Goal: Task Accomplishment & Management: Manage account settings

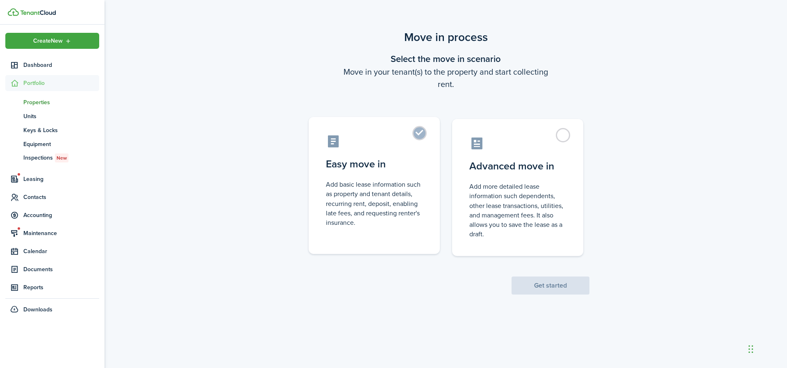
click at [414, 137] on label "Easy move in Add basic lease information such as property and tenant details, r…" at bounding box center [374, 185] width 131 height 137
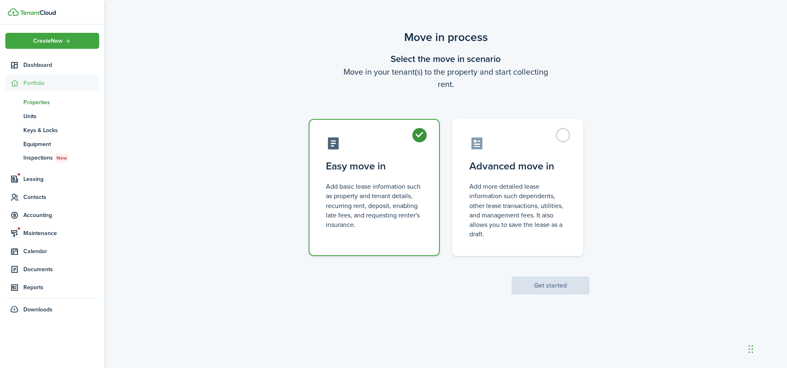
radio input "true"
click at [547, 286] on button "Get started" at bounding box center [550, 285] width 78 height 18
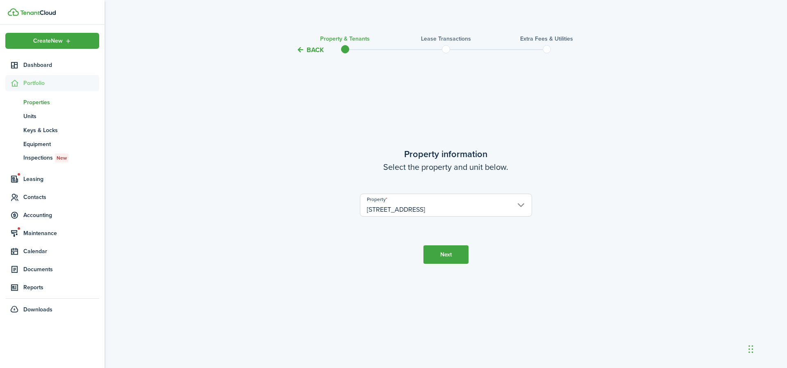
click at [433, 268] on tc-wizard-step "Property information Select the property and unit below. Property [STREET_ADDRE…" at bounding box center [446, 205] width 344 height 279
click at [437, 262] on button "Next" at bounding box center [445, 254] width 45 height 18
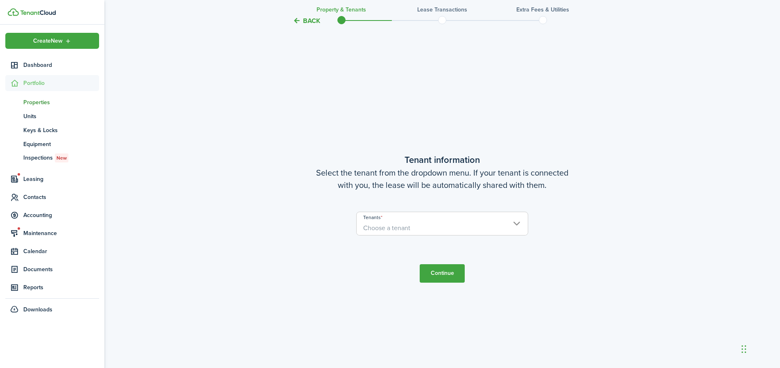
scroll to position [313, 0]
click at [481, 225] on span "Choose a tenant" at bounding box center [442, 227] width 171 height 14
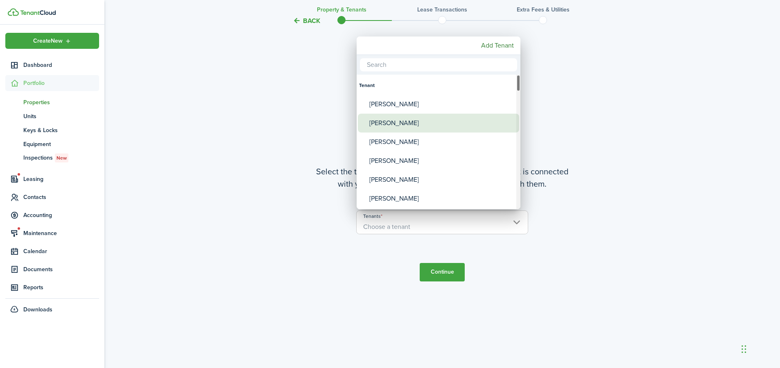
click at [402, 121] on div "[PERSON_NAME]" at bounding box center [442, 122] width 145 height 19
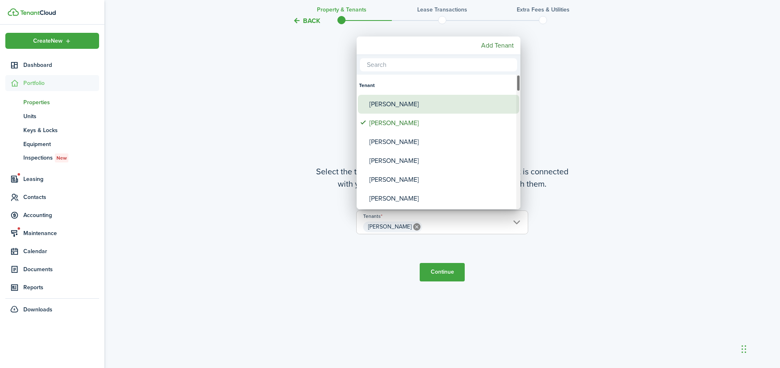
click at [400, 103] on div "[PERSON_NAME]" at bounding box center [442, 104] width 145 height 19
type input "[PERSON_NAME], [PERSON_NAME]"
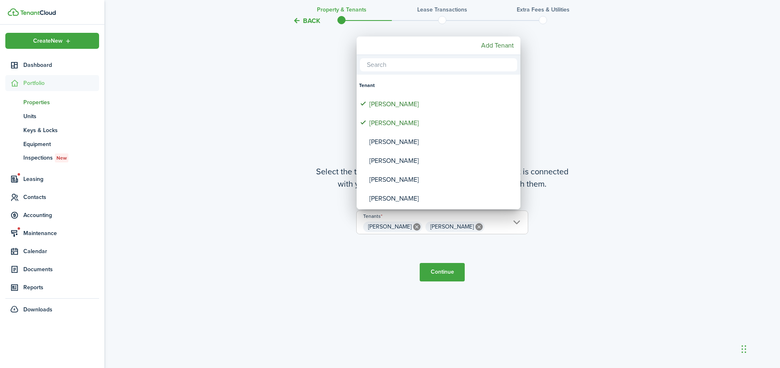
click at [449, 275] on div at bounding box center [390, 183] width 912 height 499
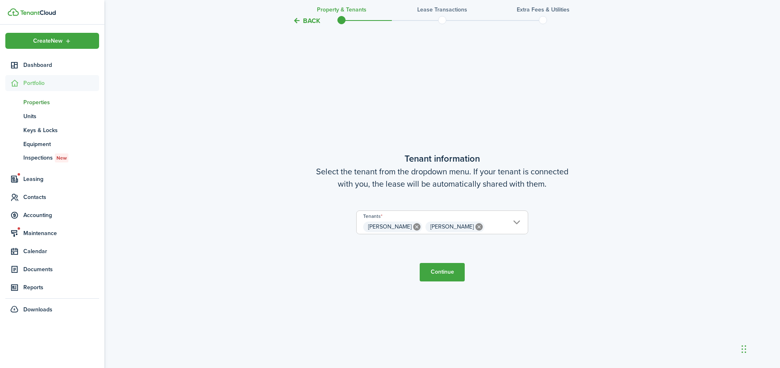
click at [450, 272] on button "Continue" at bounding box center [442, 272] width 45 height 18
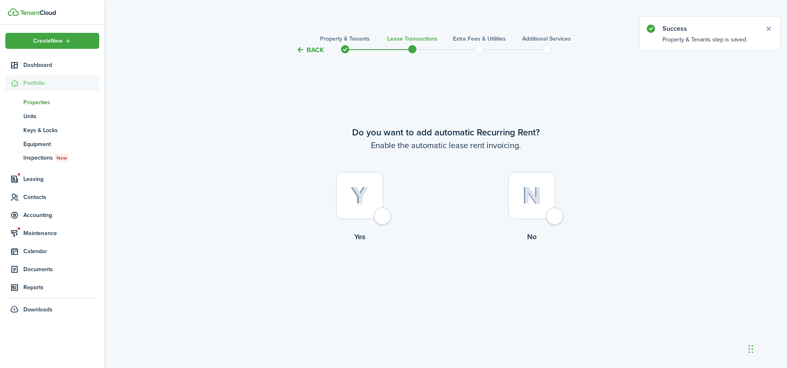
click at [382, 218] on div at bounding box center [359, 195] width 47 height 47
radio input "true"
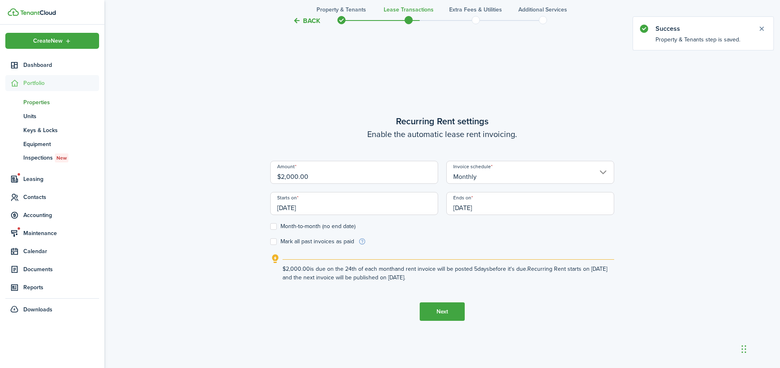
scroll to position [313, 0]
click at [331, 211] on input "[DATE]" at bounding box center [354, 202] width 168 height 23
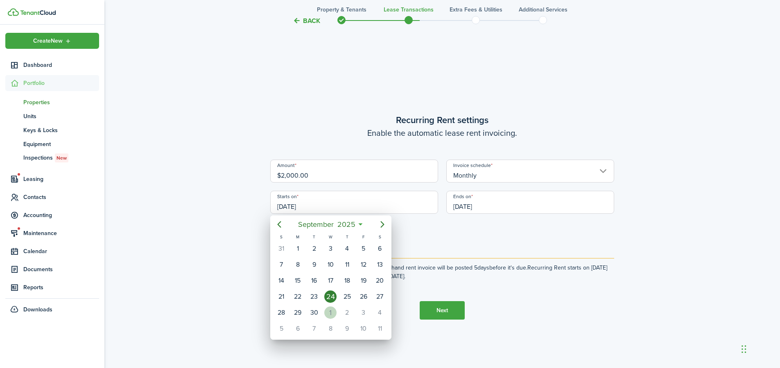
click at [332, 310] on div "1" at bounding box center [330, 312] width 12 height 12
type input "[DATE]"
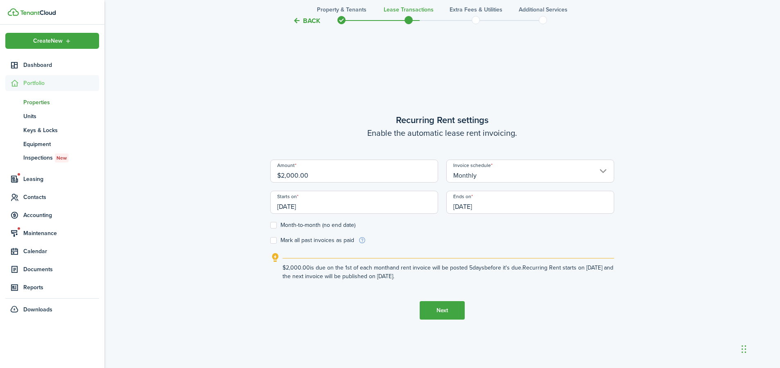
scroll to position [0, 0]
click at [497, 207] on input "[DATE]" at bounding box center [531, 202] width 168 height 23
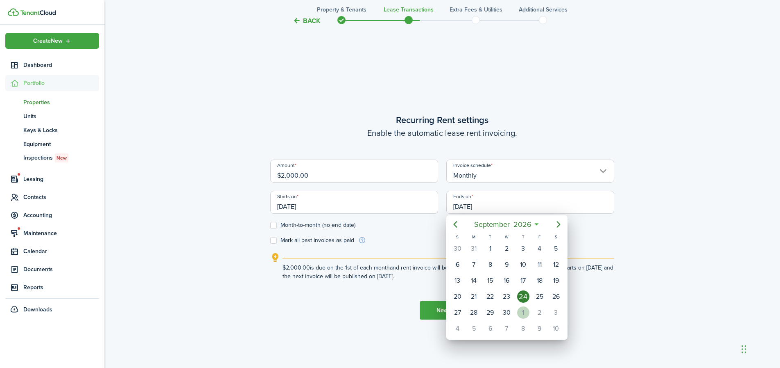
click at [522, 312] on div "1" at bounding box center [523, 312] width 12 height 12
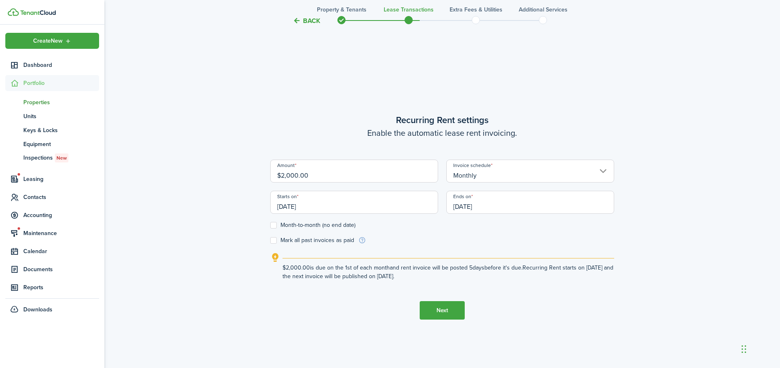
click at [487, 204] on input "[DATE]" at bounding box center [531, 202] width 168 height 23
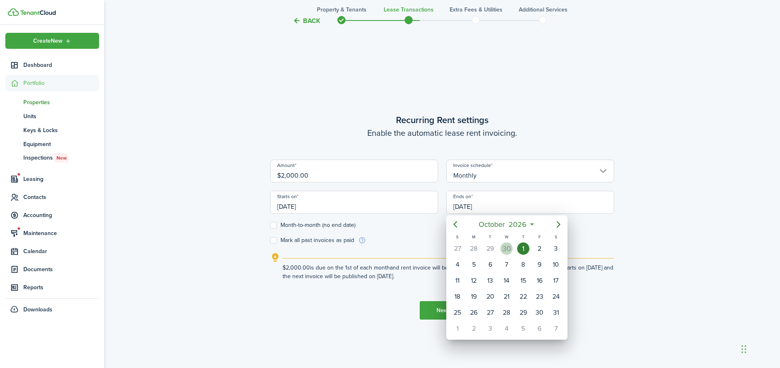
click at [509, 250] on div "30" at bounding box center [507, 248] width 12 height 12
type input "[DATE]"
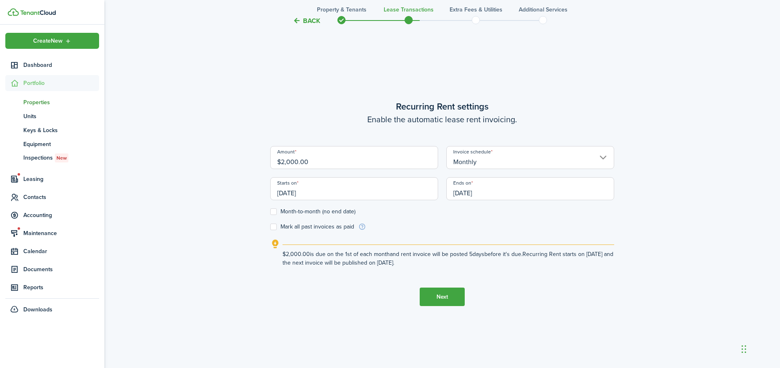
scroll to position [331, 0]
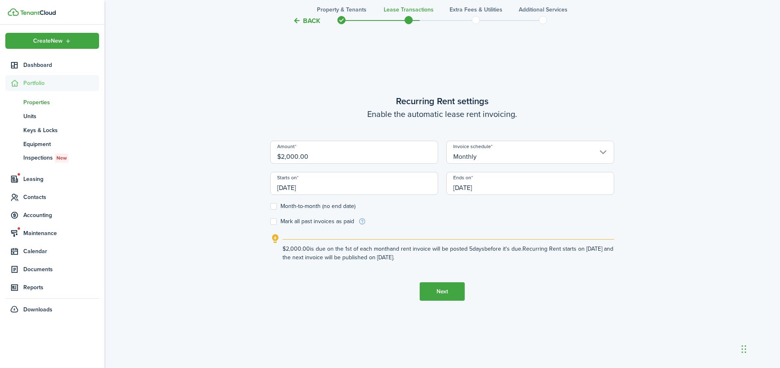
click at [276, 206] on label "Month-to-month (no end date)" at bounding box center [312, 206] width 85 height 7
click at [270, 206] on input "Month-to-month (no end date)" at bounding box center [270, 206] width 0 height 0
checkbox input "true"
click at [299, 157] on input "$2,000.00" at bounding box center [354, 152] width 168 height 23
type input "$2,025.00"
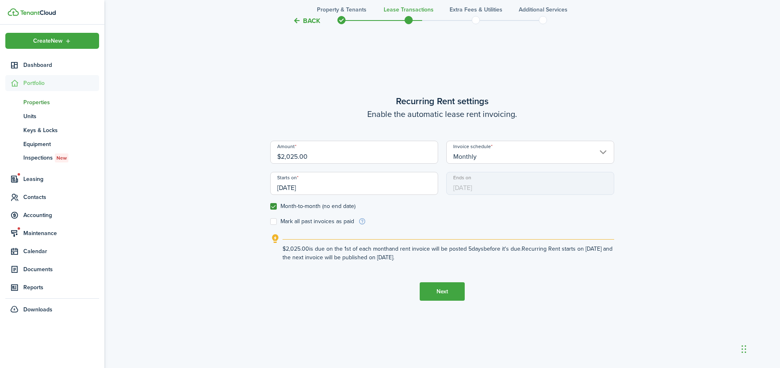
click at [447, 290] on button "Next" at bounding box center [442, 291] width 45 height 18
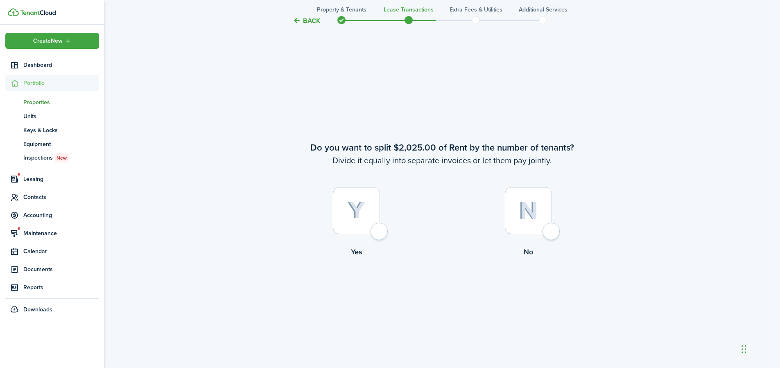
scroll to position [680, 0]
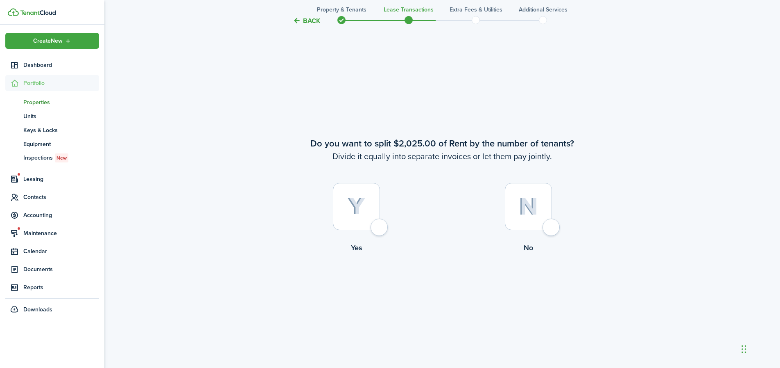
click at [548, 227] on div at bounding box center [528, 206] width 47 height 47
radio input "true"
click at [386, 221] on label "Yes" at bounding box center [356, 220] width 172 height 74
radio input "true"
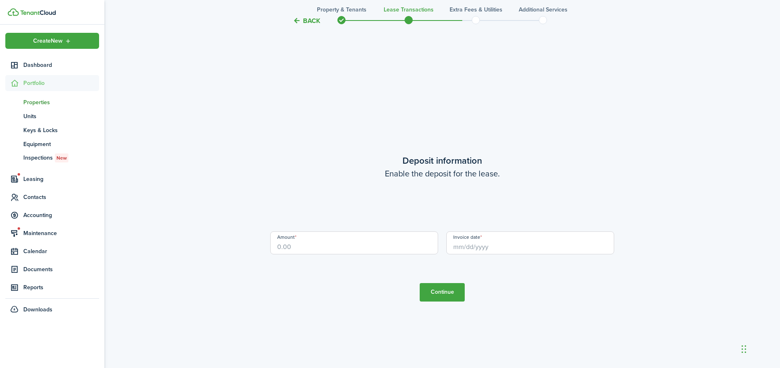
scroll to position [1415, 0]
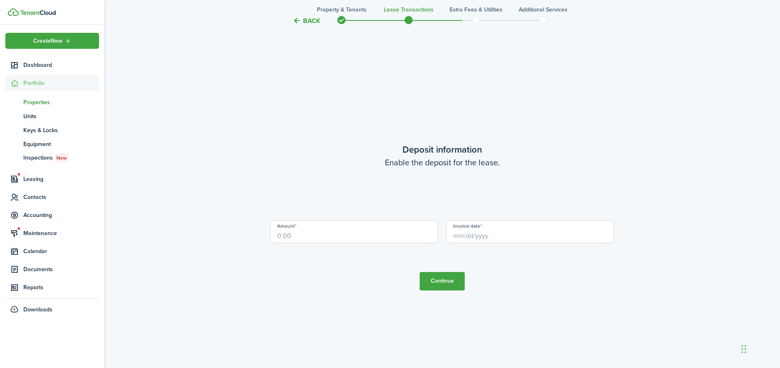
click at [370, 230] on input "Amount" at bounding box center [354, 231] width 168 height 23
click at [506, 231] on input "Invoice date" at bounding box center [531, 231] width 168 height 23
type input "$2,000.00"
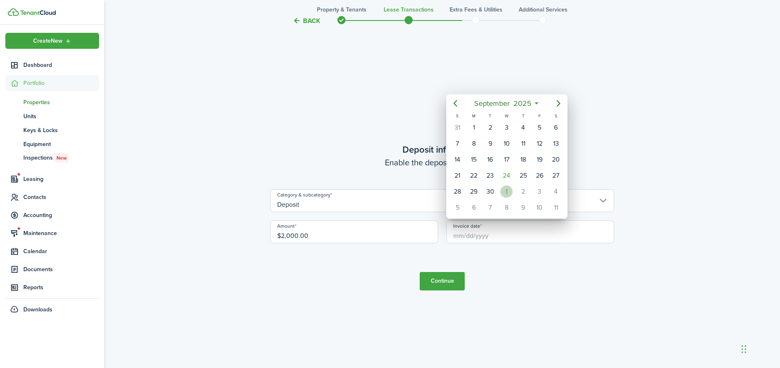
click at [509, 192] on div "1" at bounding box center [507, 191] width 12 height 12
type input "[DATE]"
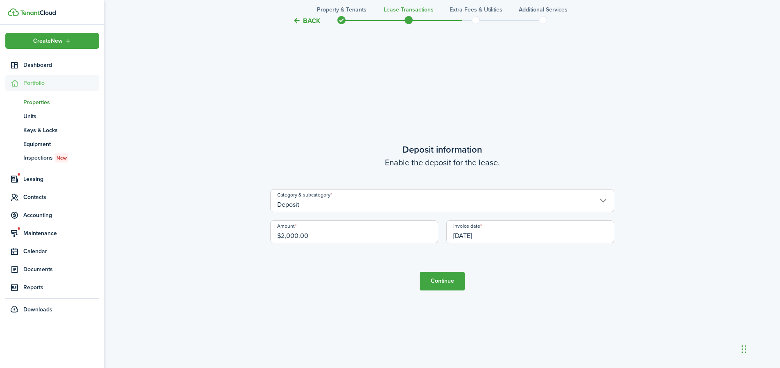
scroll to position [0, 0]
click at [457, 281] on button "Continue" at bounding box center [442, 281] width 45 height 18
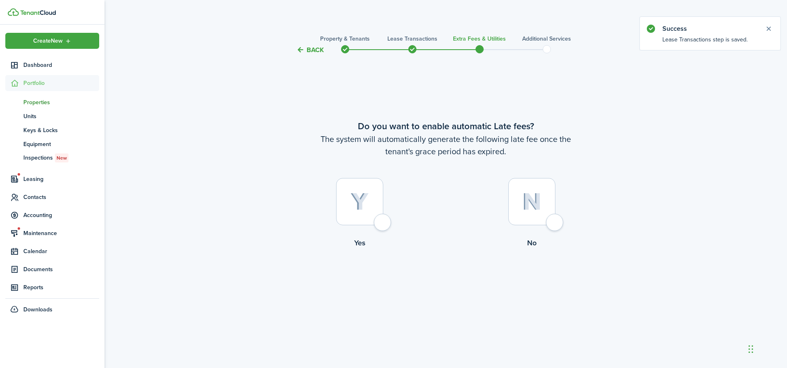
click at [380, 222] on div at bounding box center [359, 201] width 47 height 47
radio input "true"
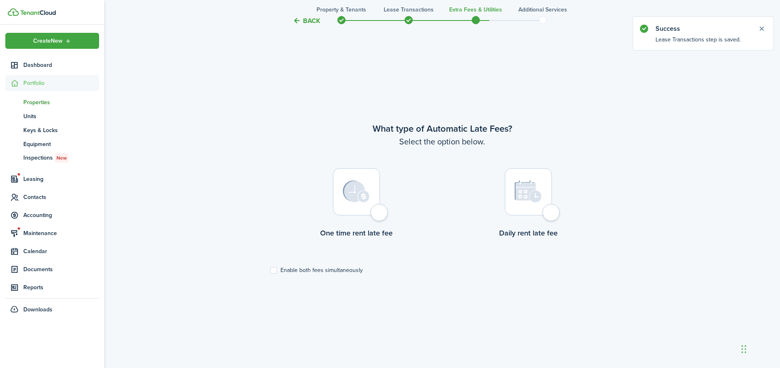
scroll to position [313, 0]
click at [545, 214] on div at bounding box center [528, 190] width 47 height 47
radio input "true"
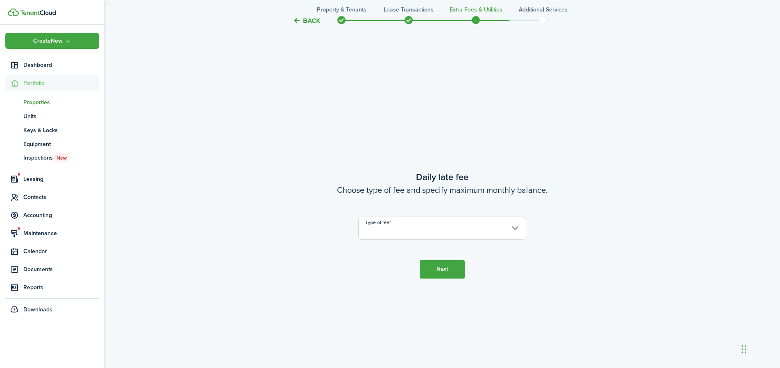
scroll to position [680, 0]
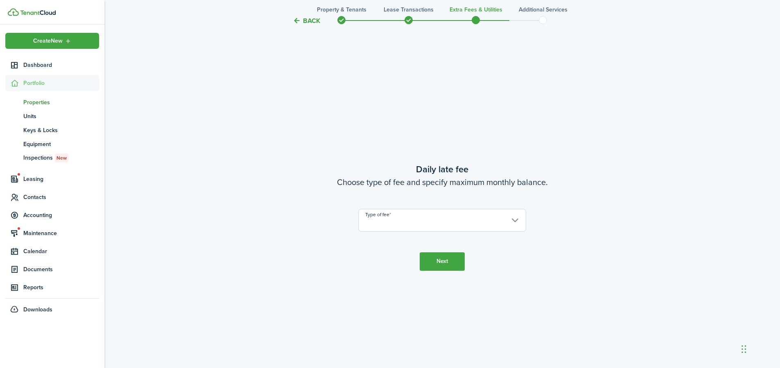
click at [311, 23] on button "Back" at bounding box center [306, 20] width 27 height 9
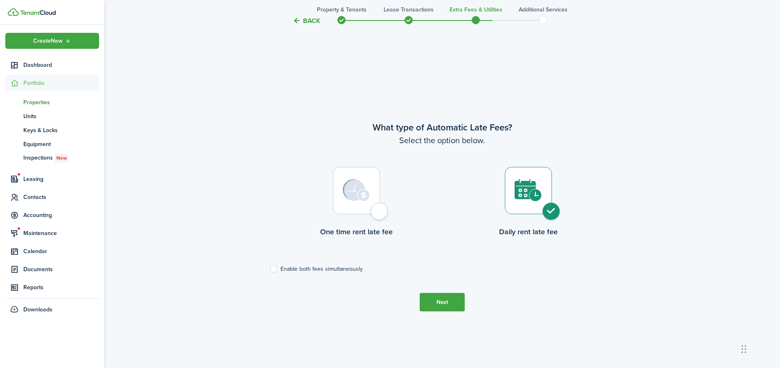
scroll to position [313, 0]
click at [275, 270] on label "Enable both fees simultaneously" at bounding box center [316, 269] width 93 height 7
click at [270, 270] on input "Enable both fees simultaneously" at bounding box center [270, 269] width 0 height 0
checkbox input "true"
click at [454, 303] on button "Next" at bounding box center [442, 302] width 45 height 18
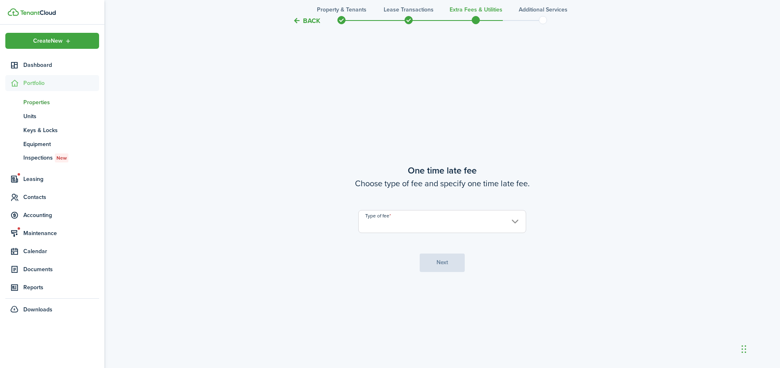
scroll to position [680, 0]
click at [492, 220] on input "Type of fee" at bounding box center [442, 220] width 168 height 23
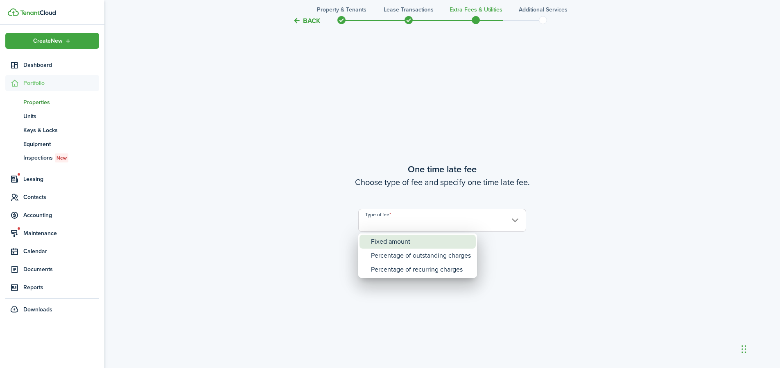
click at [423, 240] on div "Fixed amount" at bounding box center [421, 241] width 100 height 14
type input "Fixed amount"
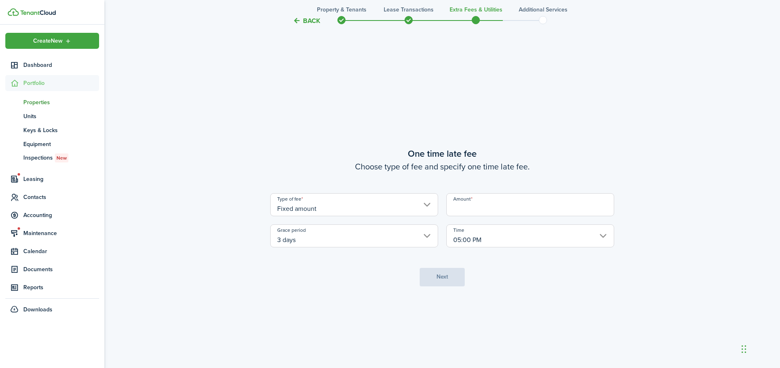
click at [492, 206] on input "Amount" at bounding box center [531, 204] width 168 height 23
type input "$30.00"
click at [570, 239] on input "05:00 PM" at bounding box center [531, 235] width 168 height 23
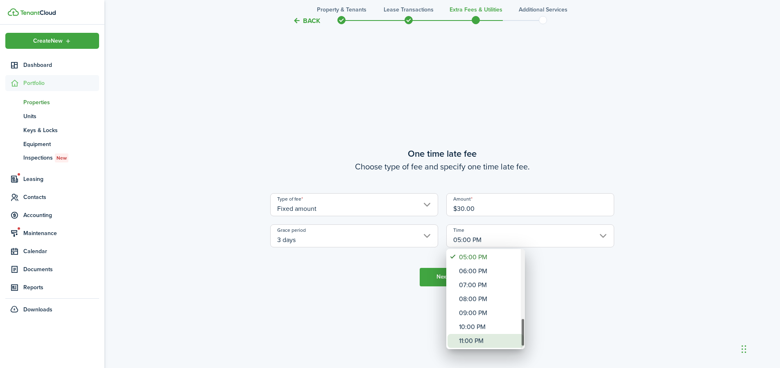
click at [482, 340] on div "11:00 PM" at bounding box center [489, 341] width 60 height 14
type input "11:00 PM"
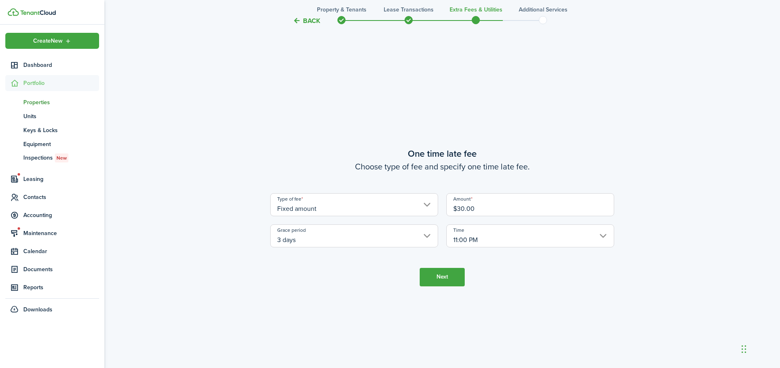
click at [450, 276] on button "Next" at bounding box center [442, 277] width 45 height 18
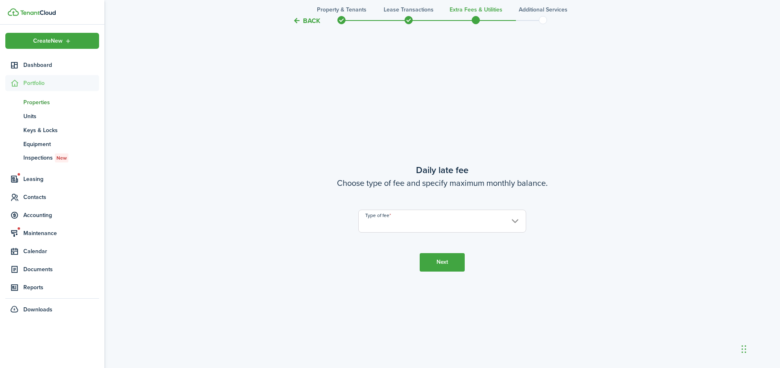
scroll to position [1048, 0]
click at [496, 220] on input "Type of fee" at bounding box center [442, 220] width 168 height 23
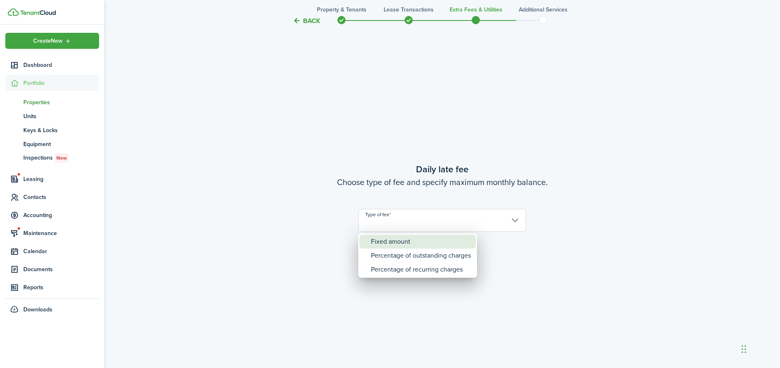
click at [418, 243] on div "Fixed amount" at bounding box center [421, 241] width 100 height 14
type input "Fixed amount"
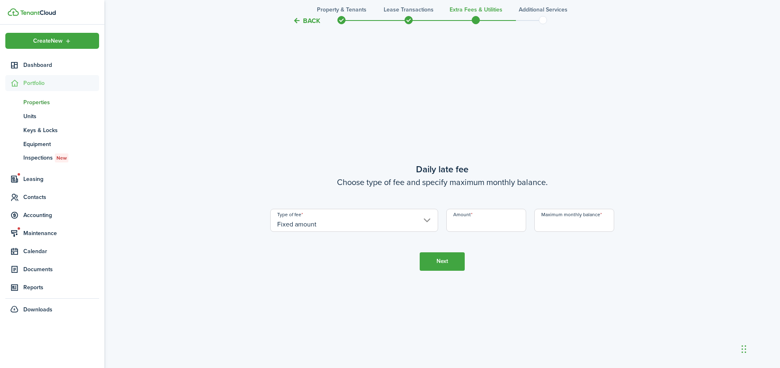
click at [480, 226] on input "Amount" at bounding box center [487, 220] width 80 height 23
type input "$10.00"
click at [553, 225] on input "Maximum monthly balance" at bounding box center [575, 220] width 80 height 23
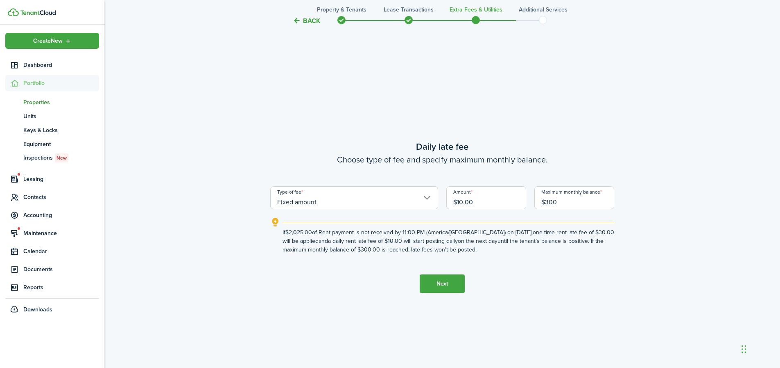
type input "$300.00"
click at [451, 285] on button "Next" at bounding box center [442, 283] width 45 height 18
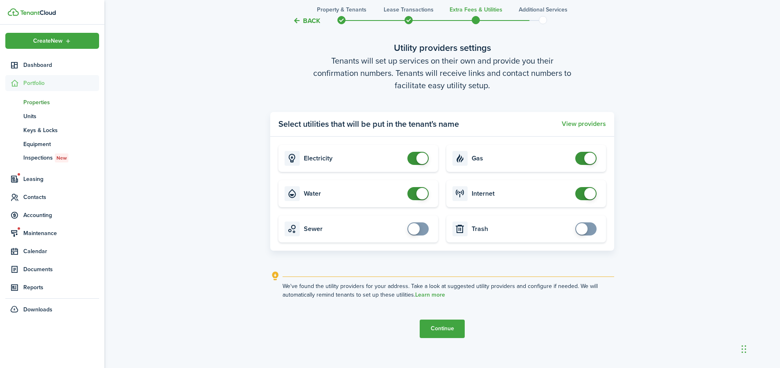
scroll to position [1470, 0]
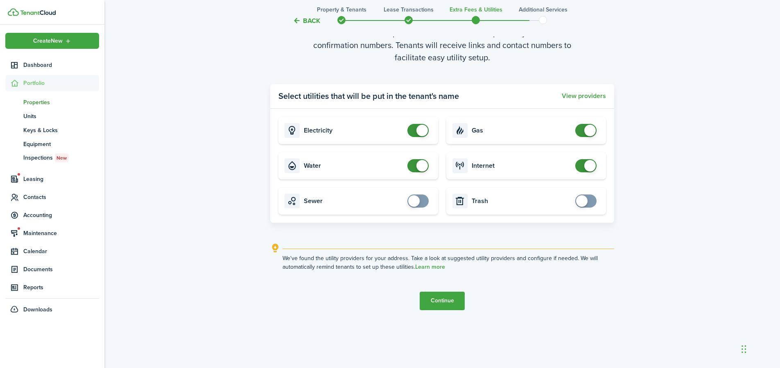
checkbox input "true"
click at [585, 203] on span at bounding box center [581, 200] width 11 height 11
click at [454, 302] on button "Continue" at bounding box center [442, 300] width 45 height 18
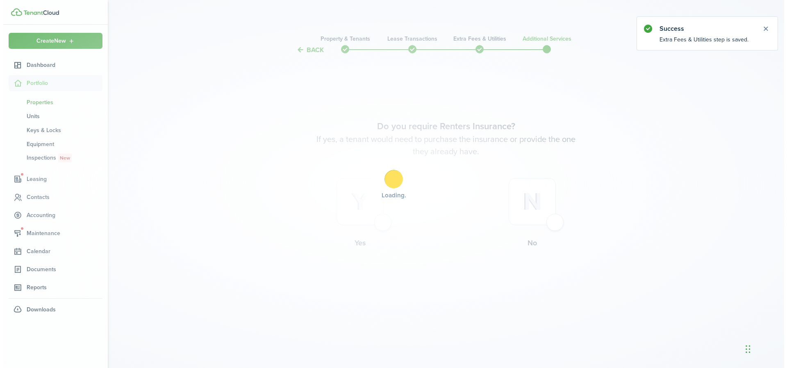
scroll to position [0, 0]
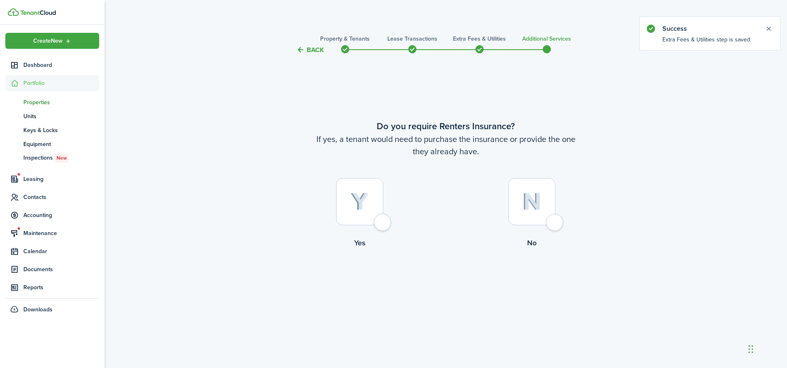
click at [383, 222] on div at bounding box center [359, 201] width 47 height 47
radio input "true"
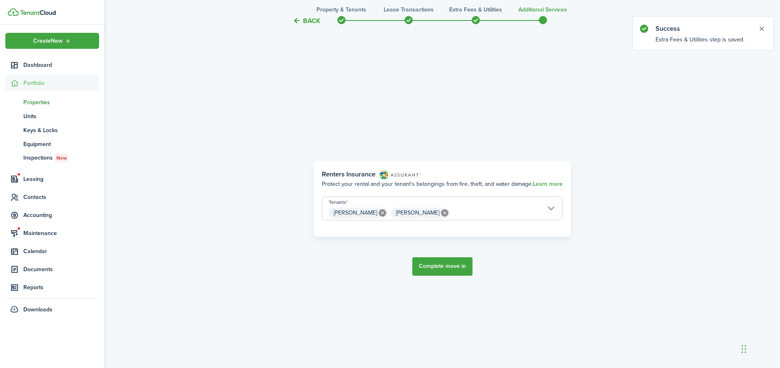
scroll to position [313, 0]
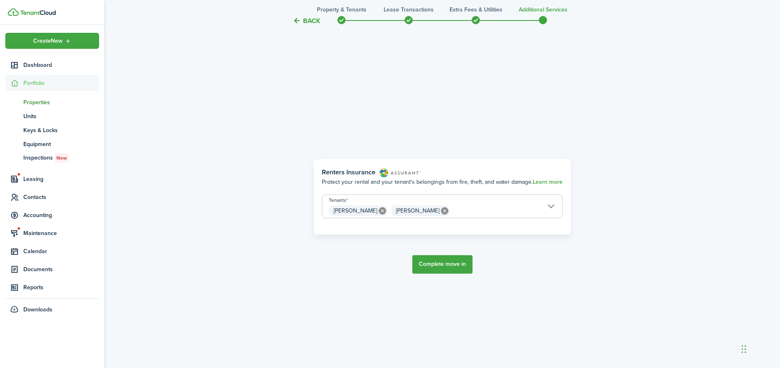
click at [447, 263] on button "Complete move in" at bounding box center [443, 264] width 60 height 18
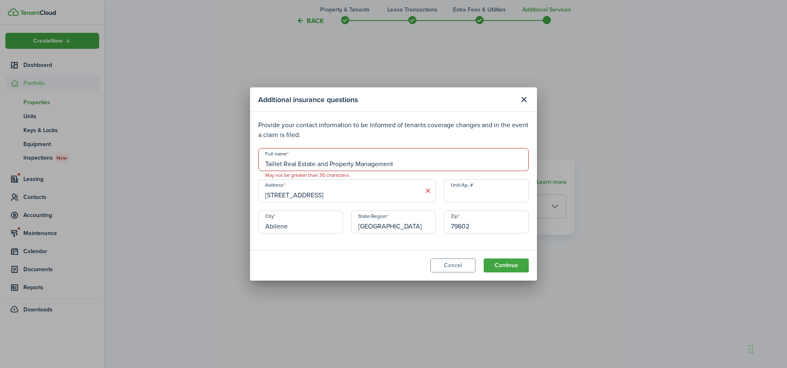
drag, startPoint x: 395, startPoint y: 164, endPoint x: 316, endPoint y: 166, distance: 78.7
click at [315, 165] on input "Taillet Real Estate and Property Management" at bounding box center [393, 159] width 270 height 23
type input "Taillet Real Estate"
drag, startPoint x: 319, startPoint y: 195, endPoint x: 262, endPoint y: 199, distance: 57.1
click at [262, 199] on input "[STREET_ADDRESS]" at bounding box center [346, 190] width 177 height 23
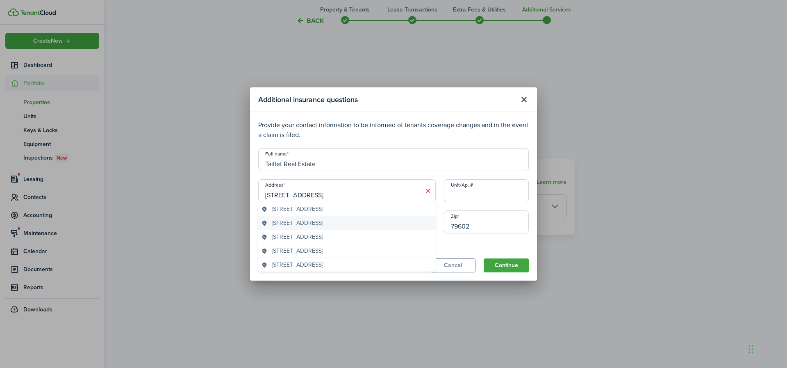
type input "[STREET_ADDRESS]"
click at [323, 223] on span "[STREET_ADDRESS]" at bounding box center [297, 222] width 51 height 9
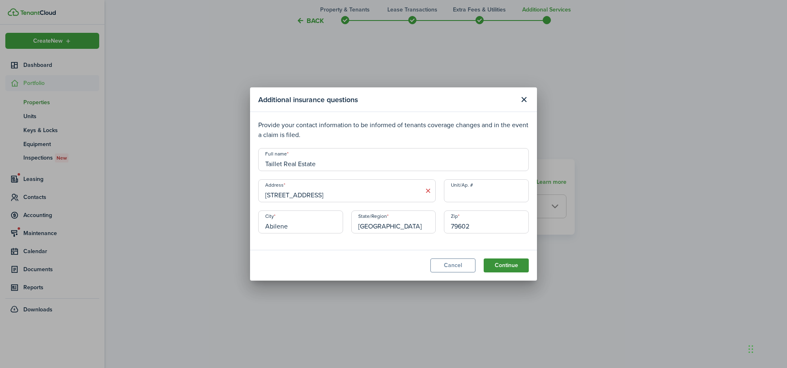
click at [504, 266] on button "Continue" at bounding box center [505, 265] width 45 height 14
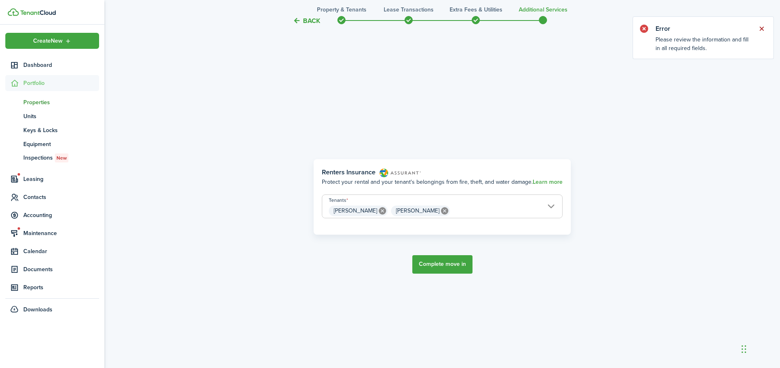
click at [765, 28] on button "Close notify" at bounding box center [761, 28] width 11 height 11
click at [452, 265] on button "Complete move in" at bounding box center [443, 264] width 60 height 18
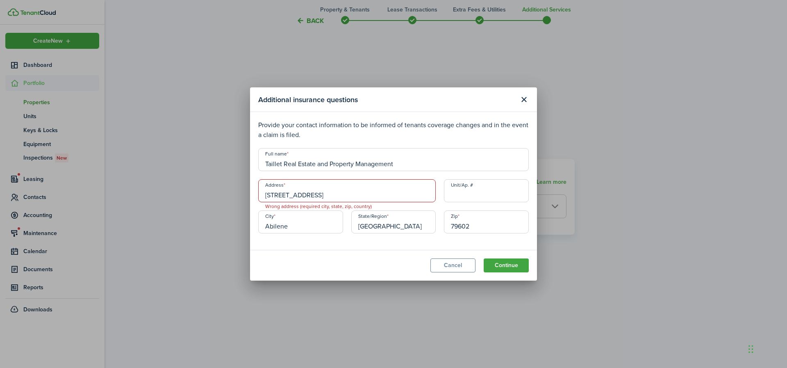
drag, startPoint x: 327, startPoint y: 197, endPoint x: 261, endPoint y: 198, distance: 66.4
click at [261, 198] on input "[STREET_ADDRESS]" at bounding box center [346, 190] width 177 height 23
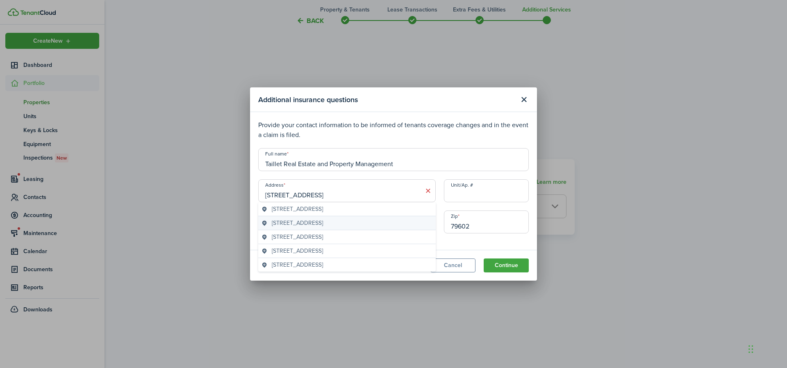
type input "[STREET_ADDRESS]"
click at [323, 219] on span "[STREET_ADDRESS]" at bounding box center [297, 222] width 51 height 9
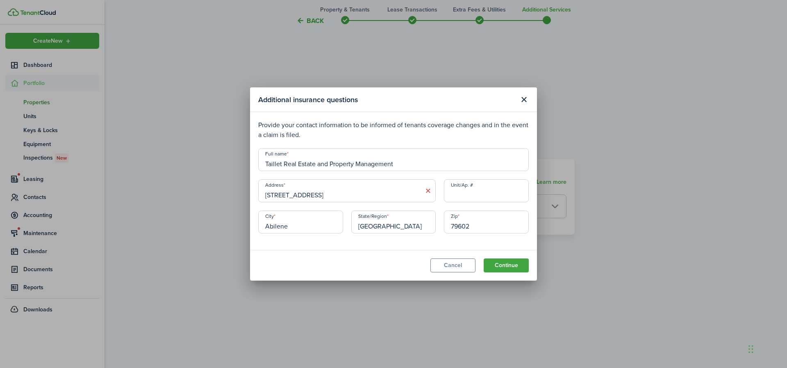
drag, startPoint x: 408, startPoint y: 162, endPoint x: 315, endPoint y: 162, distance: 92.2
click at [315, 162] on input "Taillet Real Estate and Property Management" at bounding box center [393, 159] width 270 height 23
type input "Taillet Real Estate"
click at [504, 263] on button "Continue" at bounding box center [505, 265] width 45 height 14
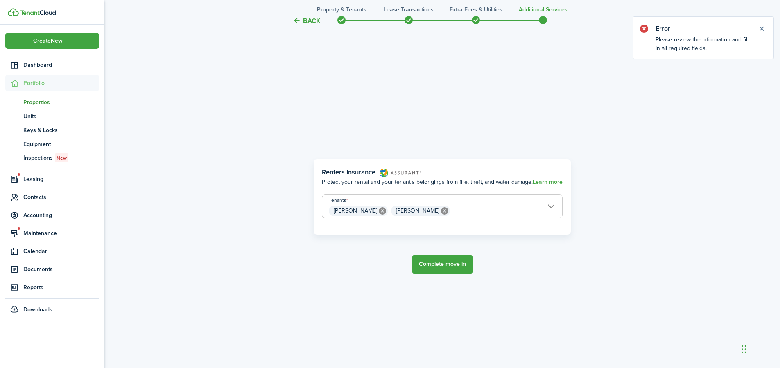
click at [453, 261] on button "Complete move in" at bounding box center [443, 264] width 60 height 18
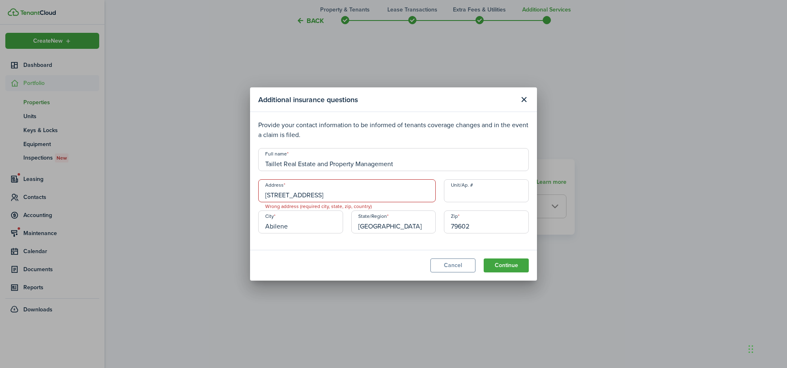
drag, startPoint x: 316, startPoint y: 195, endPoint x: 260, endPoint y: 195, distance: 56.1
click at [260, 195] on input "[STREET_ADDRESS]" at bounding box center [346, 190] width 177 height 23
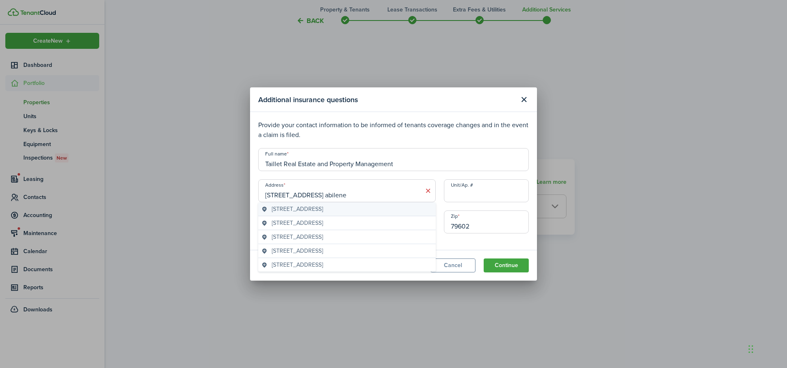
click at [323, 208] on span "[STREET_ADDRESS]" at bounding box center [297, 208] width 51 height 9
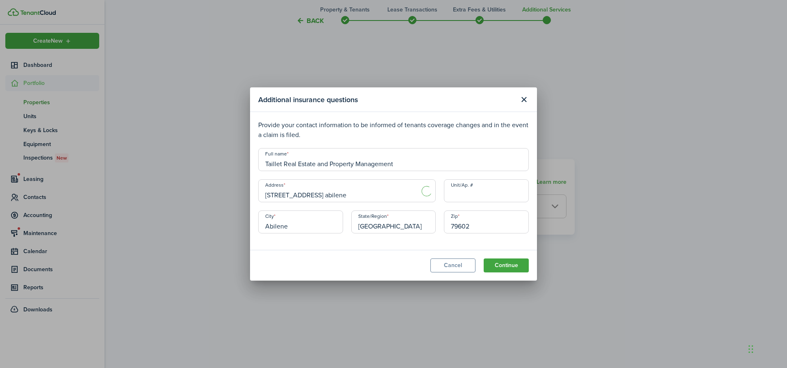
type input "[STREET_ADDRESS]"
click at [479, 222] on input "79602" at bounding box center [486, 221] width 85 height 23
click at [405, 244] on modal-body "Provide your contact information to be informed of tenants coverage changes and…" at bounding box center [393, 181] width 287 height 138
click at [379, 225] on input "[GEOGRAPHIC_DATA]" at bounding box center [393, 221] width 85 height 23
click at [287, 227] on input "Abilene" at bounding box center [300, 221] width 85 height 23
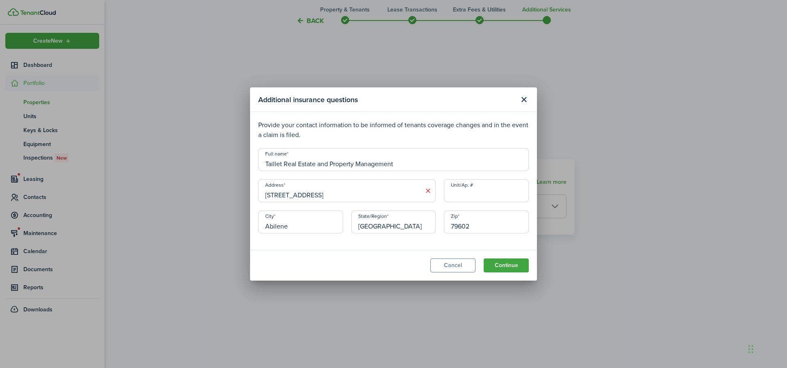
click at [410, 246] on modal-body "Provide your contact information to be informed of tenants coverage changes and…" at bounding box center [393, 181] width 287 height 138
drag, startPoint x: 401, startPoint y: 161, endPoint x: 315, endPoint y: 166, distance: 86.6
click at [315, 166] on input "Taillet Real Estate and Property Management" at bounding box center [393, 159] width 270 height 23
type input "Taillet Real Estate"
click at [497, 261] on button "Continue" at bounding box center [505, 265] width 45 height 14
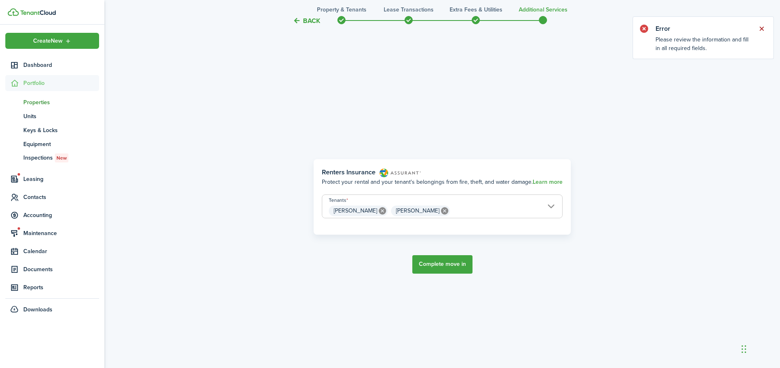
click at [763, 30] on button "Close notify" at bounding box center [761, 28] width 11 height 11
click at [379, 211] on icon at bounding box center [382, 210] width 7 height 7
type input "[PERSON_NAME]"
click at [454, 267] on button "Complete move in" at bounding box center [443, 264] width 60 height 18
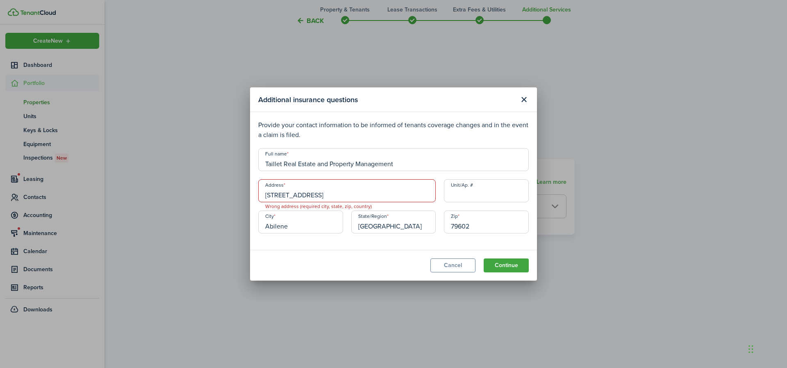
click at [308, 231] on input "Abilene" at bounding box center [300, 221] width 85 height 23
click at [377, 223] on input "[GEOGRAPHIC_DATA]" at bounding box center [393, 221] width 85 height 23
click at [474, 227] on input "79602" at bounding box center [486, 221] width 85 height 23
click at [350, 199] on input "[STREET_ADDRESS]" at bounding box center [346, 190] width 177 height 23
type input "3"
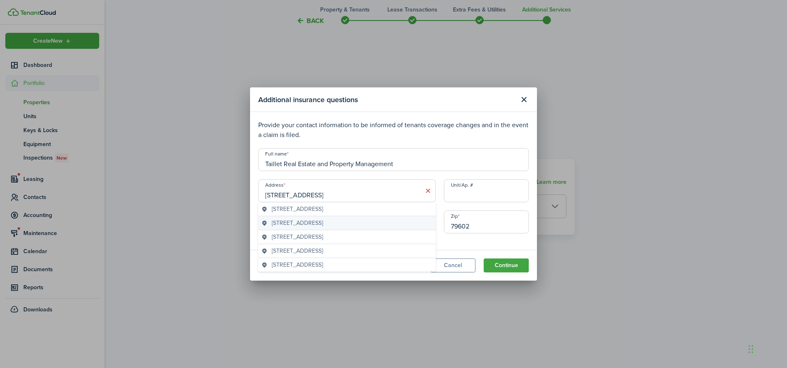
click at [323, 226] on span "[STREET_ADDRESS]" at bounding box center [297, 222] width 51 height 9
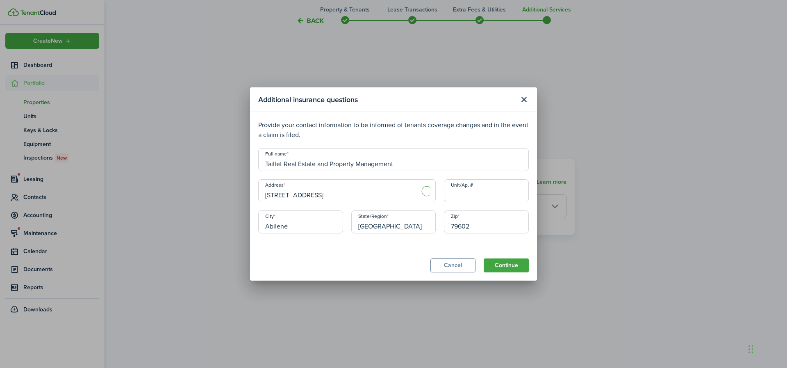
type input "[STREET_ADDRESS]"
click at [399, 164] on input "Taillet Real Estate and Property Management" at bounding box center [393, 159] width 270 height 23
drag, startPoint x: 399, startPoint y: 164, endPoint x: 315, endPoint y: 164, distance: 84.4
click at [315, 164] on input "Taillet Real Estate and Property Management" at bounding box center [393, 159] width 270 height 23
type input "Taillet Real Estate"
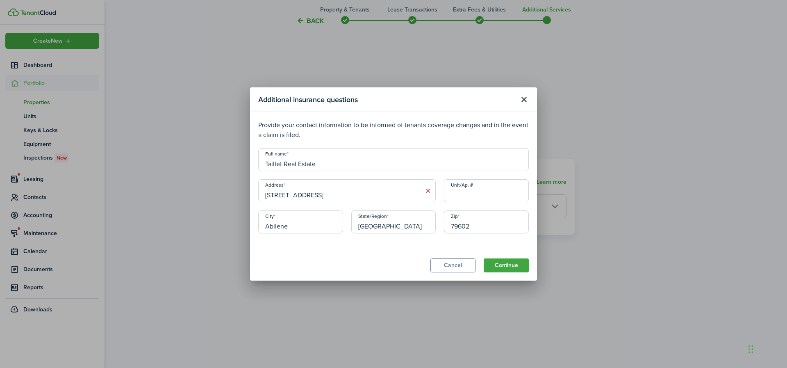
click at [327, 190] on input "[STREET_ADDRESS]" at bounding box center [346, 190] width 177 height 23
click at [485, 194] on input "Unit/Ap. #" at bounding box center [486, 190] width 85 height 23
click at [435, 244] on modal-body "Provide your contact information to be informed of tenants coverage changes and…" at bounding box center [393, 181] width 287 height 138
click at [508, 265] on button "Continue" at bounding box center [505, 265] width 45 height 14
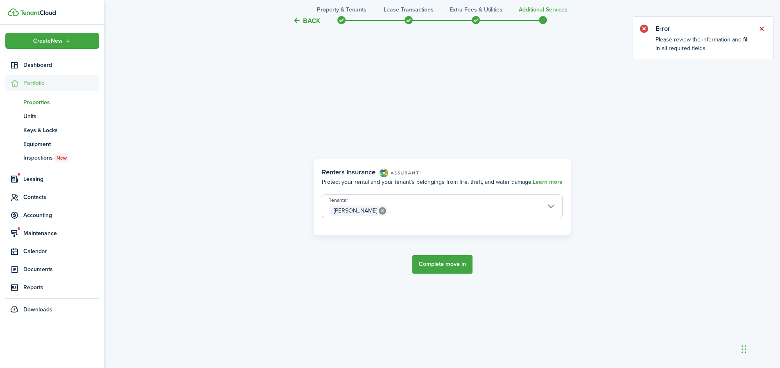
click at [763, 29] on button "Close notify" at bounding box center [761, 28] width 11 height 11
click at [306, 18] on button "Back" at bounding box center [306, 20] width 27 height 9
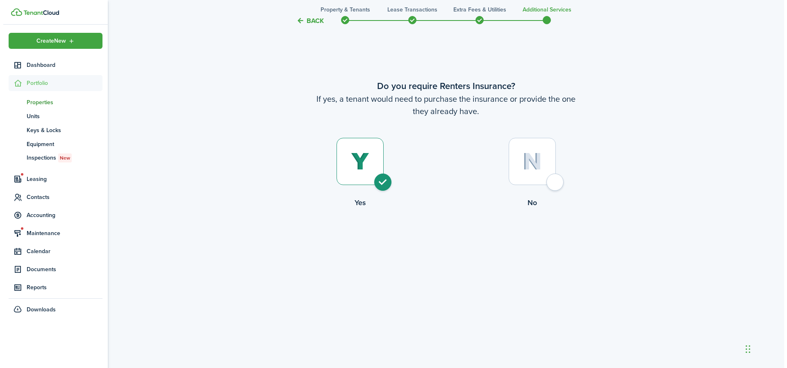
scroll to position [0, 0]
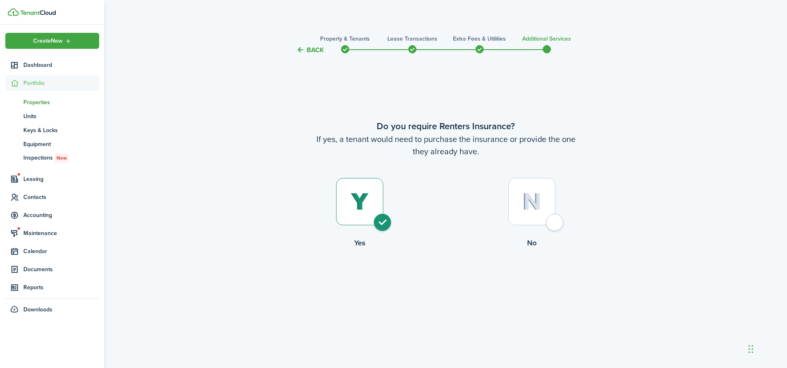
click at [555, 223] on div at bounding box center [531, 201] width 47 height 47
radio input "false"
radio input "true"
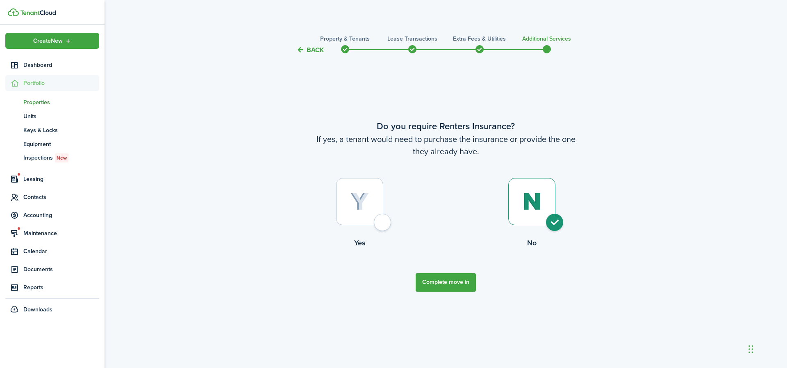
click at [458, 281] on button "Complete move in" at bounding box center [445, 282] width 60 height 18
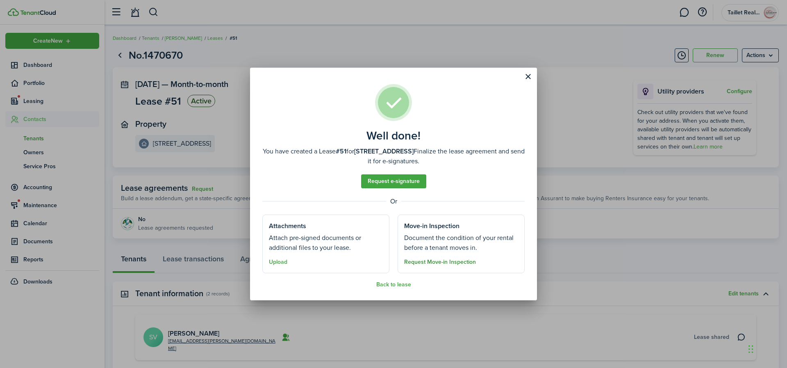
click at [416, 263] on button "Request Move-in Inspection" at bounding box center [440, 262] width 72 height 7
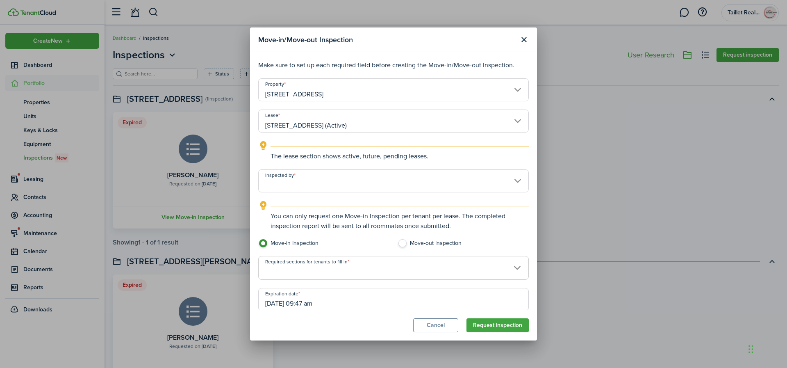
click at [387, 189] on input "Inspected by" at bounding box center [393, 180] width 270 height 23
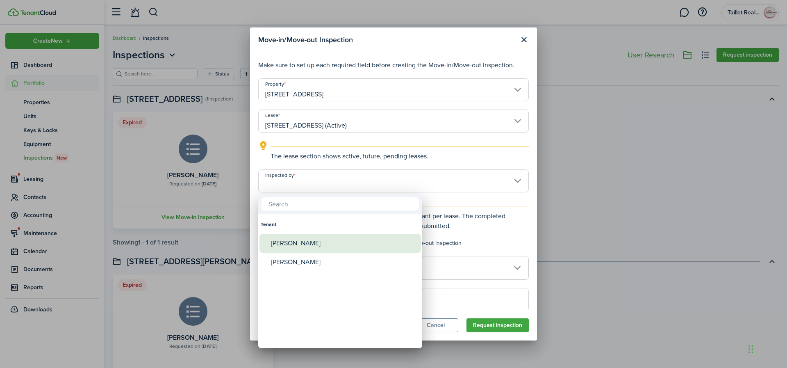
click at [301, 248] on div "[PERSON_NAME]" at bounding box center [343, 243] width 145 height 19
type input "[PERSON_NAME]"
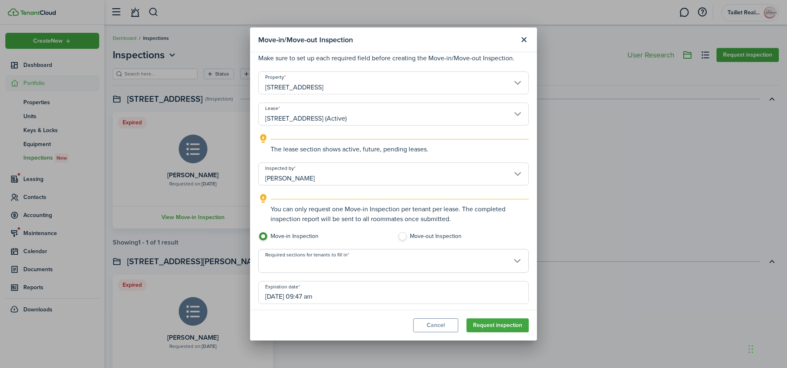
scroll to position [38, 0]
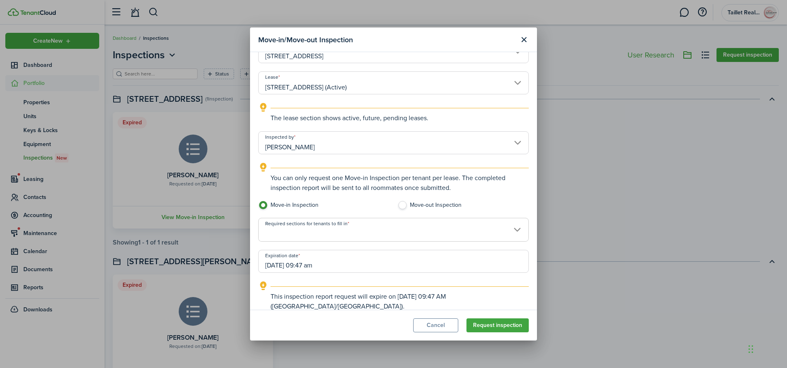
click at [359, 229] on span at bounding box center [394, 234] width 270 height 14
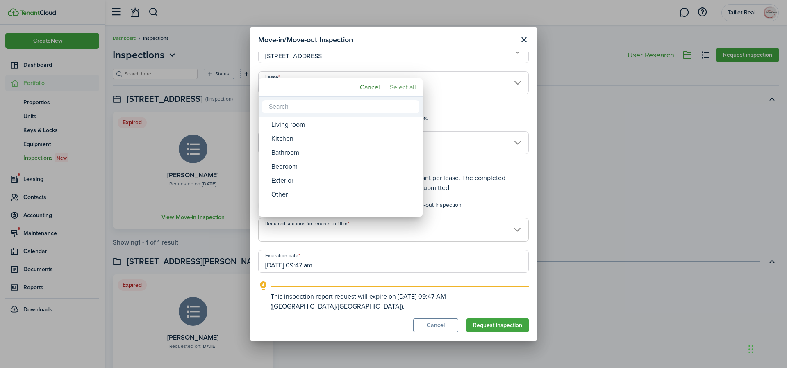
click at [397, 90] on mbsc-button "Select all" at bounding box center [402, 87] width 33 height 15
type input "Living room, Kitchen, Bathroom, Bedroom, Exterior, Other"
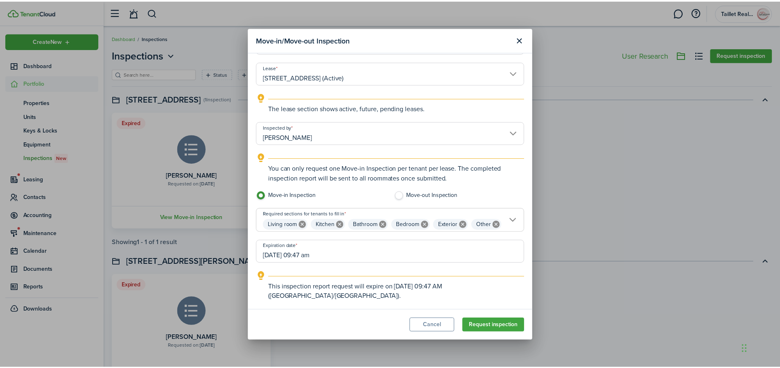
scroll to position [52, 0]
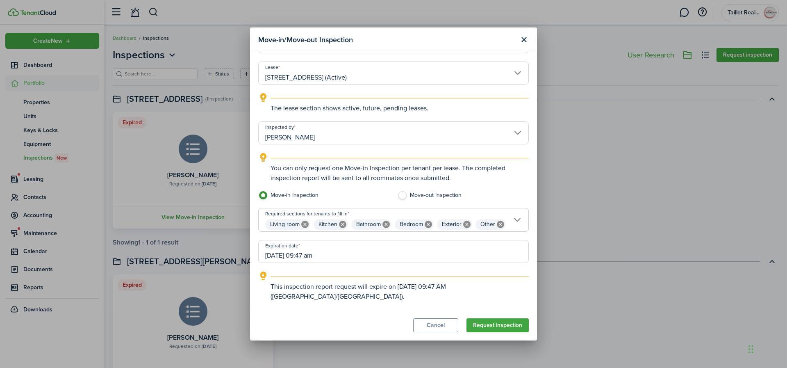
click at [325, 263] on input "[DATE] 09:47 am" at bounding box center [393, 251] width 270 height 23
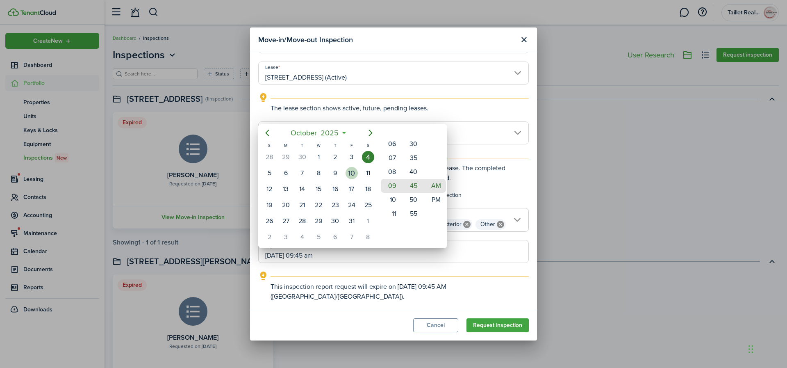
click at [353, 173] on div "10" at bounding box center [351, 173] width 12 height 12
type input "[DATE] 09:45 am"
click at [488, 326] on div at bounding box center [393, 183] width 918 height 499
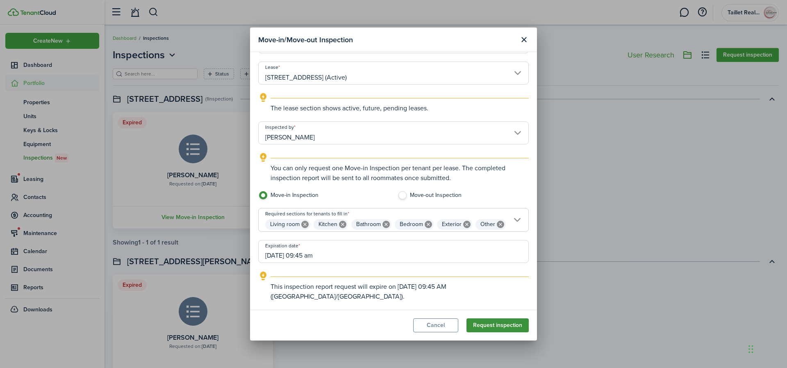
click at [492, 324] on button "Request inspection" at bounding box center [497, 325] width 62 height 14
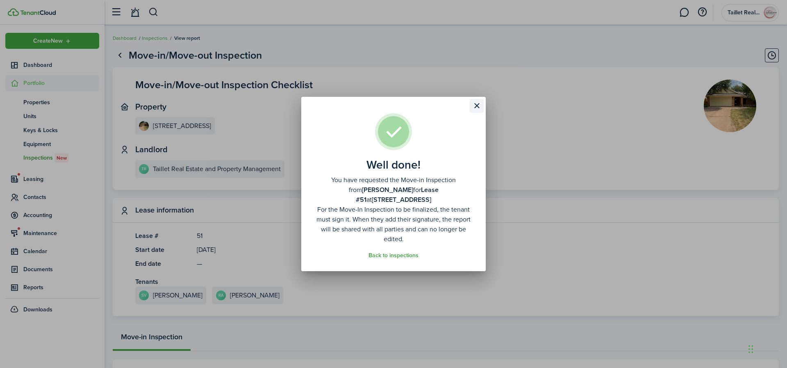
click at [477, 111] on button "Close modal" at bounding box center [477, 106] width 14 height 14
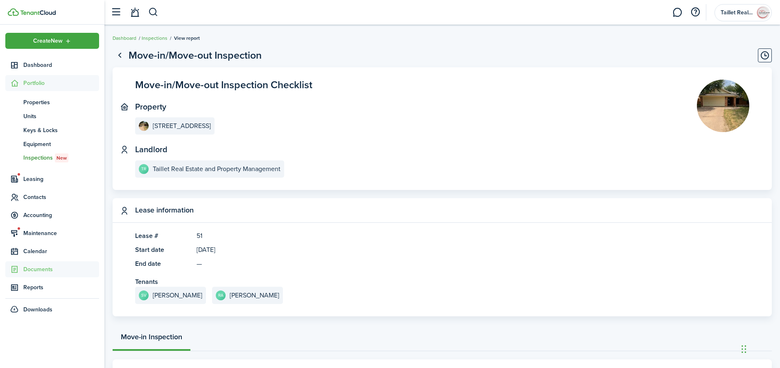
click at [35, 267] on span "Documents" at bounding box center [61, 269] width 76 height 9
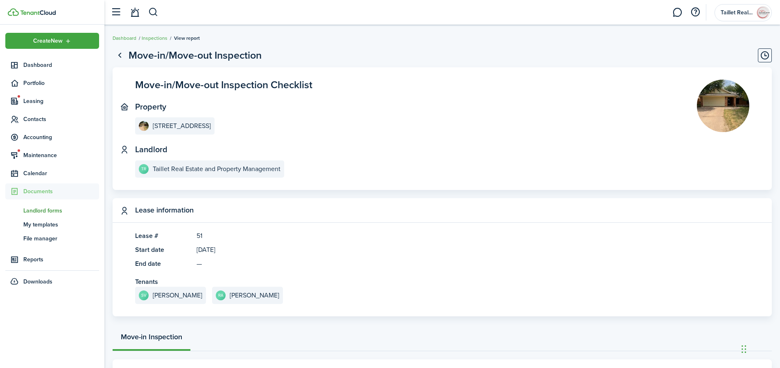
click at [47, 209] on span "Landlord forms" at bounding box center [61, 210] width 76 height 9
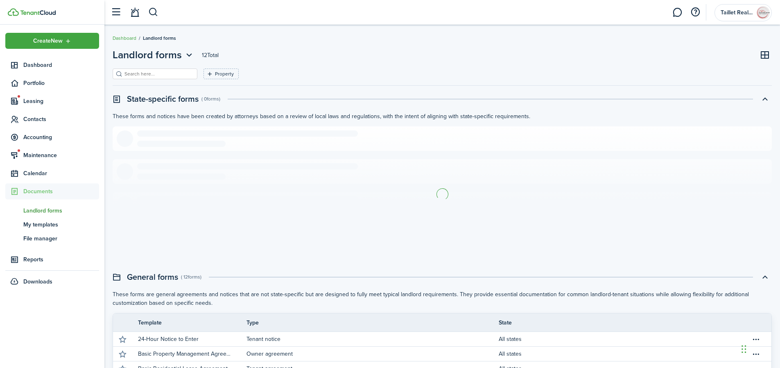
click at [44, 225] on span "My templates" at bounding box center [61, 224] width 76 height 9
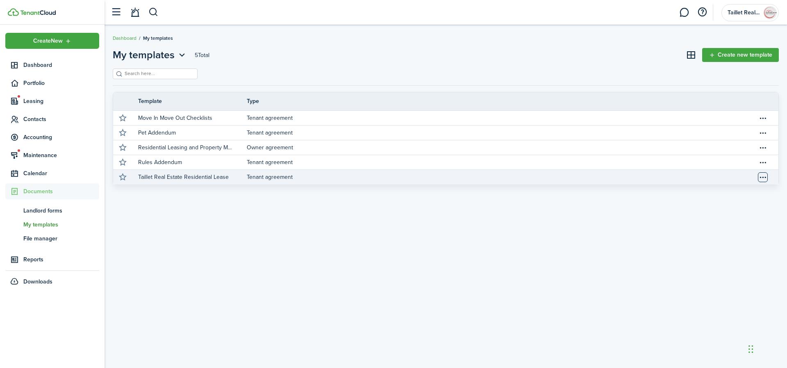
click at [759, 179] on table-menu-btn-icon "Open menu" at bounding box center [763, 177] width 10 height 10
click at [649, 180] on link "Tenant agreement" at bounding box center [502, 177] width 511 height 15
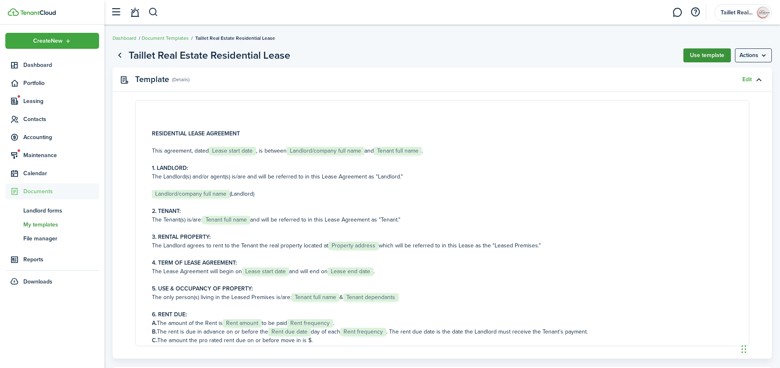
click at [708, 56] on button "Use template" at bounding box center [708, 55] width 48 height 14
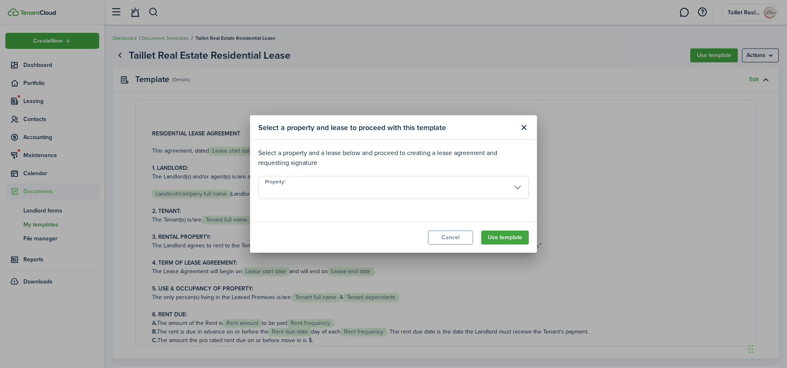
click at [521, 189] on input "Property" at bounding box center [393, 187] width 270 height 23
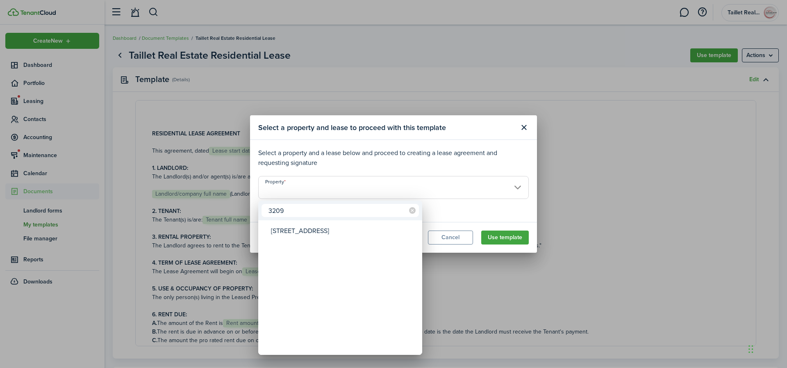
type input "3209"
click at [299, 238] on div "[STREET_ADDRESS]" at bounding box center [343, 230] width 145 height 19
type input "[STREET_ADDRESS]"
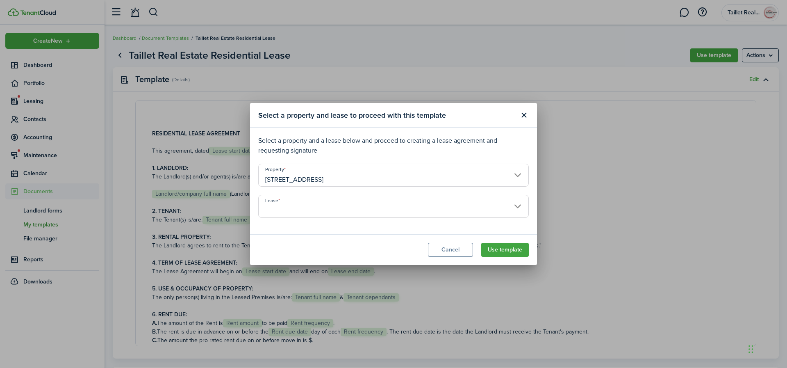
click at [519, 209] on input "Lease" at bounding box center [393, 206] width 270 height 23
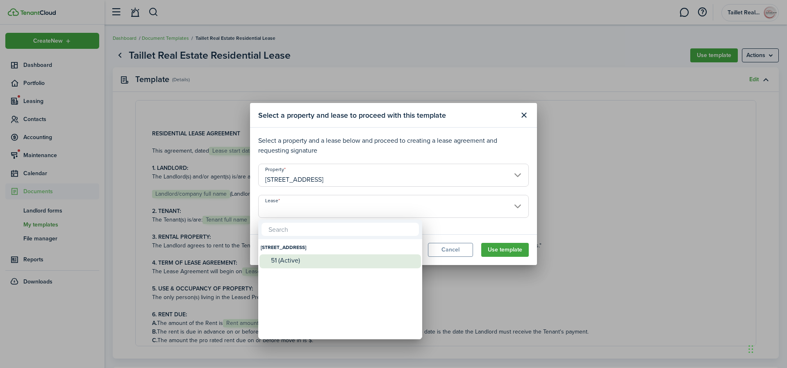
click at [344, 259] on div "51 (Active)" at bounding box center [343, 259] width 145 height 7
type input "[STREET_ADDRESS] (Active)"
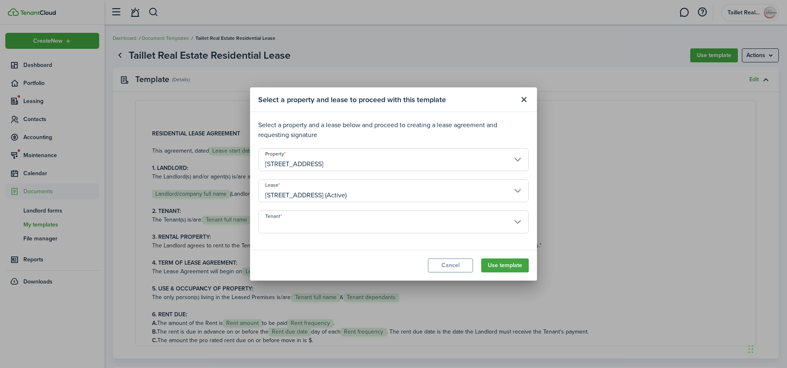
click at [475, 223] on input "Tenant" at bounding box center [393, 221] width 270 height 23
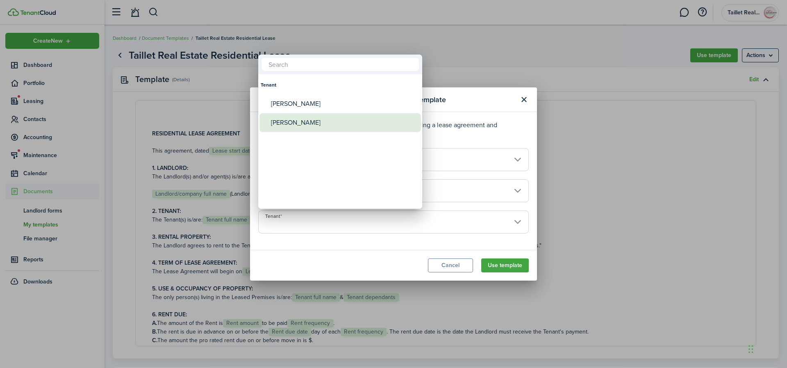
click at [309, 124] on div "[PERSON_NAME]" at bounding box center [343, 122] width 145 height 19
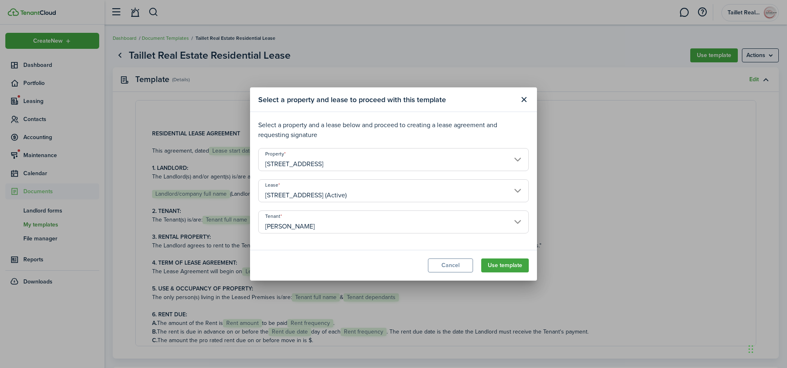
click at [501, 226] on input "[PERSON_NAME]" at bounding box center [393, 221] width 270 height 23
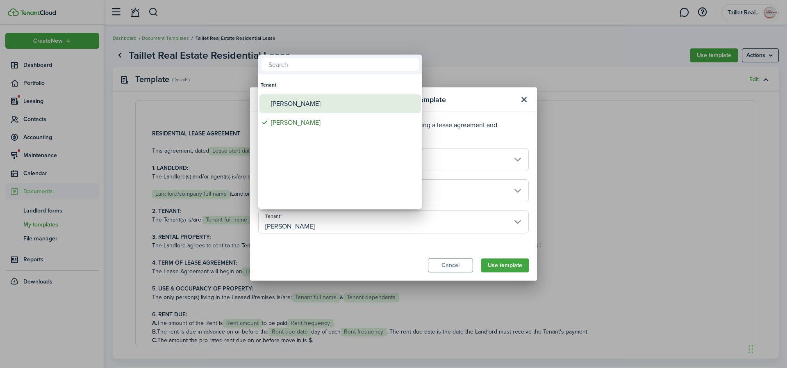
click at [298, 102] on div "[PERSON_NAME]" at bounding box center [343, 103] width 145 height 19
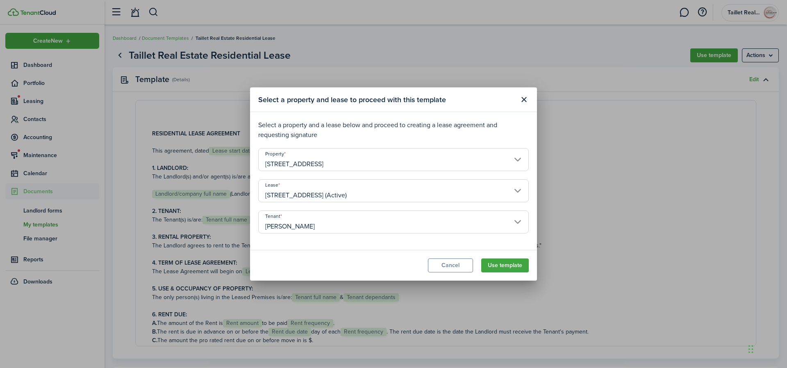
click at [387, 226] on input "[PERSON_NAME]" at bounding box center [393, 221] width 270 height 23
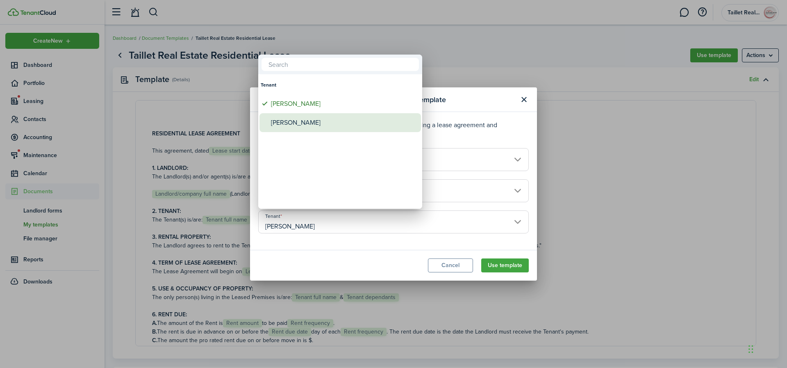
click at [309, 118] on div "[PERSON_NAME]" at bounding box center [343, 122] width 145 height 19
type input "[PERSON_NAME]"
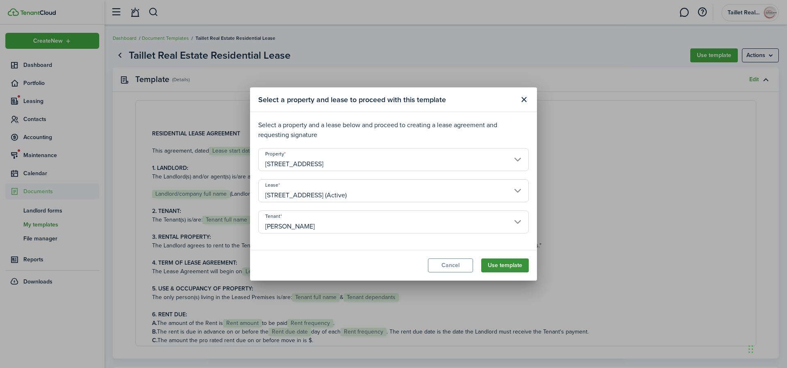
click at [500, 263] on button "Use template" at bounding box center [505, 265] width 48 height 14
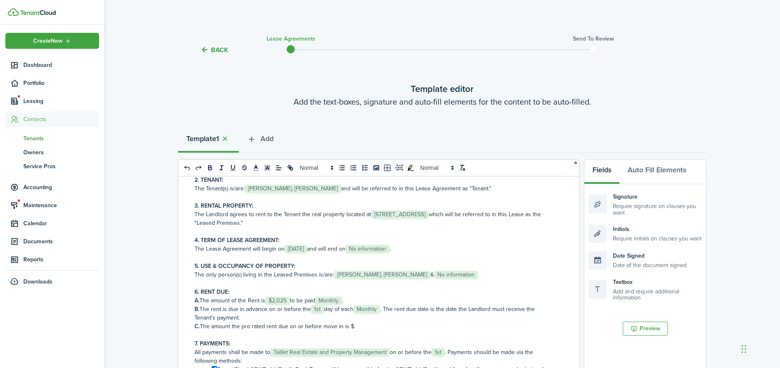
scroll to position [111, 0]
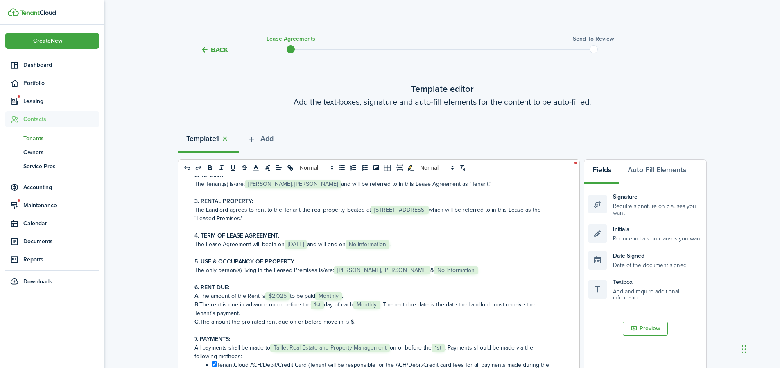
click at [390, 245] on span "No information" at bounding box center [368, 244] width 44 height 8
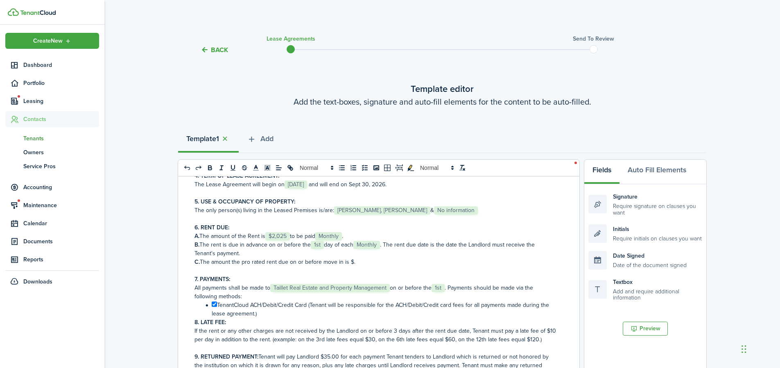
scroll to position [183, 0]
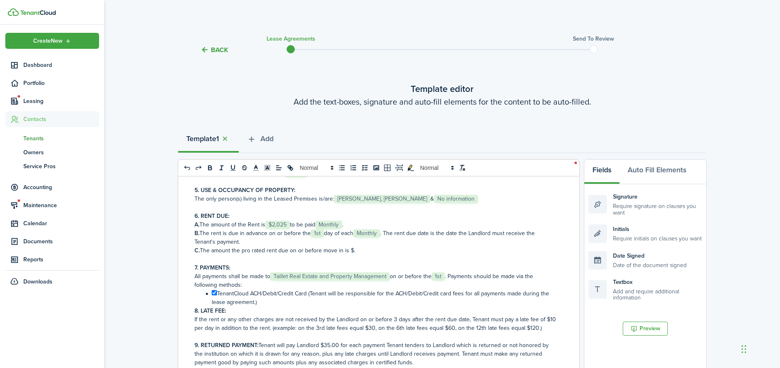
drag, startPoint x: 353, startPoint y: 250, endPoint x: 194, endPoint y: 251, distance: 158.6
click at [194, 251] on div "RESIDENTIAL LEASE AGREEMENT This agreement, dated ﻿ [DATE] ﻿, is between ﻿ Tail…" at bounding box center [375, 337] width 395 height 322
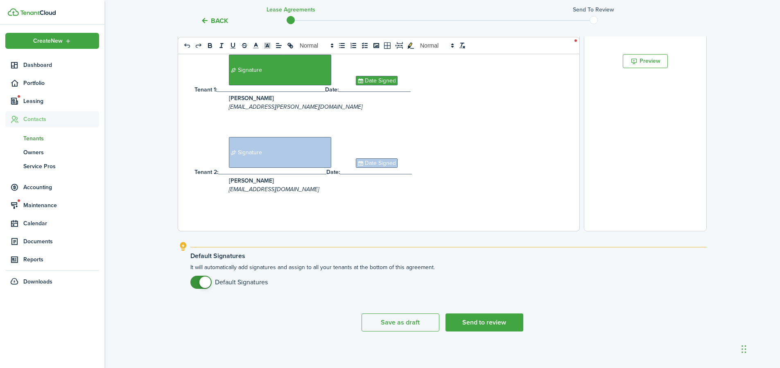
scroll to position [270, 0]
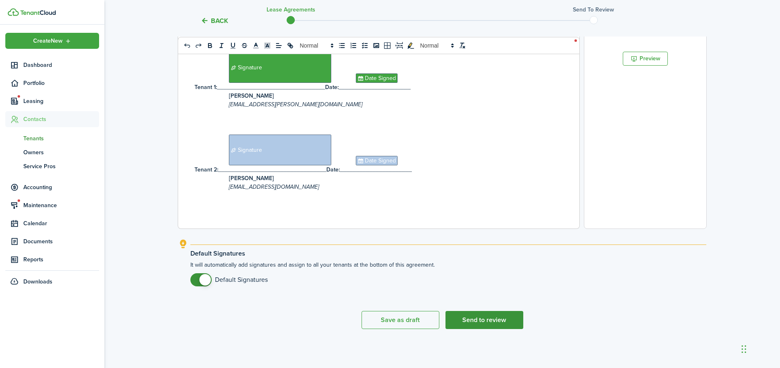
click at [466, 325] on button "Send to review" at bounding box center [485, 320] width 78 height 18
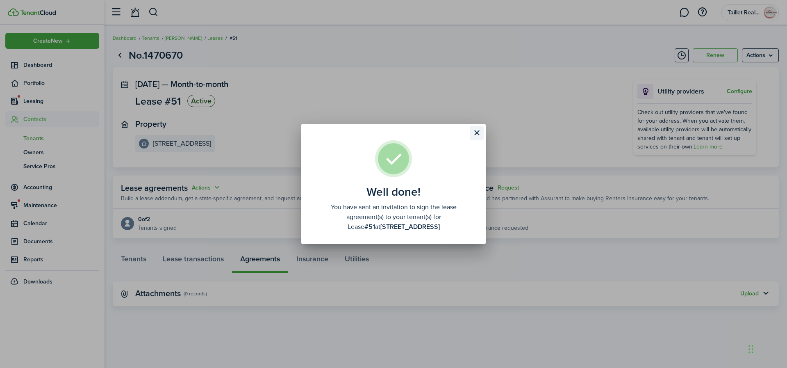
click at [475, 134] on button "Close modal" at bounding box center [477, 133] width 14 height 14
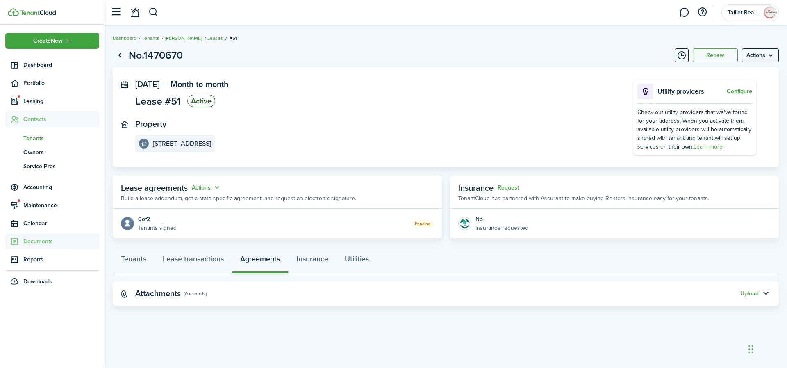
click at [45, 237] on span "Documents" at bounding box center [61, 241] width 76 height 9
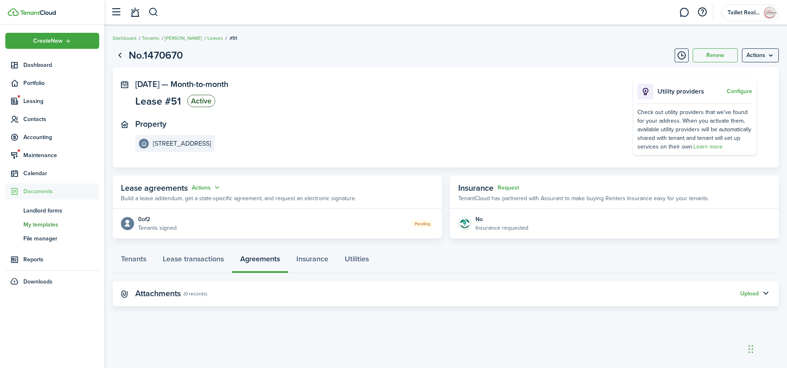
click at [49, 225] on span "My templates" at bounding box center [61, 224] width 76 height 9
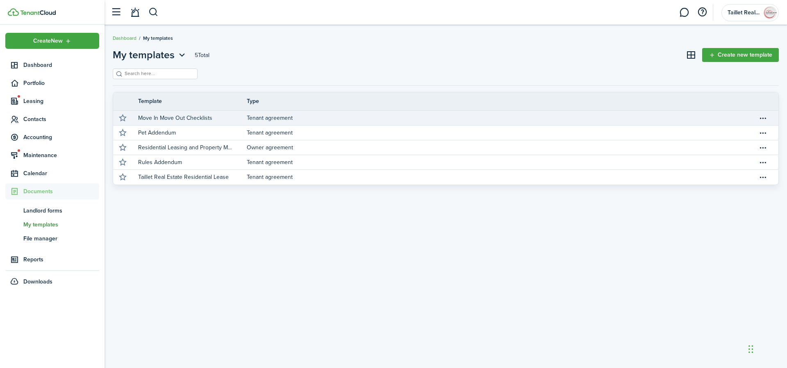
click at [707, 114] on link "Tenant agreement" at bounding box center [502, 118] width 511 height 14
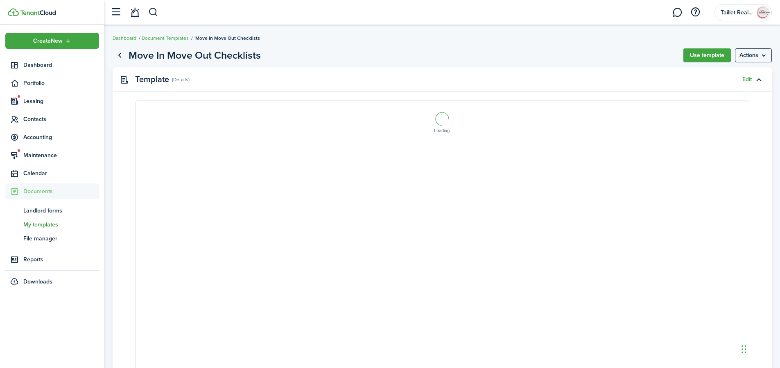
select select "fit"
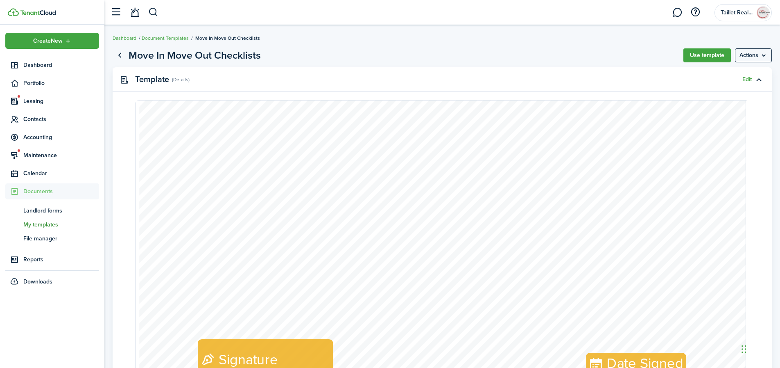
scroll to position [1244, 0]
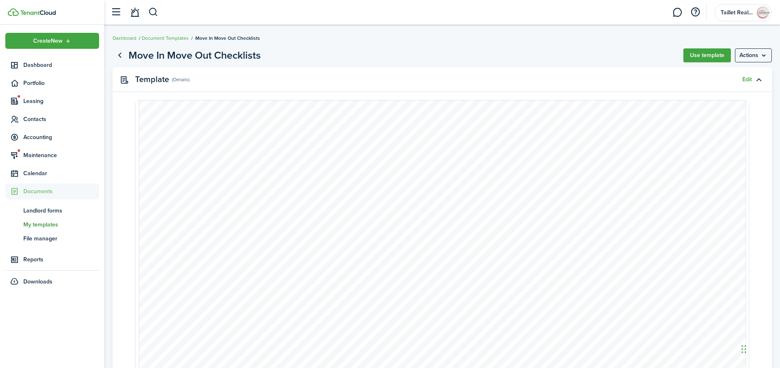
type input "1"
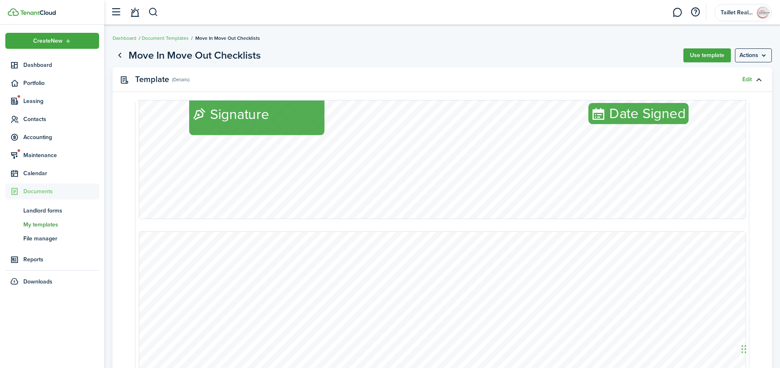
scroll to position [490, 0]
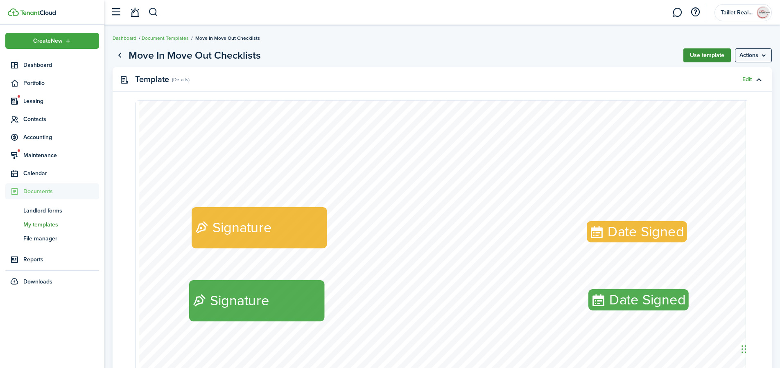
click at [701, 50] on button "Use template" at bounding box center [708, 55] width 48 height 14
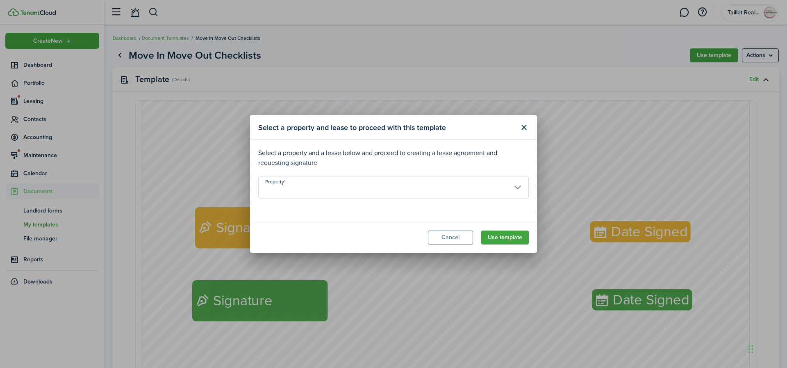
click at [474, 192] on input "Property" at bounding box center [393, 187] width 270 height 23
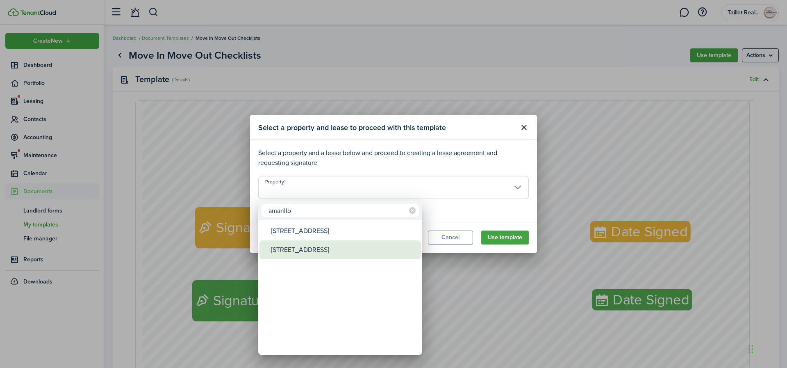
type input "amarillo"
click at [338, 250] on div "[STREET_ADDRESS]" at bounding box center [343, 249] width 145 height 19
type input "[STREET_ADDRESS]"
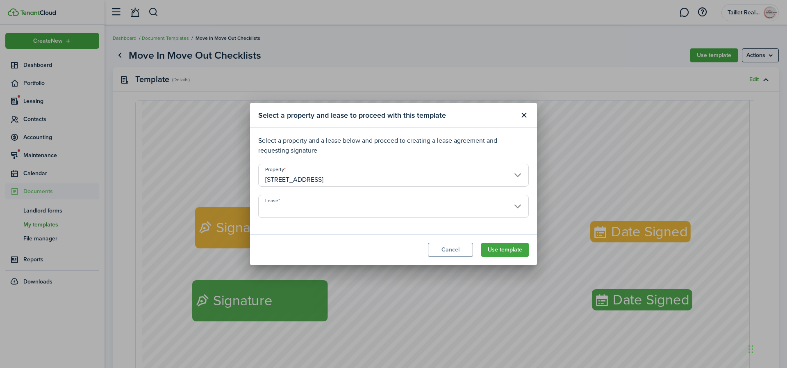
click at [365, 215] on input "Lease" at bounding box center [393, 206] width 270 height 23
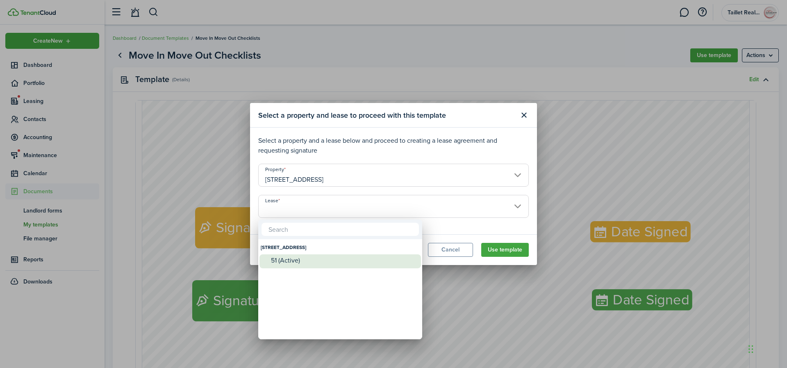
click at [303, 259] on div "51 (Active)" at bounding box center [343, 259] width 145 height 7
type input "[STREET_ADDRESS] (Active)"
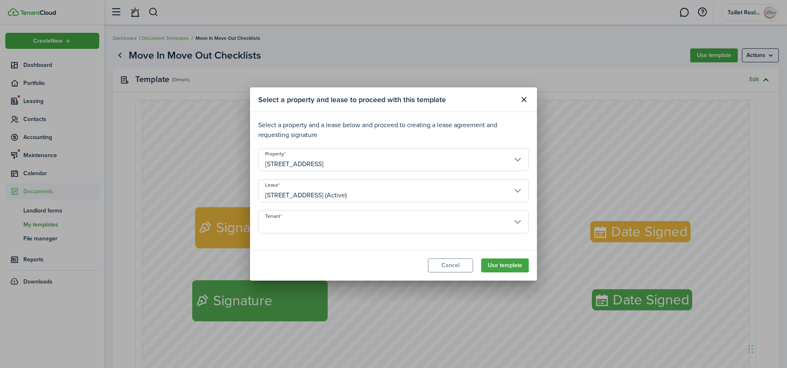
click at [424, 226] on input "Tenant" at bounding box center [393, 221] width 270 height 23
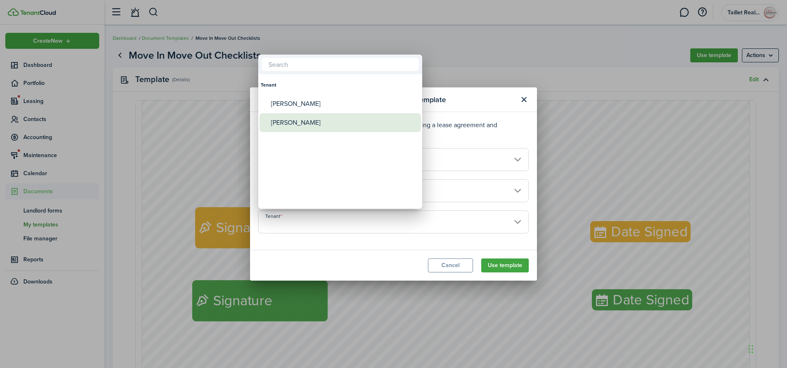
click at [283, 126] on div "[PERSON_NAME]" at bounding box center [343, 122] width 145 height 19
type input "[PERSON_NAME]"
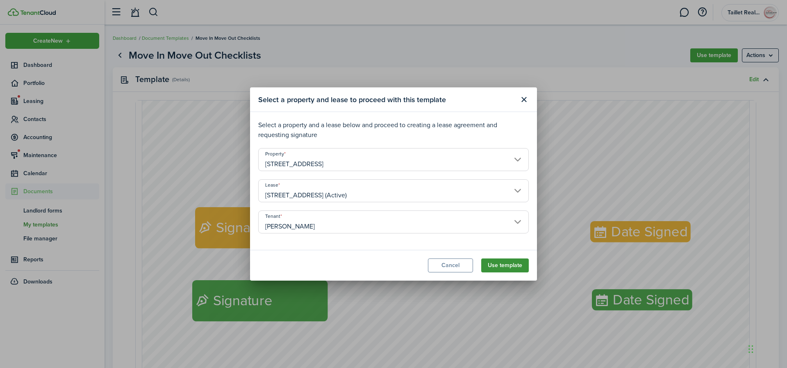
click at [508, 264] on button "Use template" at bounding box center [505, 265] width 48 height 14
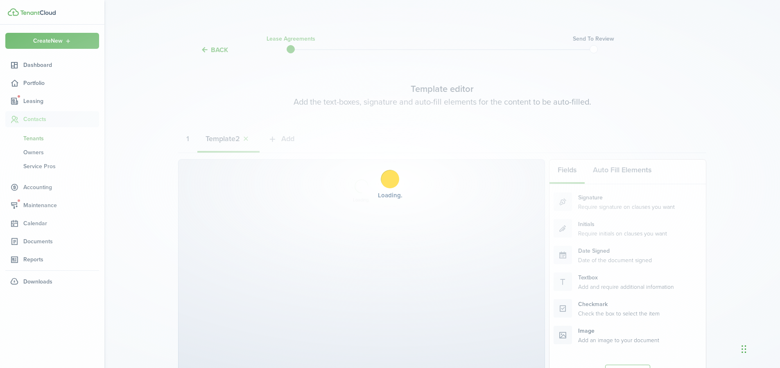
select select "fit"
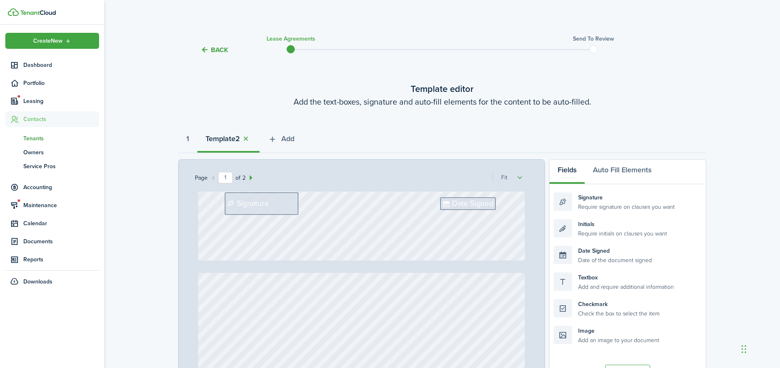
type input "2"
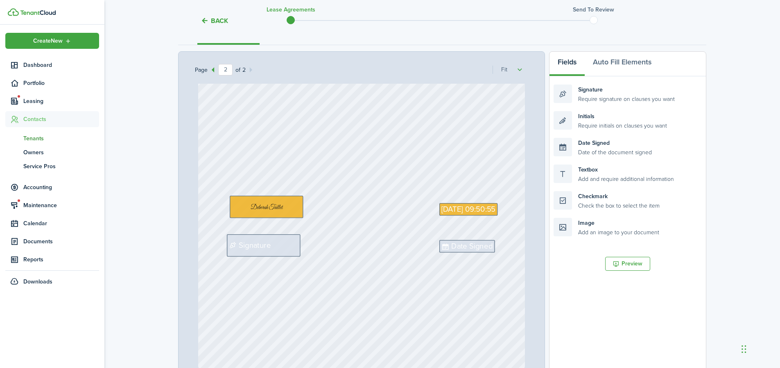
scroll to position [205, 0]
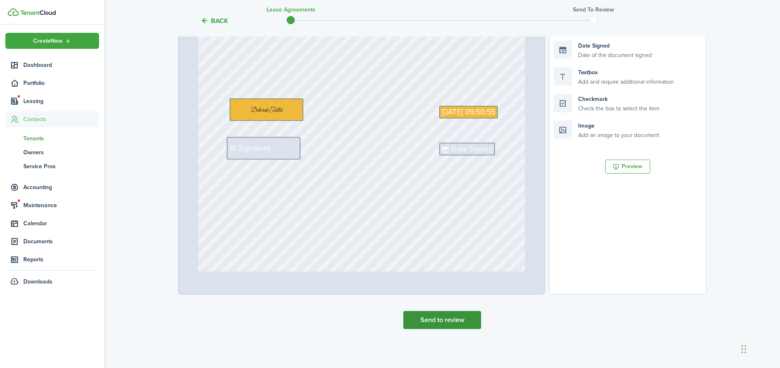
click at [428, 319] on button "Send to review" at bounding box center [443, 320] width 78 height 18
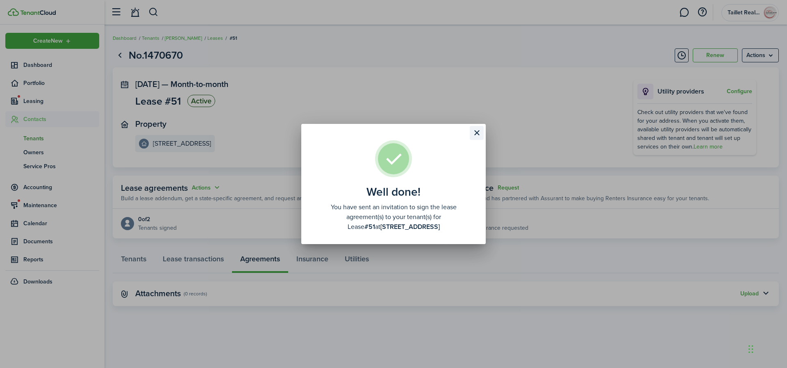
click at [479, 133] on button "Close modal" at bounding box center [477, 133] width 14 height 14
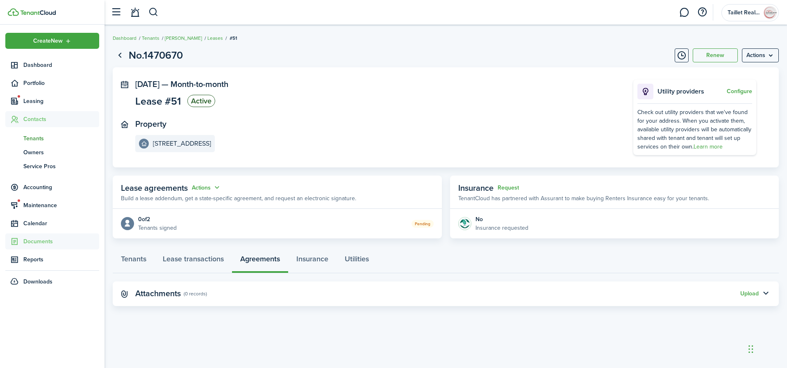
click at [39, 242] on span "Documents" at bounding box center [61, 241] width 76 height 9
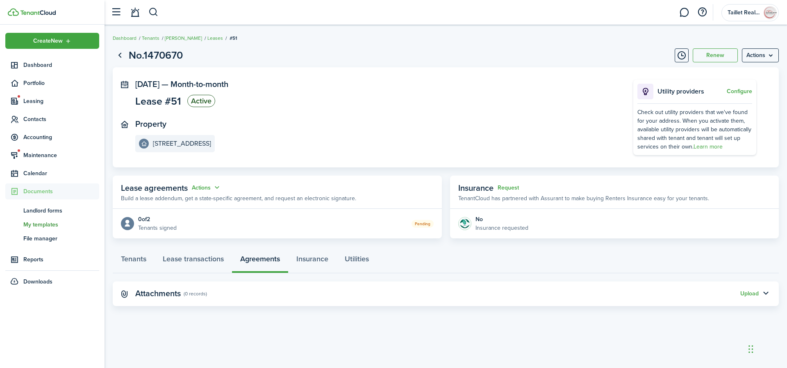
click at [40, 224] on span "My templates" at bounding box center [61, 224] width 76 height 9
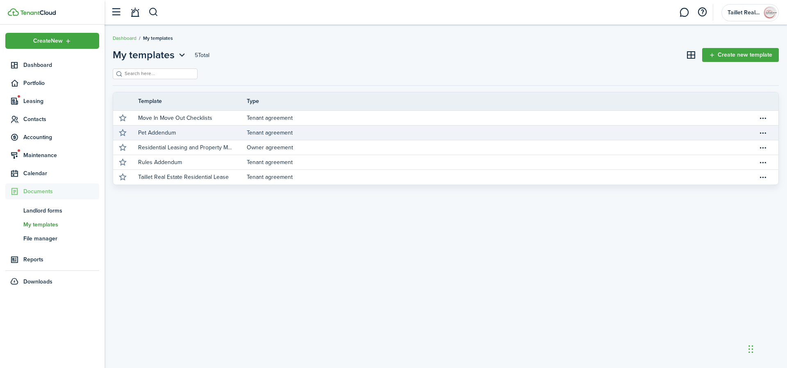
click at [551, 136] on link "Tenant agreement" at bounding box center [502, 132] width 511 height 14
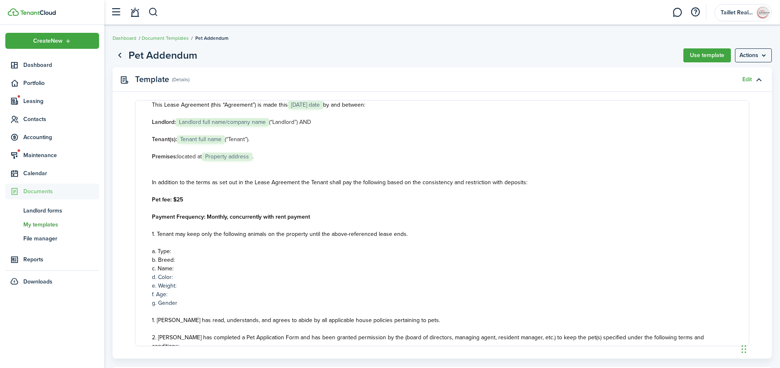
scroll to position [27, 0]
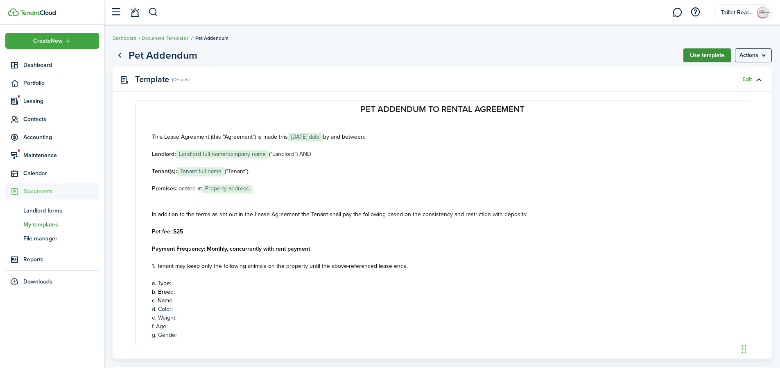
click at [703, 54] on button "Use template" at bounding box center [708, 55] width 48 height 14
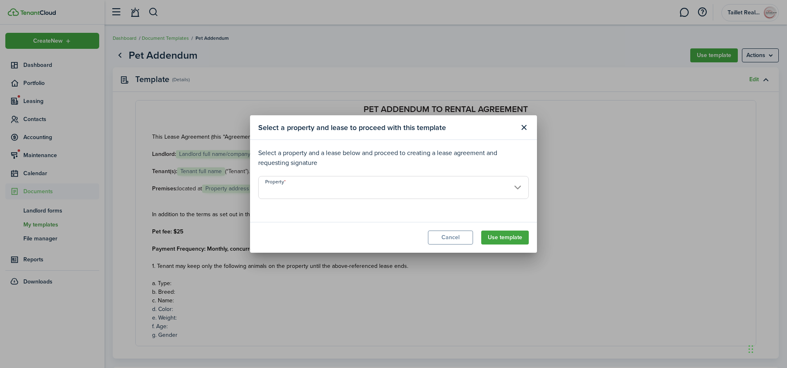
click at [475, 188] on input "Property" at bounding box center [393, 187] width 270 height 23
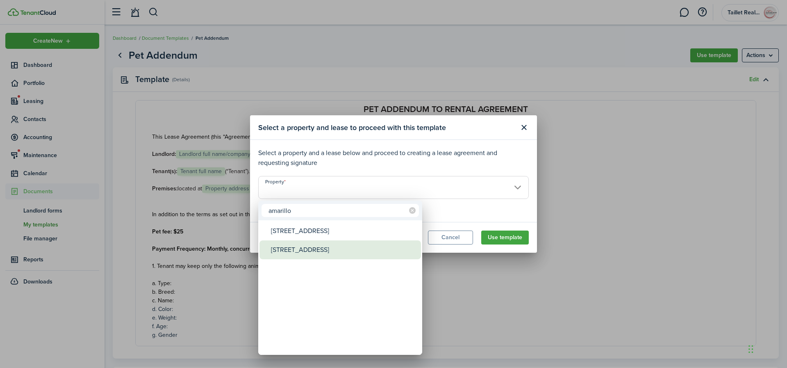
type input "amarillo"
click at [315, 248] on div "[STREET_ADDRESS]" at bounding box center [343, 249] width 145 height 19
type input "[STREET_ADDRESS]"
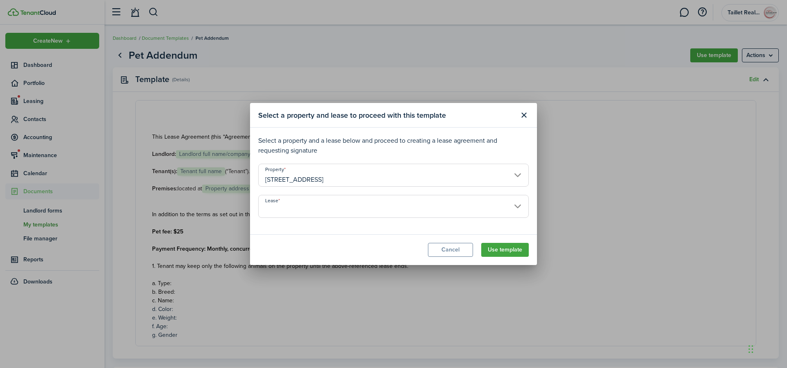
click at [415, 216] on input "Lease" at bounding box center [393, 206] width 270 height 23
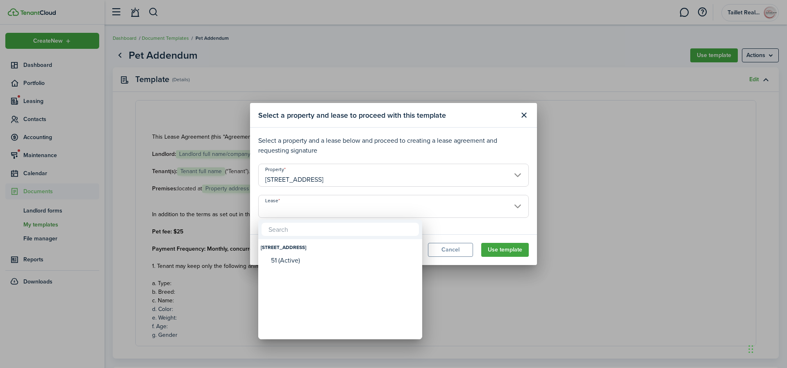
click at [303, 262] on div "51 (Active)" at bounding box center [343, 259] width 145 height 7
type input "[STREET_ADDRESS] (Active)"
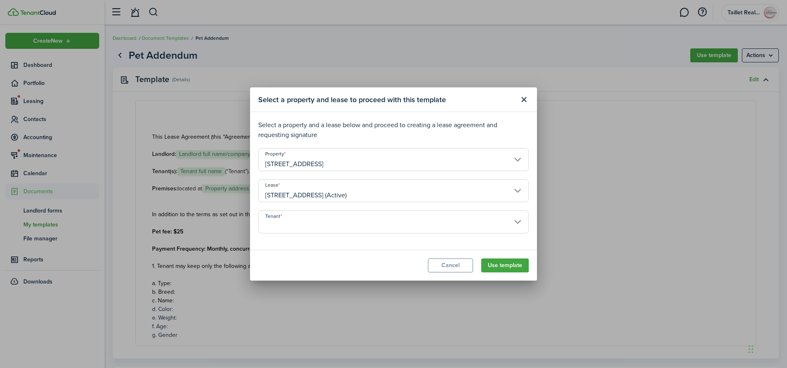
click at [495, 224] on input "Tenant" at bounding box center [393, 221] width 270 height 23
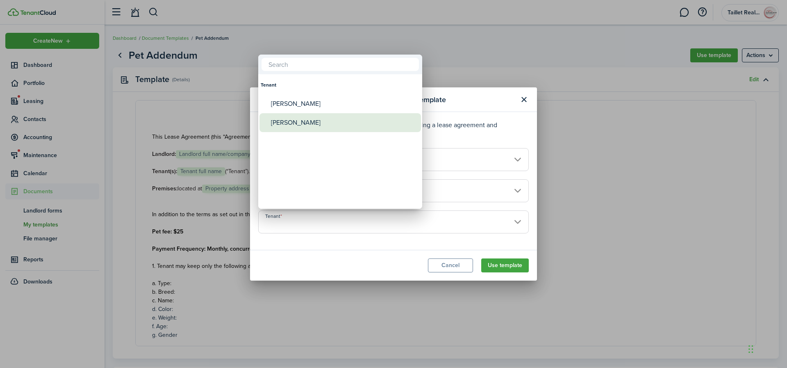
click at [297, 125] on div "[PERSON_NAME]" at bounding box center [343, 122] width 145 height 19
type input "[PERSON_NAME]"
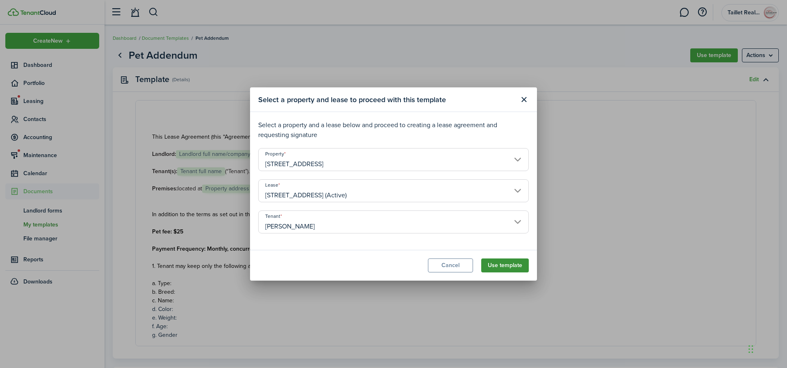
click at [510, 264] on button "Use template" at bounding box center [505, 265] width 48 height 14
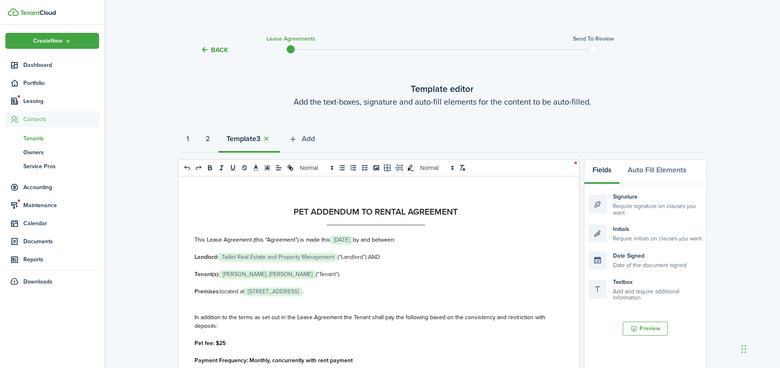
select select "fit"
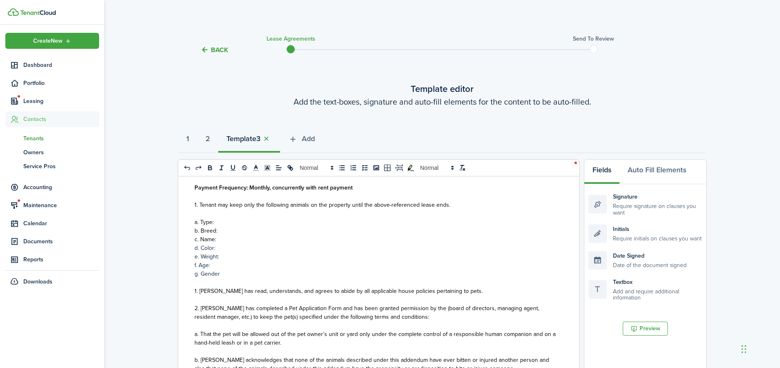
scroll to position [164, 0]
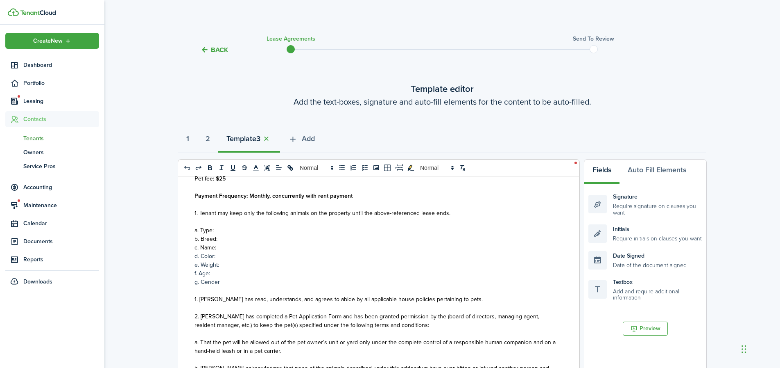
click at [230, 231] on p "a. Type:" at bounding box center [376, 230] width 363 height 9
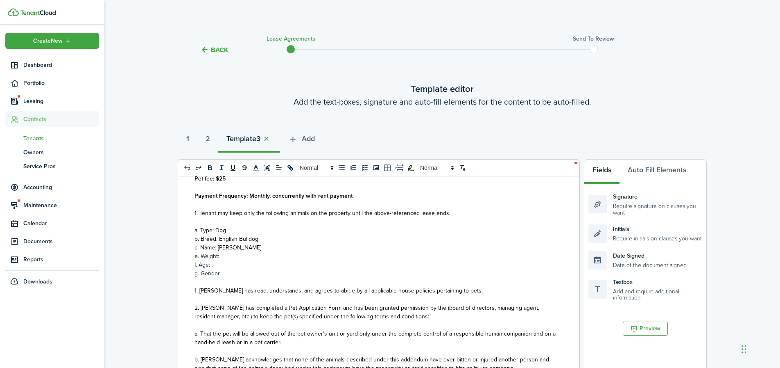
click at [197, 257] on p "e. Weight:" at bounding box center [376, 256] width 363 height 9
click at [227, 256] on p "d. Weight:" at bounding box center [376, 256] width 363 height 9
drag, startPoint x: 224, startPoint y: 265, endPoint x: 195, endPoint y: 263, distance: 29.1
click at [195, 263] on p "f. Age:" at bounding box center [376, 264] width 363 height 9
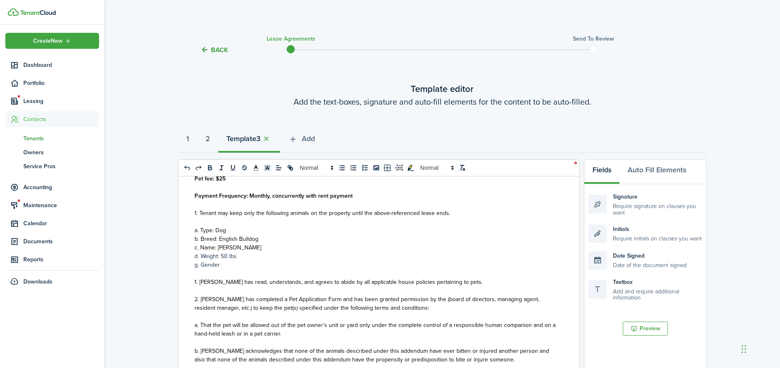
click at [197, 266] on p "g. Gender" at bounding box center [376, 264] width 363 height 9
drag, startPoint x: 220, startPoint y: 266, endPoint x: 194, endPoint y: 265, distance: 26.2
click at [195, 265] on p "e. Gender" at bounding box center [376, 264] width 363 height 9
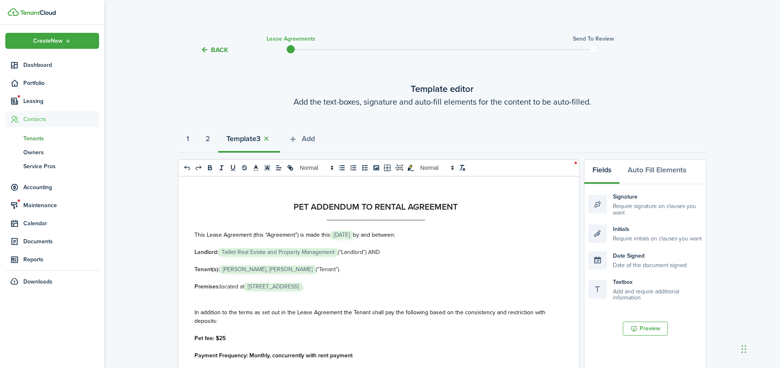
scroll to position [12, 0]
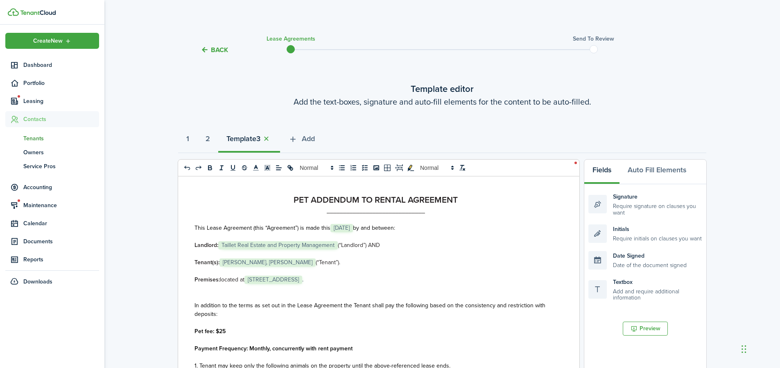
click at [353, 229] on span "[DATE]" at bounding box center [342, 228] width 23 height 8
click at [365, 232] on p at bounding box center [376, 236] width 363 height 9
click at [353, 228] on span "[DATE]" at bounding box center [342, 228] width 23 height 8
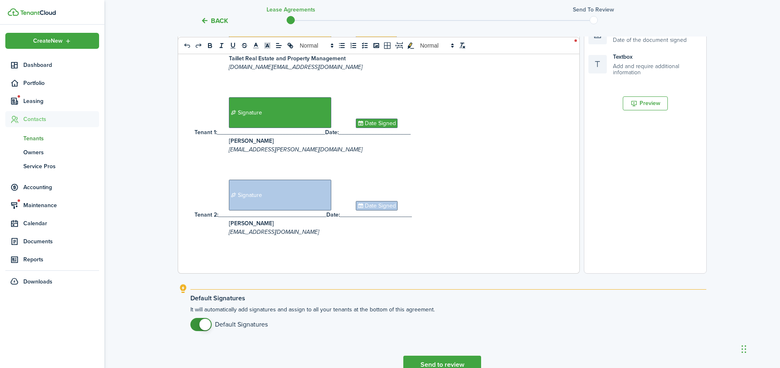
scroll to position [270, 0]
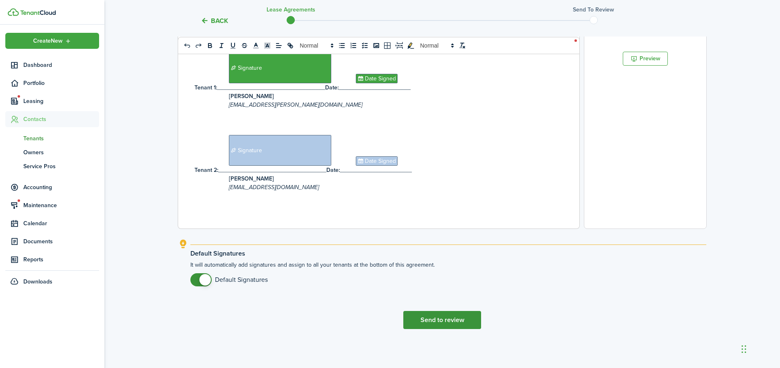
click at [441, 320] on button "Send to review" at bounding box center [443, 320] width 78 height 18
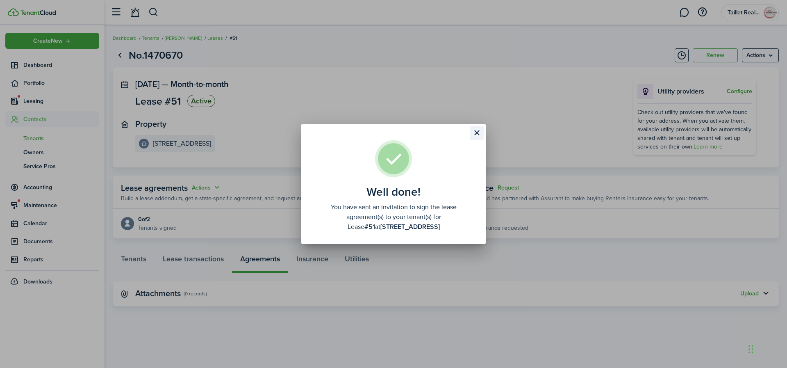
click at [474, 135] on button "Close modal" at bounding box center [477, 133] width 14 height 14
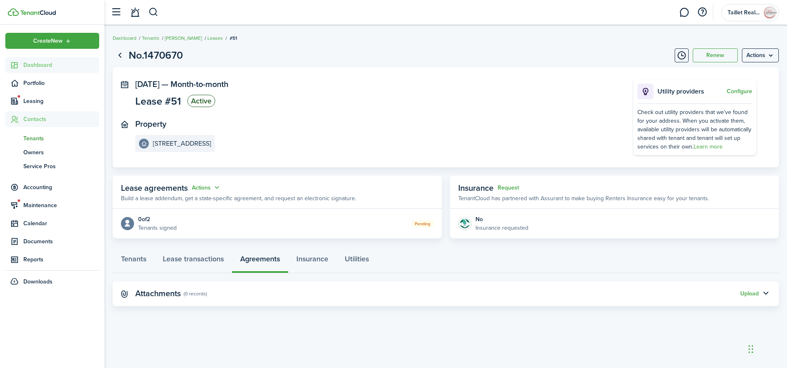
click at [43, 66] on span "Dashboard" at bounding box center [61, 65] width 76 height 9
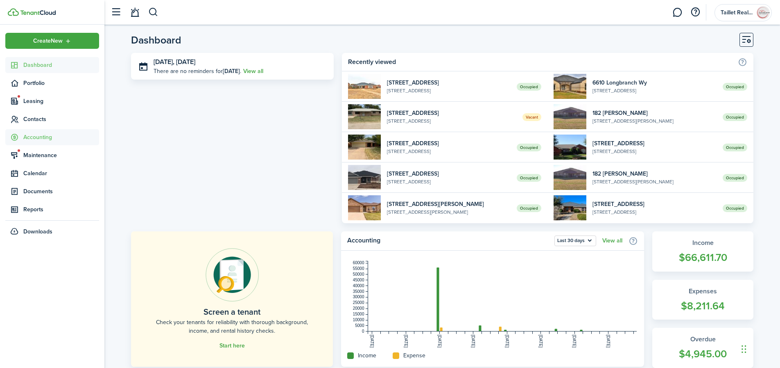
click at [45, 140] on span "Accounting" at bounding box center [61, 137] width 76 height 9
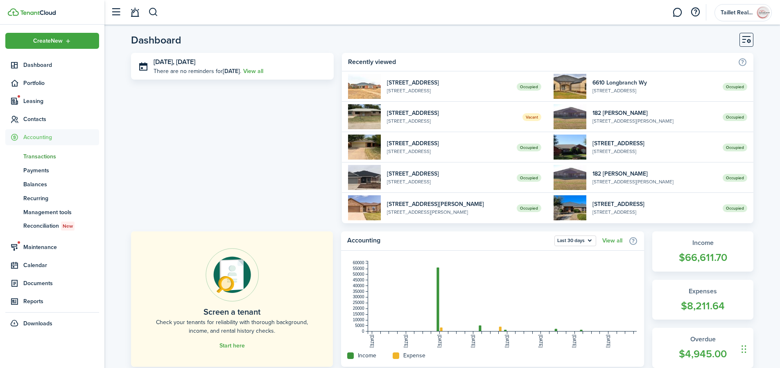
click at [49, 154] on span "Transactions" at bounding box center [61, 156] width 76 height 9
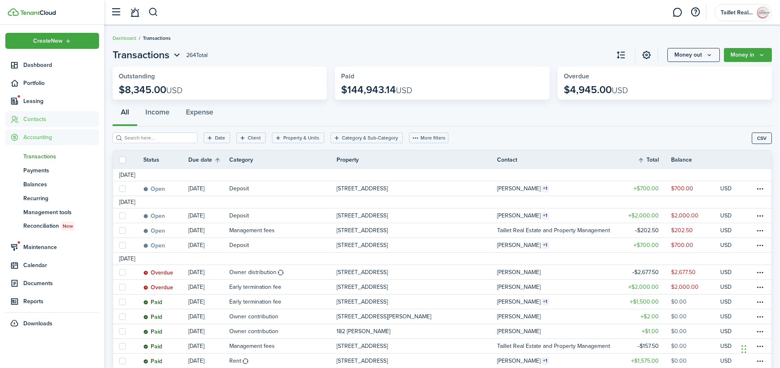
click at [39, 119] on span "Contacts" at bounding box center [61, 119] width 76 height 9
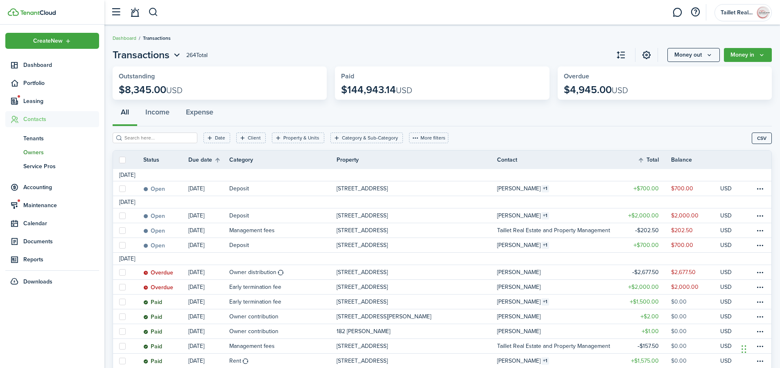
click at [37, 152] on span "Owners" at bounding box center [61, 152] width 76 height 9
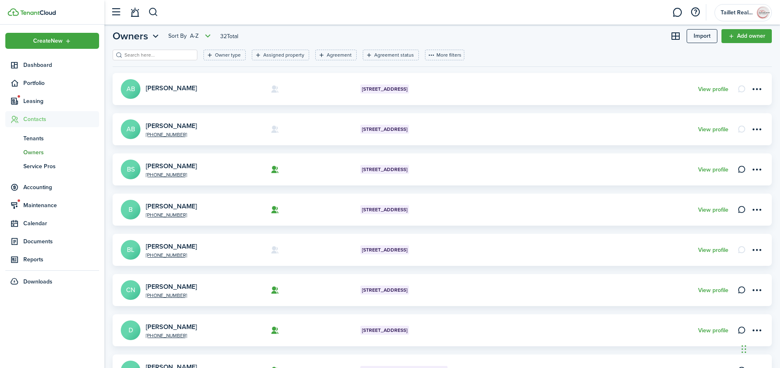
scroll to position [100, 0]
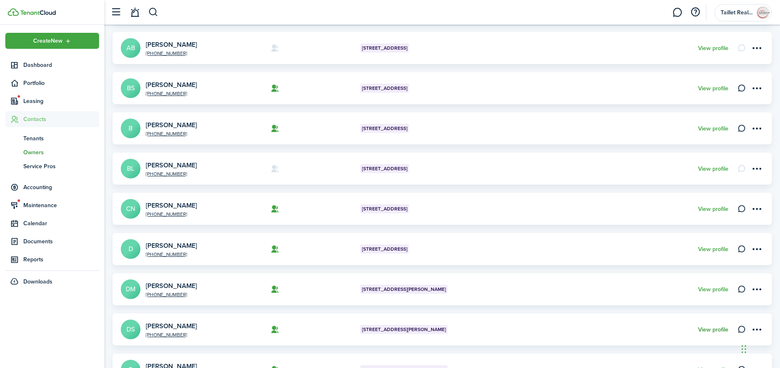
click at [711, 330] on link "View profile" at bounding box center [714, 329] width 30 height 7
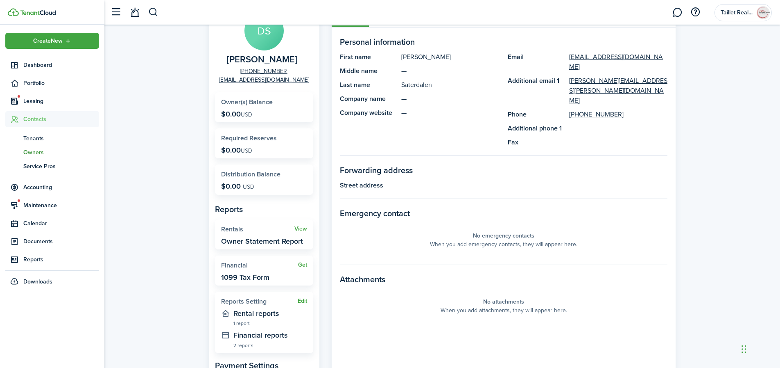
scroll to position [29, 0]
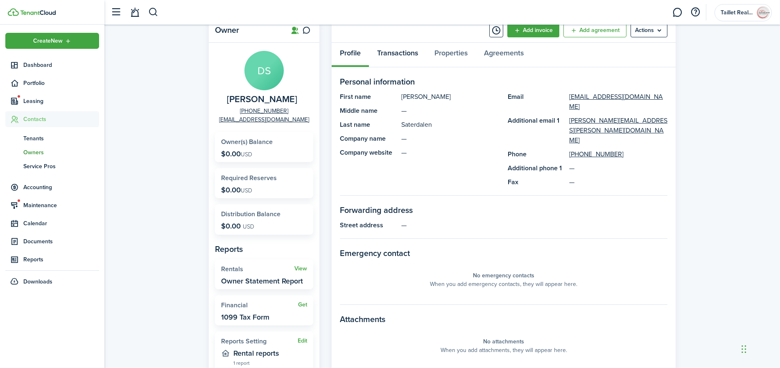
click at [404, 59] on link "Transactions" at bounding box center [397, 55] width 57 height 25
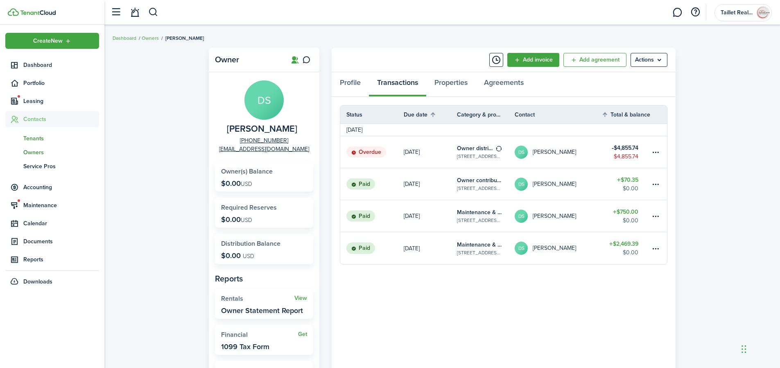
click at [36, 138] on span "Tenants" at bounding box center [61, 138] width 76 height 9
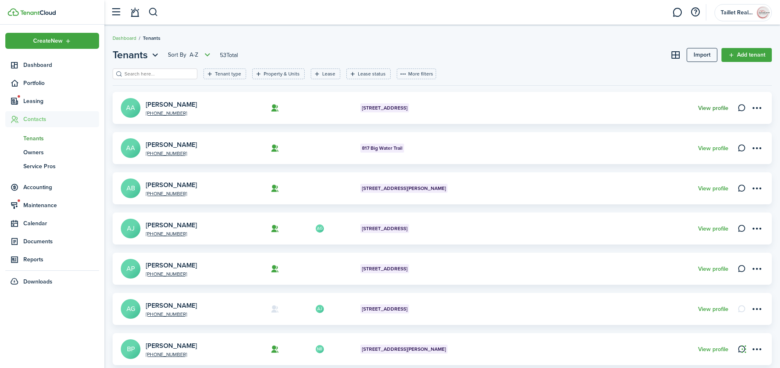
click at [707, 107] on link "View profile" at bounding box center [714, 108] width 30 height 7
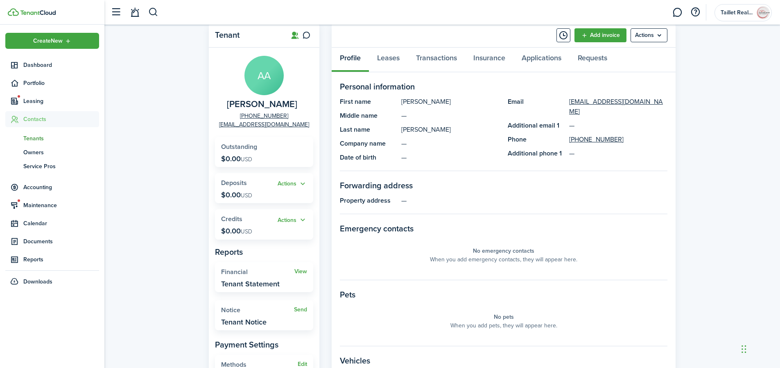
scroll to position [26, 0]
click at [384, 62] on link "Leases" at bounding box center [388, 58] width 39 height 25
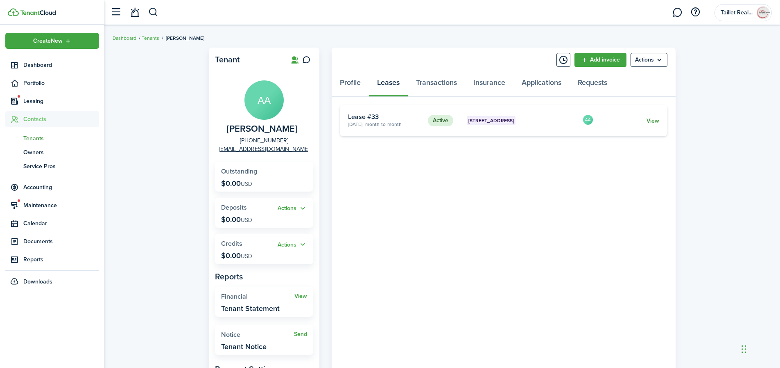
click at [651, 119] on link "View" at bounding box center [653, 120] width 13 height 9
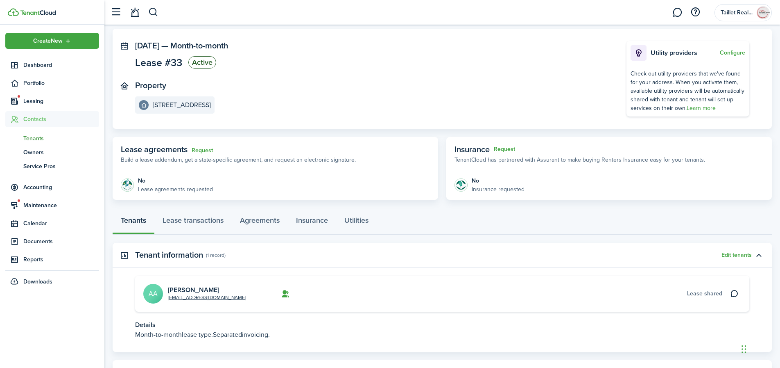
scroll to position [77, 0]
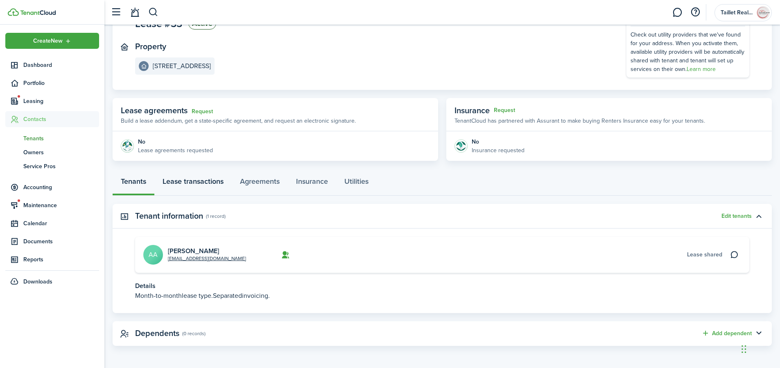
click at [201, 181] on link "Lease transactions" at bounding box center [192, 183] width 77 height 25
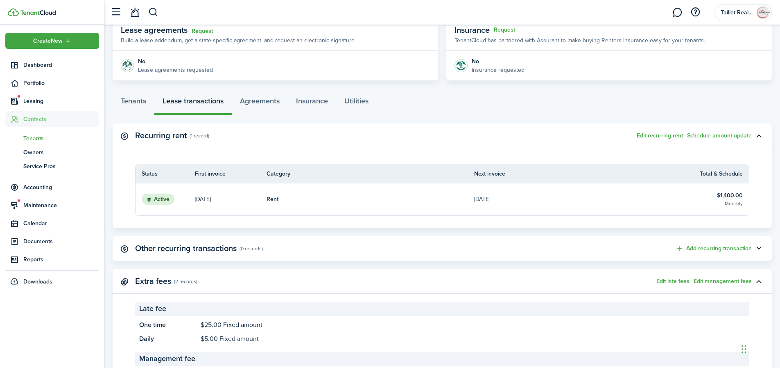
scroll to position [214, 0]
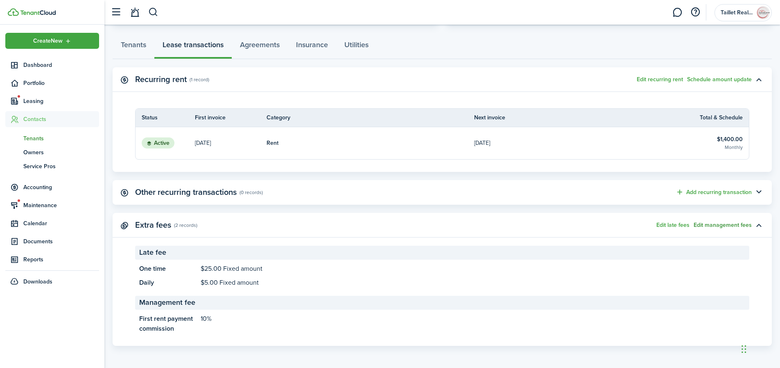
click at [724, 225] on button "Edit management fees" at bounding box center [723, 225] width 58 height 7
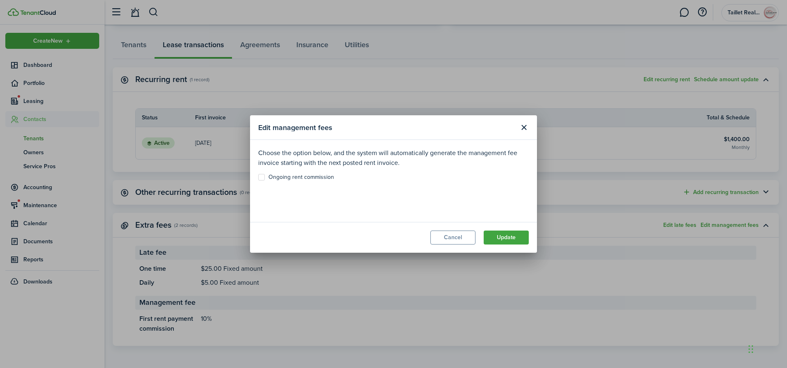
click at [259, 177] on label "Ongoing rent commission" at bounding box center [296, 177] width 76 height 7
click at [258, 177] on input "Ongoing rent commission" at bounding box center [258, 177] width 0 height 0
checkbox input "true"
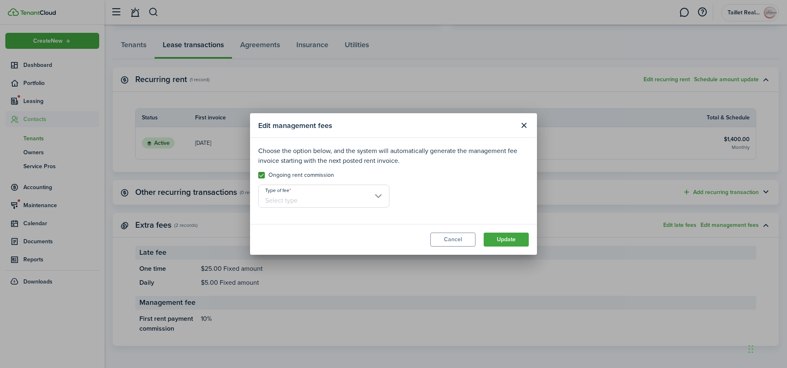
click at [364, 202] on input "Type of fee" at bounding box center [323, 195] width 131 height 23
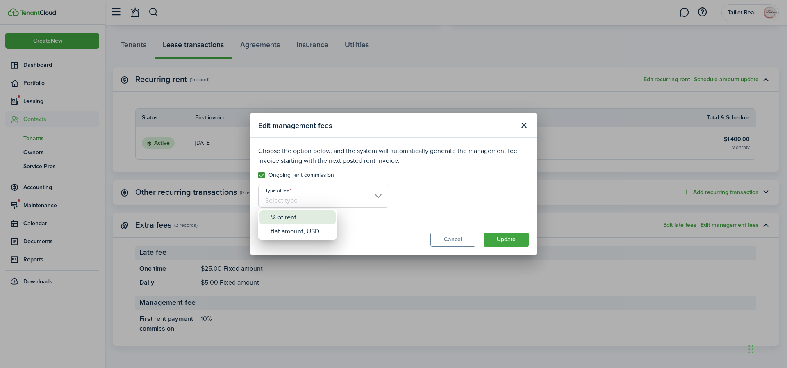
click at [299, 218] on div "% of rent" at bounding box center [301, 217] width 60 height 14
type input "% of rent"
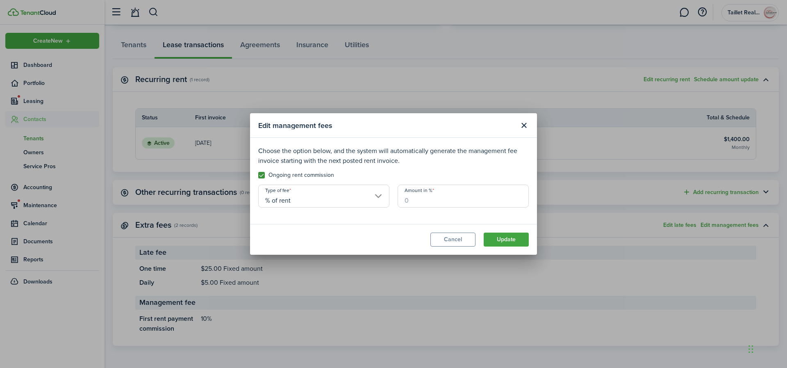
click at [431, 203] on input "Amount in %" at bounding box center [462, 195] width 131 height 23
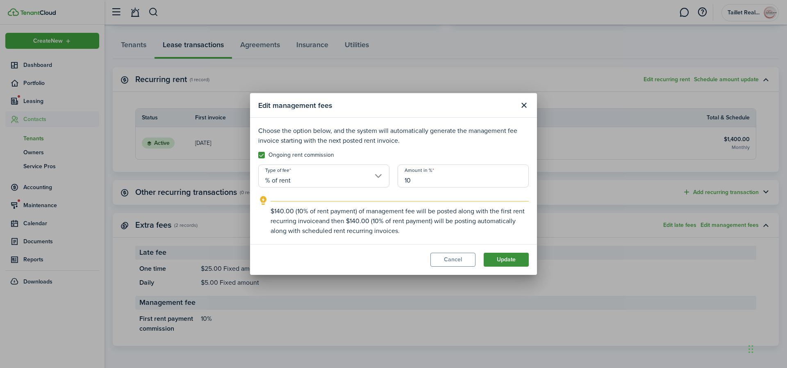
type input "10"
click at [515, 263] on button "Update" at bounding box center [505, 259] width 45 height 14
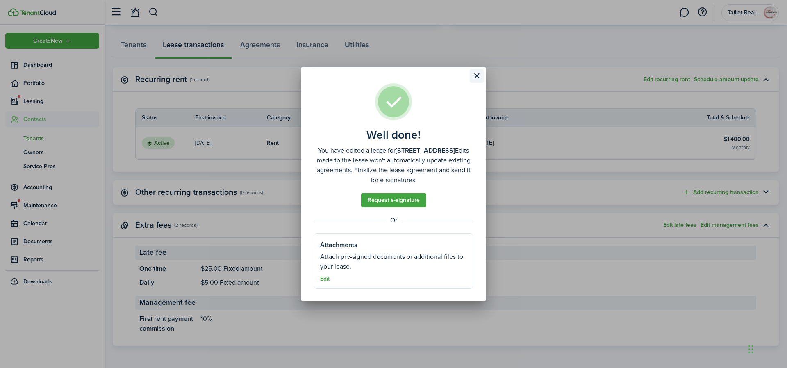
click at [477, 78] on button "Close modal" at bounding box center [477, 76] width 14 height 14
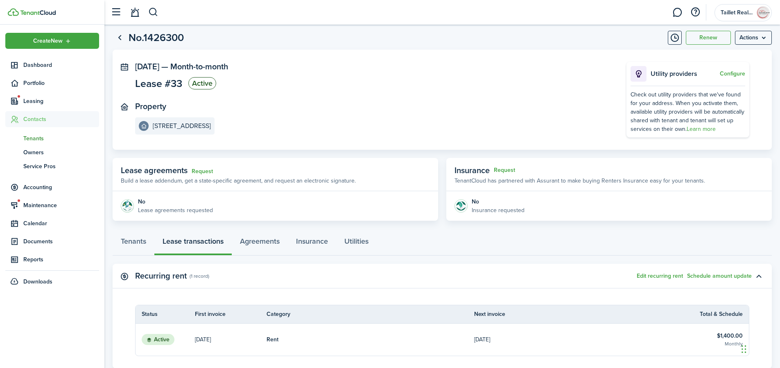
scroll to position [16, 0]
click at [43, 137] on span "Tenants" at bounding box center [61, 138] width 76 height 9
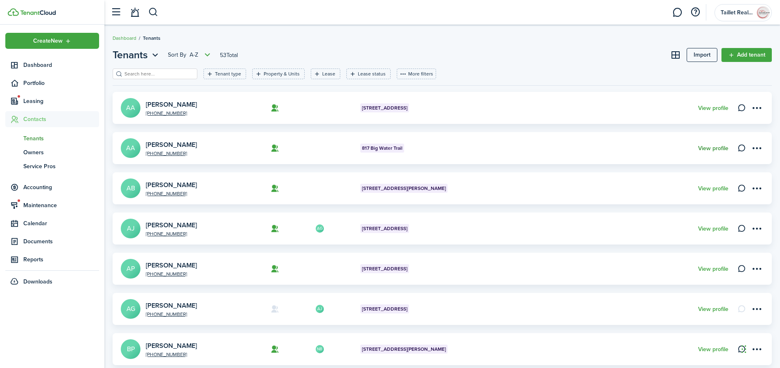
click at [717, 148] on link "View profile" at bounding box center [714, 148] width 30 height 7
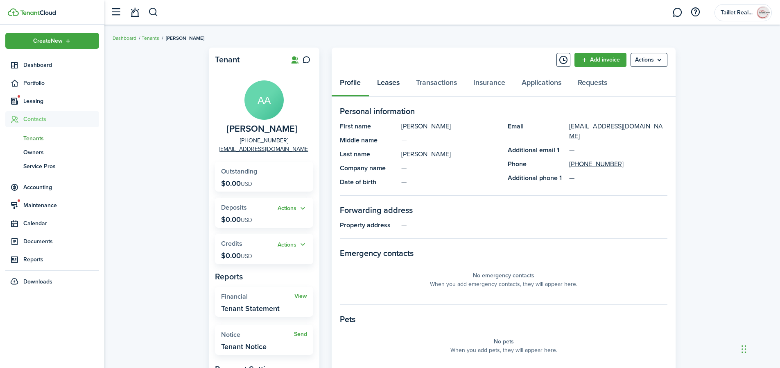
click at [390, 86] on link "Leases" at bounding box center [388, 84] width 39 height 25
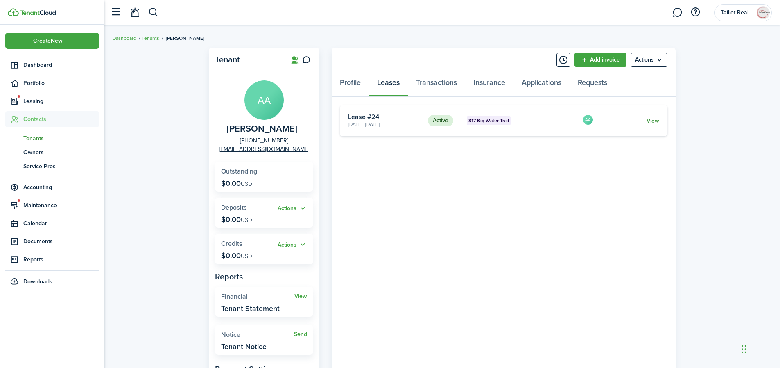
click at [656, 121] on link "View" at bounding box center [653, 120] width 13 height 9
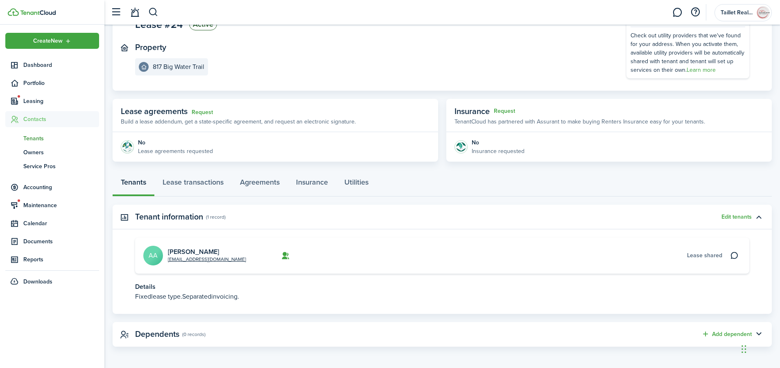
scroll to position [77, 0]
click at [209, 183] on link "Lease transactions" at bounding box center [192, 183] width 77 height 25
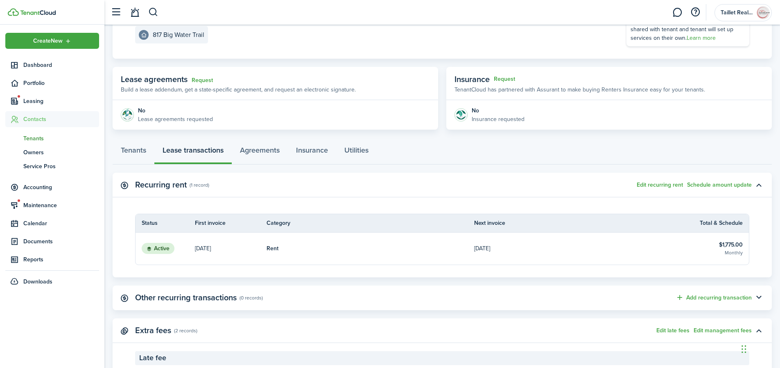
scroll to position [214, 0]
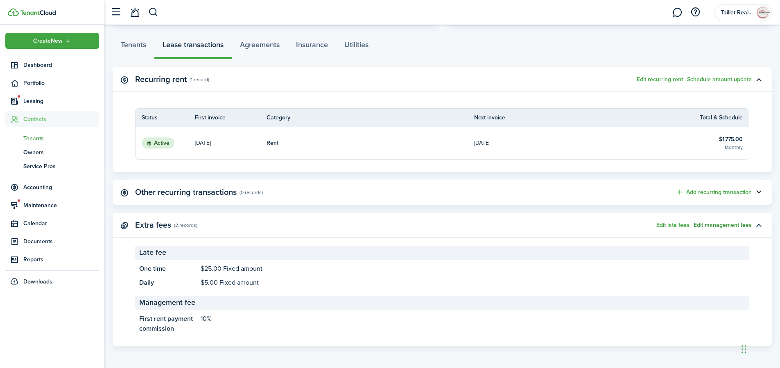
click at [723, 224] on button "Edit management fees" at bounding box center [723, 225] width 58 height 7
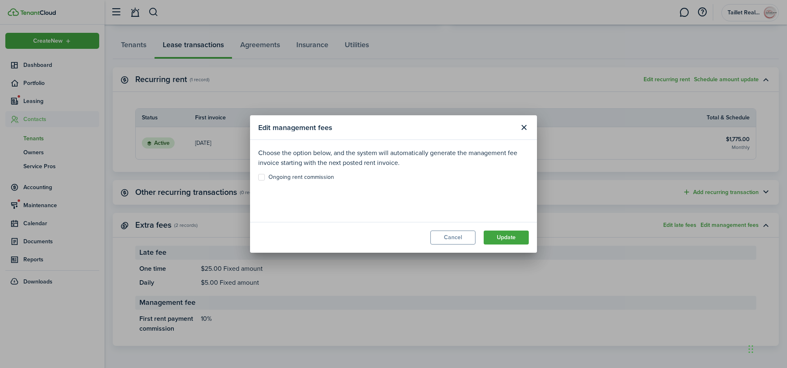
click at [259, 177] on label "Ongoing rent commission" at bounding box center [296, 177] width 76 height 7
click at [258, 177] on input "Ongoing rent commission" at bounding box center [258, 177] width 0 height 0
checkbox input "true"
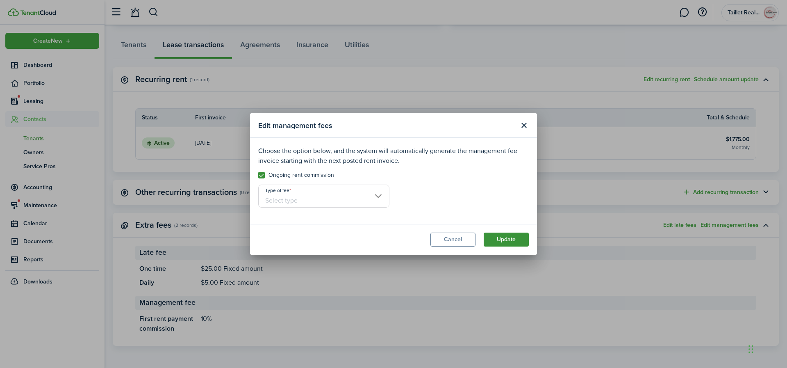
click at [513, 241] on button "Update" at bounding box center [505, 239] width 45 height 14
click at [363, 207] on input "Type of fee" at bounding box center [323, 195] width 131 height 23
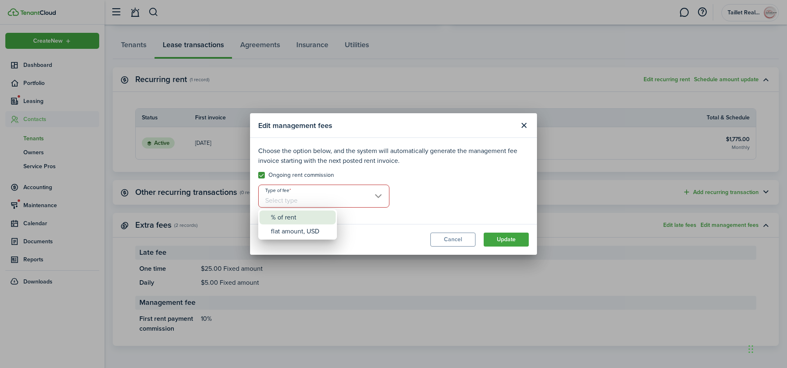
click at [304, 221] on div "% of rent" at bounding box center [301, 217] width 60 height 14
type input "% of rent"
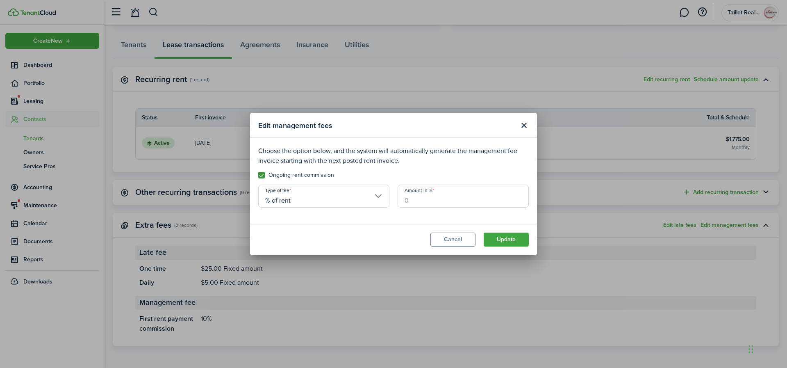
click at [426, 197] on input "Amount in %" at bounding box center [462, 195] width 131 height 23
type input "10"
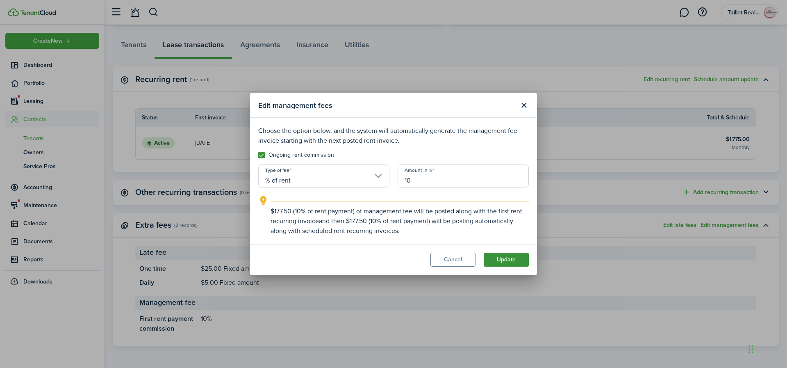
click at [501, 257] on button "Update" at bounding box center [505, 259] width 45 height 14
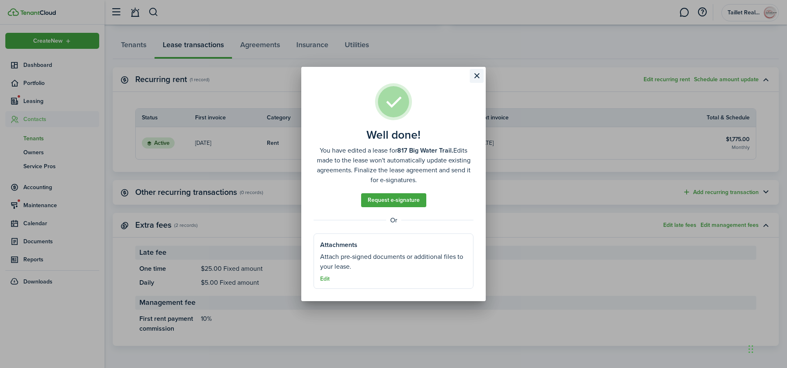
click at [476, 73] on button "Close modal" at bounding box center [477, 76] width 14 height 14
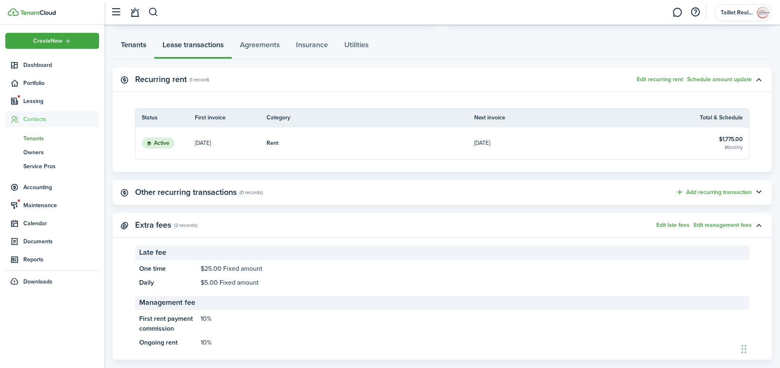
click at [135, 47] on link "Tenants" at bounding box center [134, 46] width 42 height 25
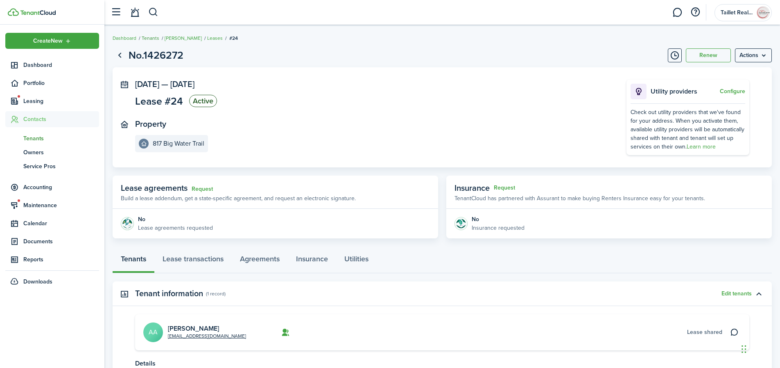
click at [154, 37] on link "Tenants" at bounding box center [151, 37] width 18 height 7
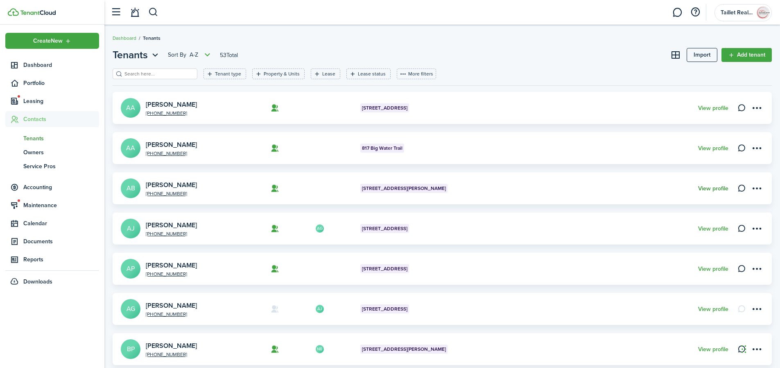
click at [715, 188] on link "View profile" at bounding box center [714, 188] width 30 height 7
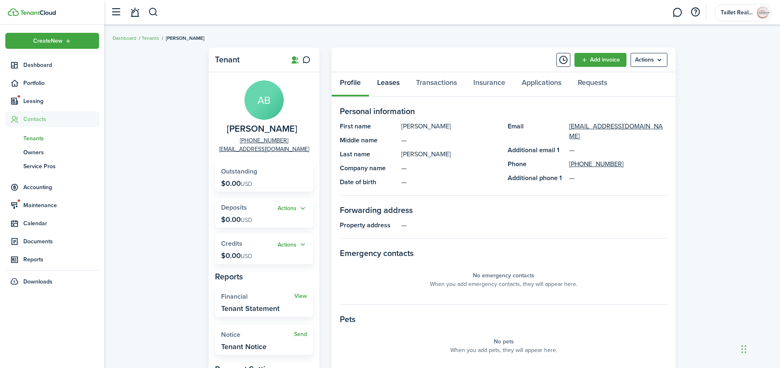
click at [399, 84] on link "Leases" at bounding box center [388, 84] width 39 height 25
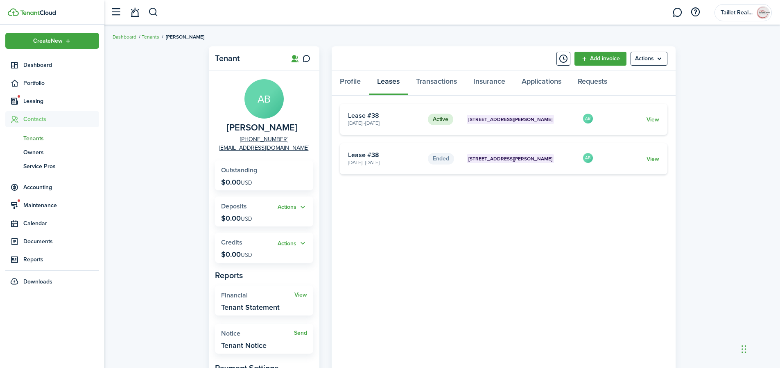
scroll to position [2, 0]
click at [651, 119] on link "View" at bounding box center [653, 119] width 13 height 9
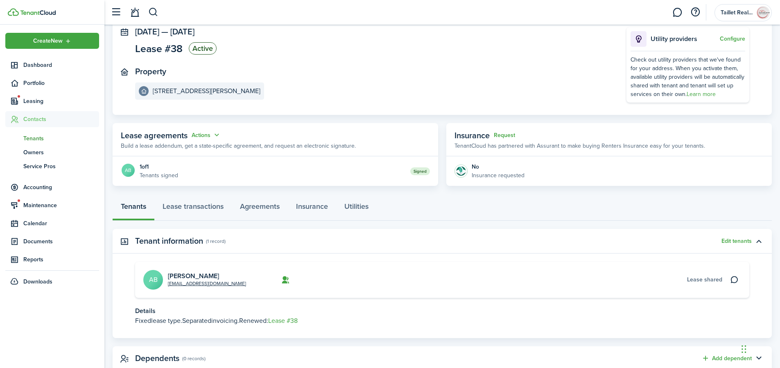
scroll to position [52, 0]
click at [194, 207] on link "Lease transactions" at bounding box center [192, 208] width 77 height 25
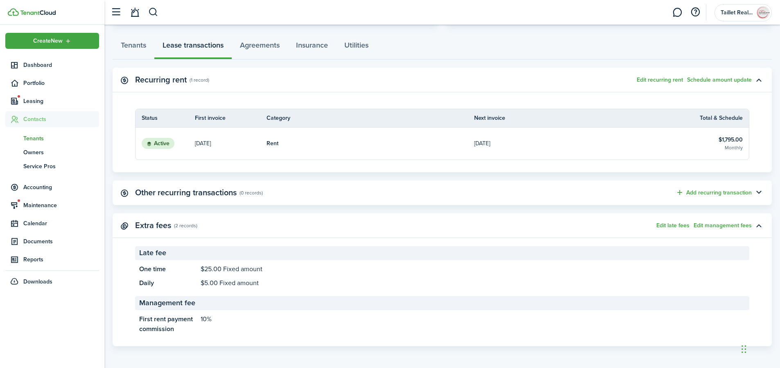
scroll to position [214, 0]
click at [734, 225] on button "Edit management fees" at bounding box center [723, 225] width 58 height 7
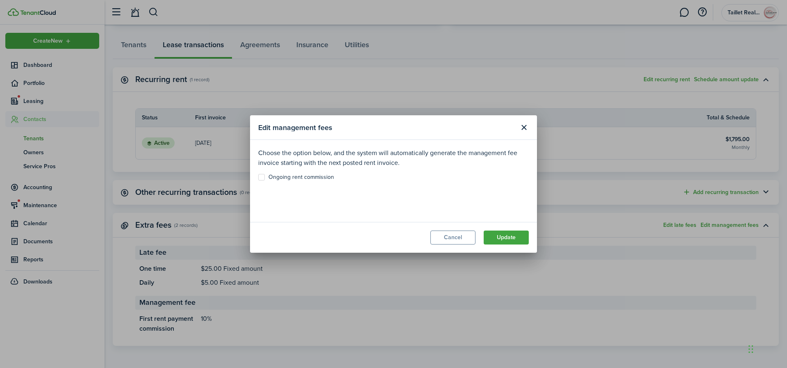
click at [262, 177] on label "Ongoing rent commission" at bounding box center [296, 177] width 76 height 7
click at [258, 177] on input "Ongoing rent commission" at bounding box center [258, 177] width 0 height 0
checkbox input "true"
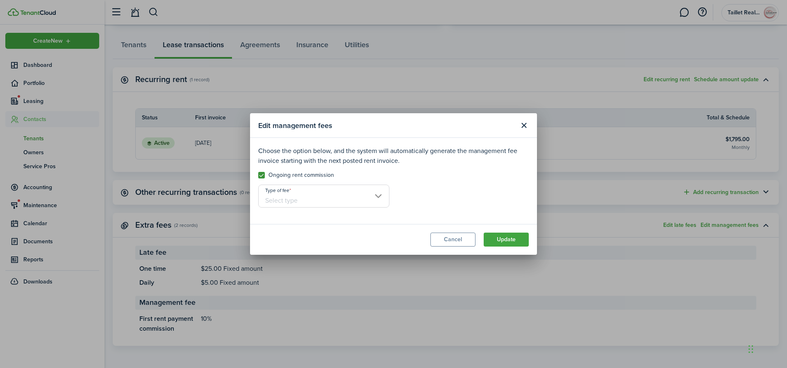
click at [334, 197] on input "Type of fee" at bounding box center [323, 195] width 131 height 23
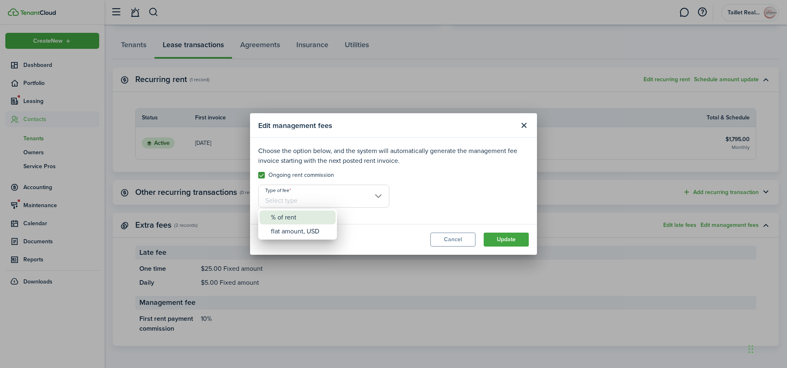
click at [299, 218] on div "% of rent" at bounding box center [301, 217] width 60 height 14
type input "% of rent"
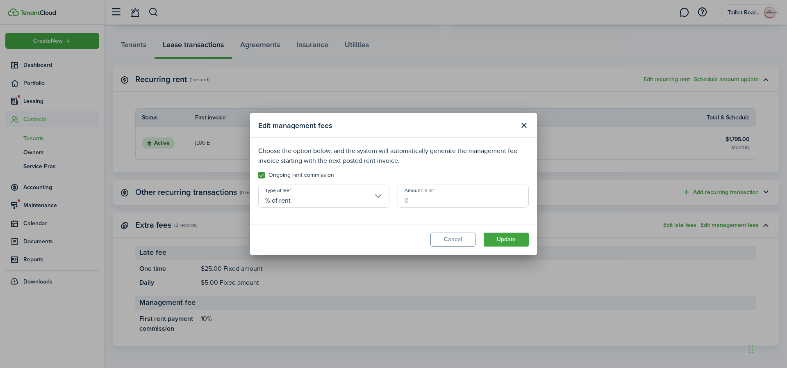
click at [433, 197] on input "Amount in %" at bounding box center [462, 195] width 131 height 23
type input "10"
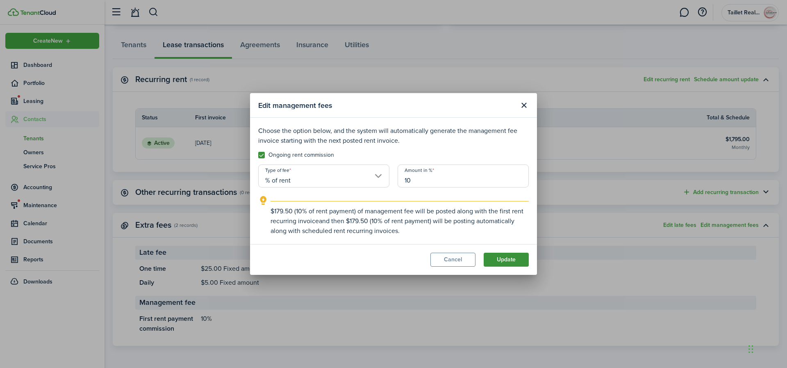
click at [495, 255] on button "Update" at bounding box center [505, 259] width 45 height 14
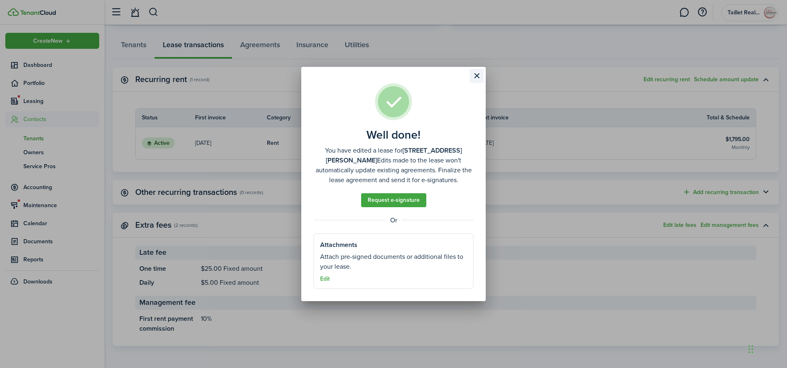
click at [478, 77] on button "Close modal" at bounding box center [477, 76] width 14 height 14
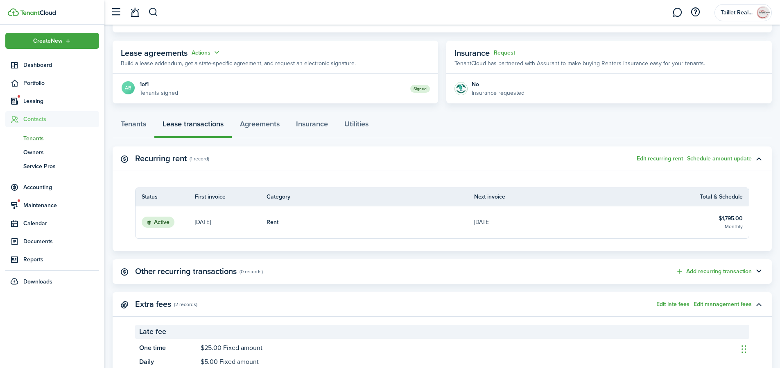
scroll to position [0, 0]
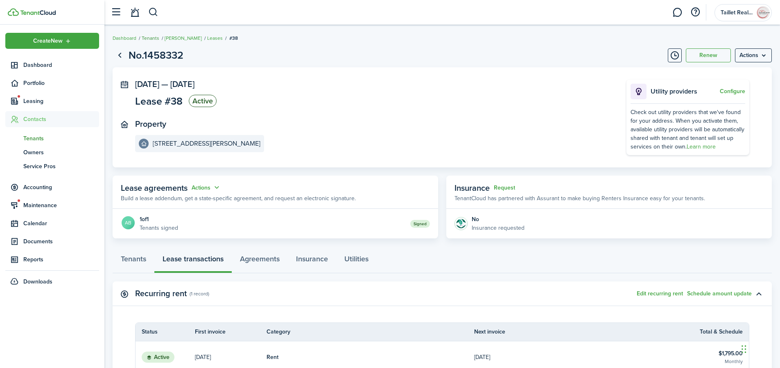
click at [150, 38] on link "Tenants" at bounding box center [151, 37] width 18 height 7
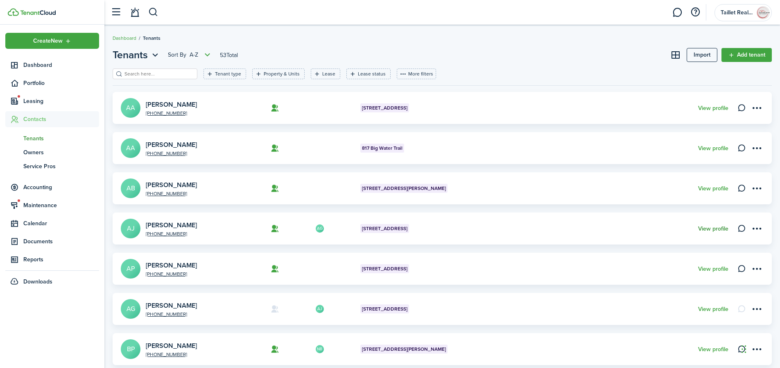
click at [704, 230] on link "View profile" at bounding box center [714, 228] width 30 height 7
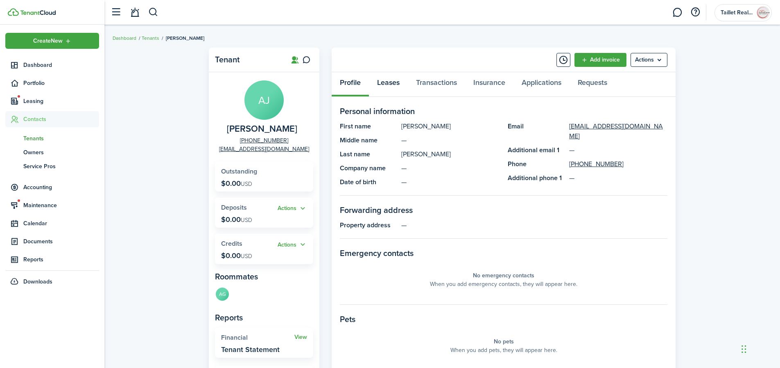
click at [392, 85] on link "Leases" at bounding box center [388, 84] width 39 height 25
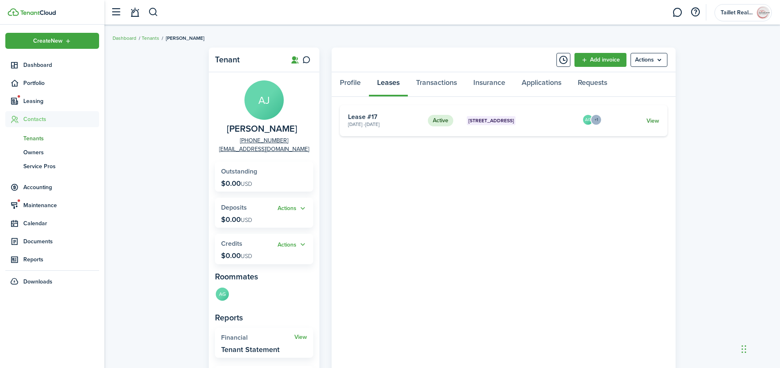
click at [650, 120] on link "View" at bounding box center [653, 120] width 13 height 9
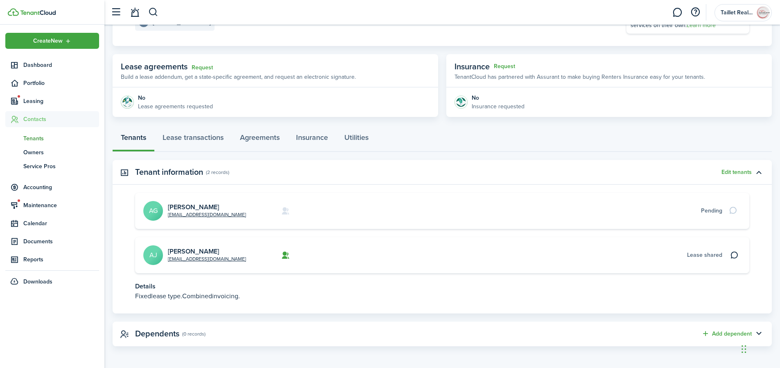
scroll to position [122, 0]
click at [199, 140] on link "Lease transactions" at bounding box center [192, 139] width 77 height 25
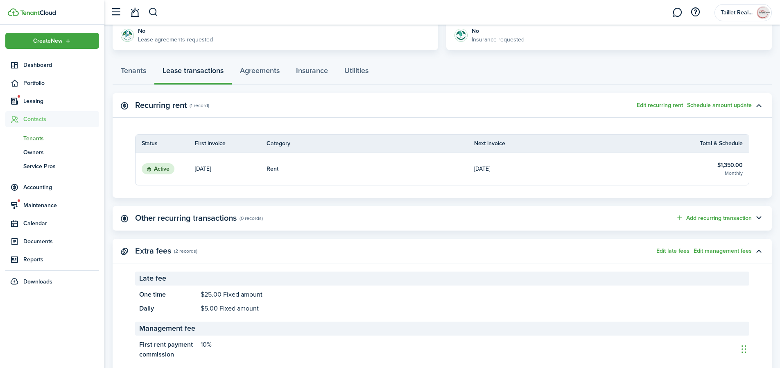
scroll to position [214, 0]
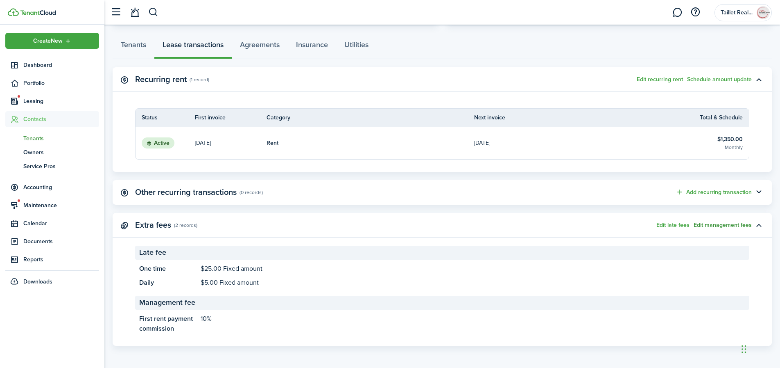
click at [716, 226] on button "Edit management fees" at bounding box center [723, 225] width 58 height 7
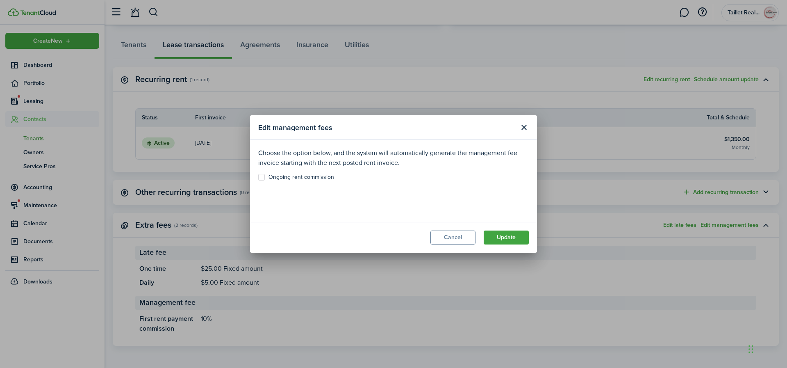
click at [260, 178] on label "Ongoing rent commission" at bounding box center [296, 177] width 76 height 7
click at [258, 177] on input "Ongoing rent commission" at bounding box center [258, 177] width 0 height 0
checkbox input "true"
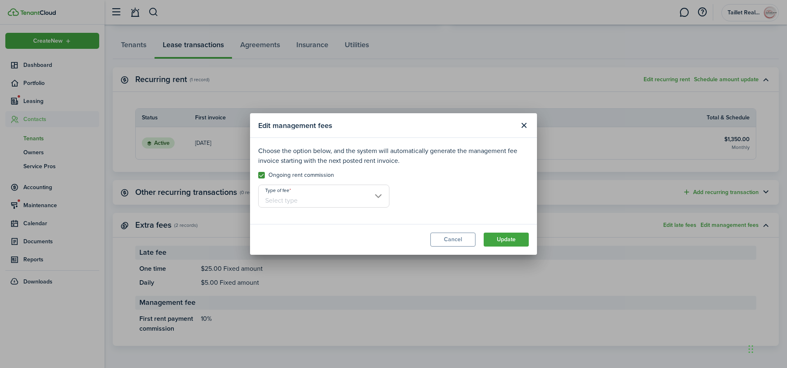
click at [364, 197] on input "Type of fee" at bounding box center [323, 195] width 131 height 23
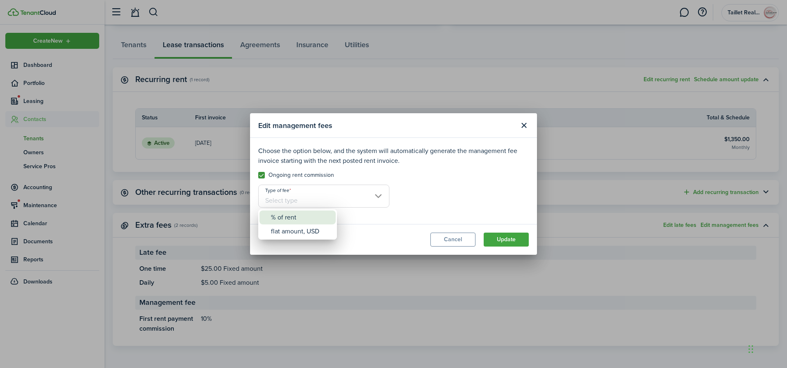
click at [297, 223] on div "% of rent" at bounding box center [301, 217] width 60 height 14
type input "% of rent"
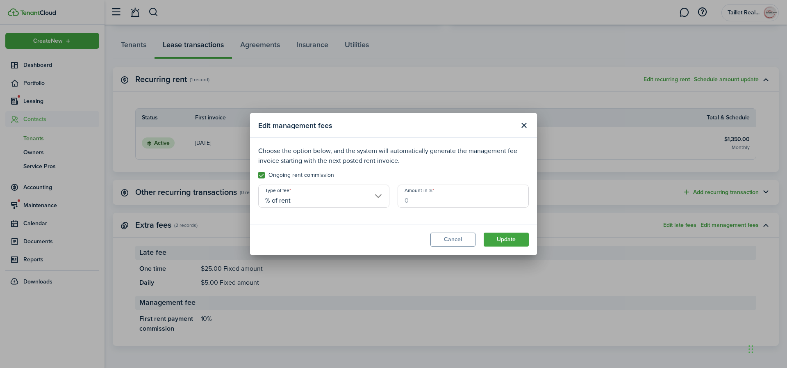
click at [420, 204] on input "Amount in %" at bounding box center [462, 195] width 131 height 23
type input "10"
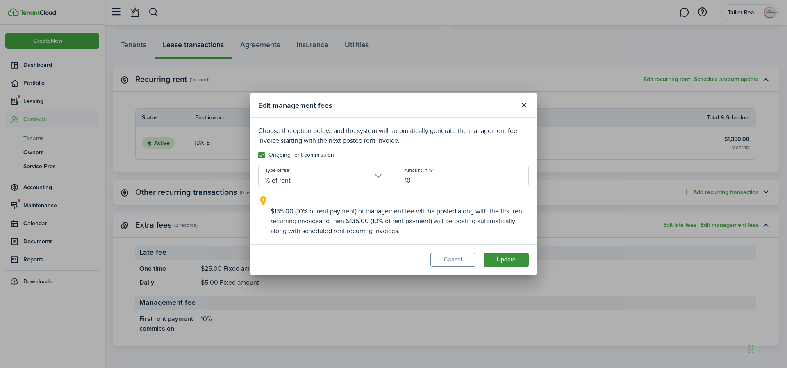
click at [510, 258] on button "Update" at bounding box center [505, 259] width 45 height 14
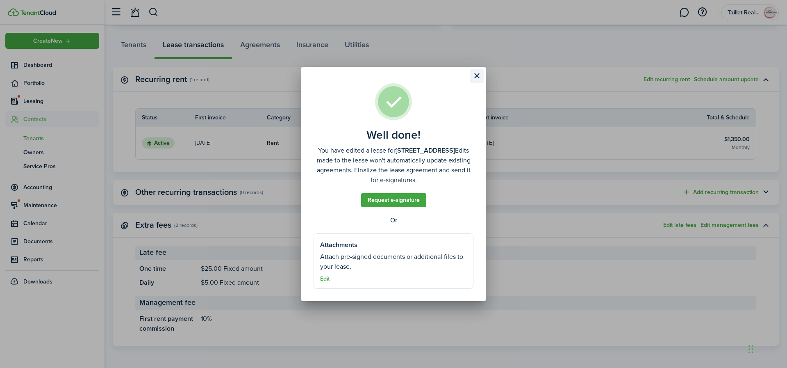
click at [474, 77] on button "Close modal" at bounding box center [477, 76] width 14 height 14
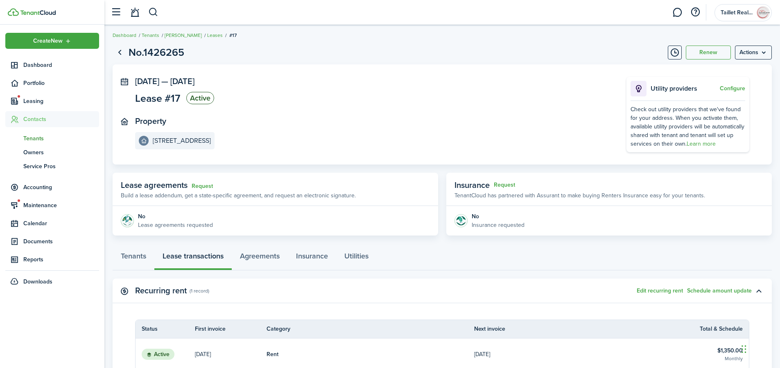
scroll to position [0, 0]
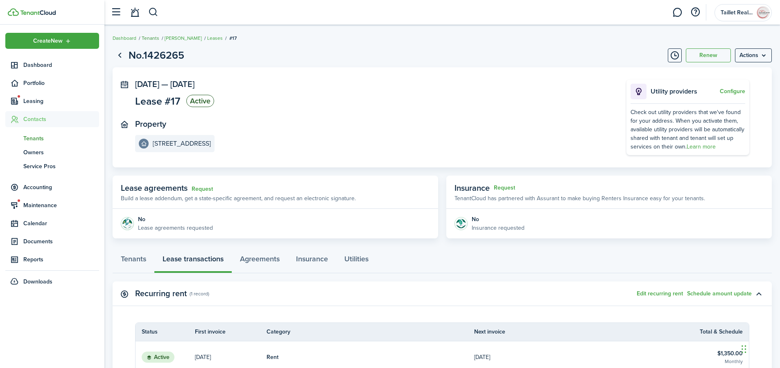
click at [150, 39] on link "Tenants" at bounding box center [151, 37] width 18 height 7
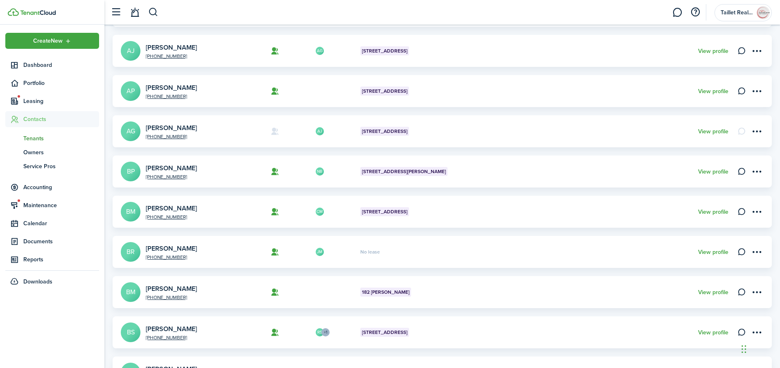
scroll to position [185, 0]
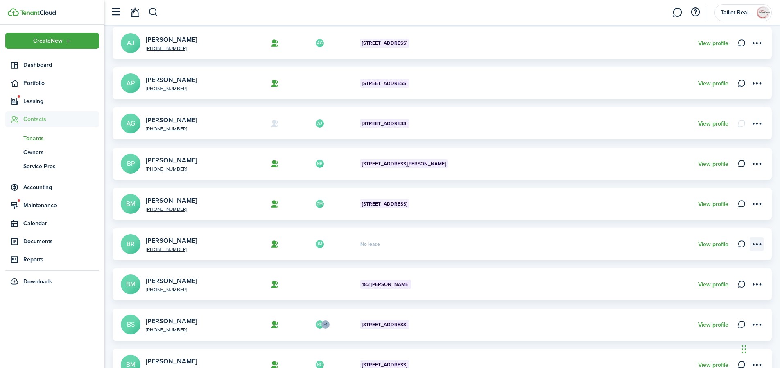
click at [756, 243] on menu-btn-icon "Open menu" at bounding box center [757, 244] width 14 height 14
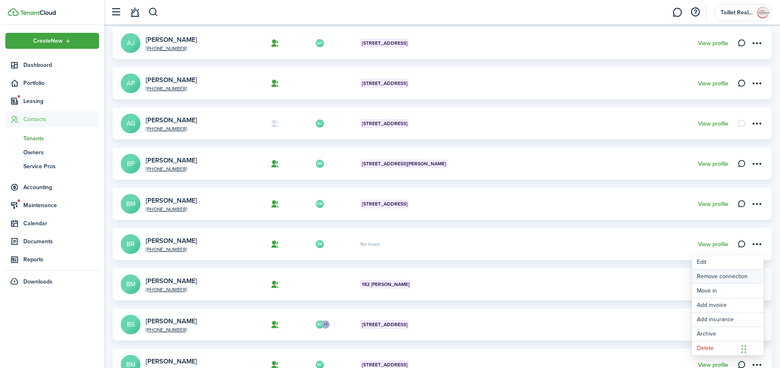
click at [723, 278] on button "Remove connection" at bounding box center [728, 276] width 72 height 14
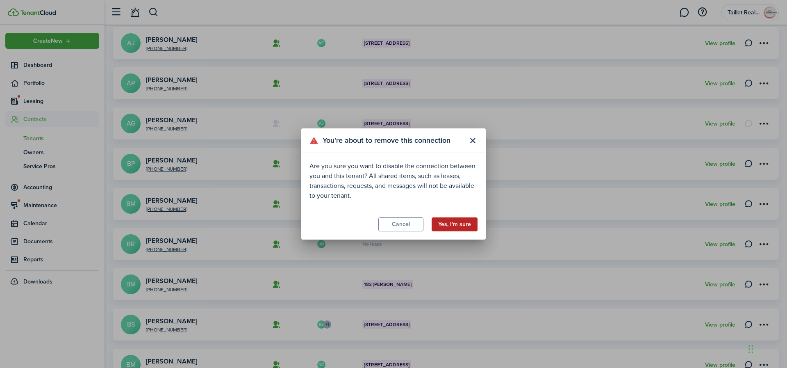
click at [457, 225] on button "Yes, I'm sure" at bounding box center [454, 224] width 46 height 14
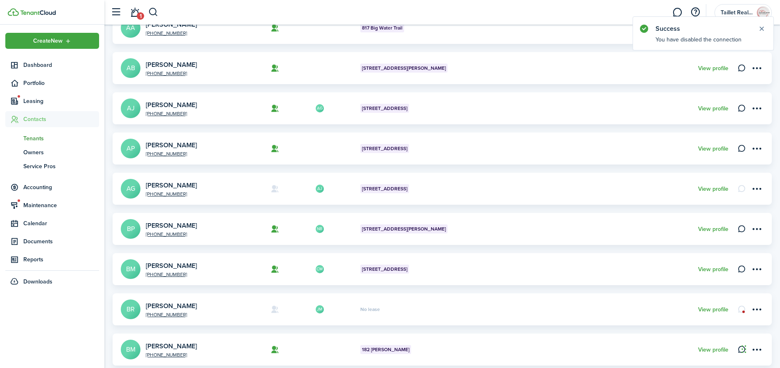
scroll to position [167, 0]
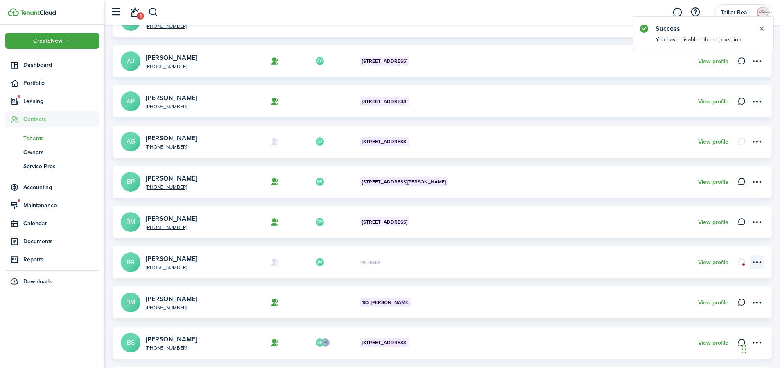
click at [755, 263] on menu-btn-icon "Open menu" at bounding box center [757, 262] width 14 height 14
click at [714, 356] on button "Delete" at bounding box center [728, 359] width 72 height 14
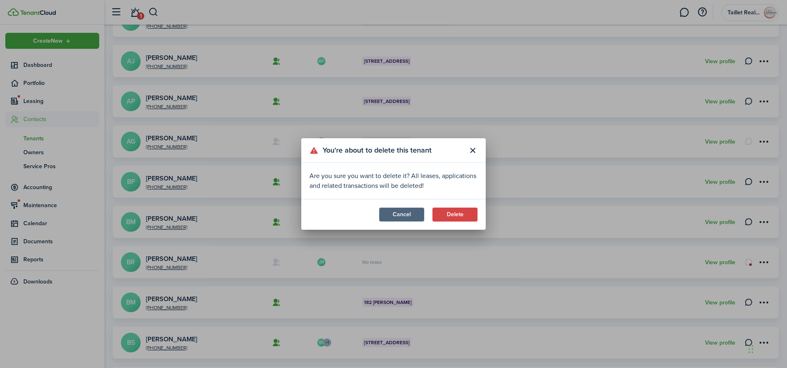
click at [420, 212] on button "Cancel" at bounding box center [401, 214] width 45 height 14
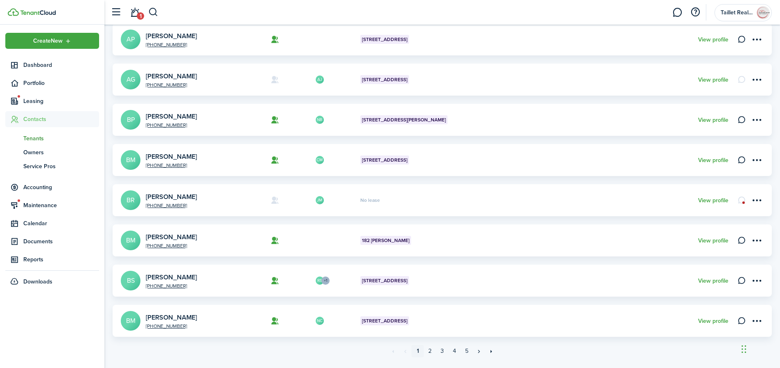
scroll to position [230, 0]
click at [712, 240] on link "View profile" at bounding box center [714, 239] width 30 height 7
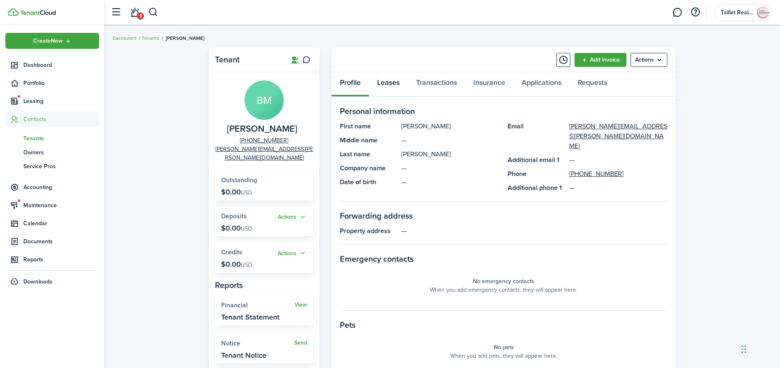
click at [395, 83] on link "Leases" at bounding box center [388, 84] width 39 height 25
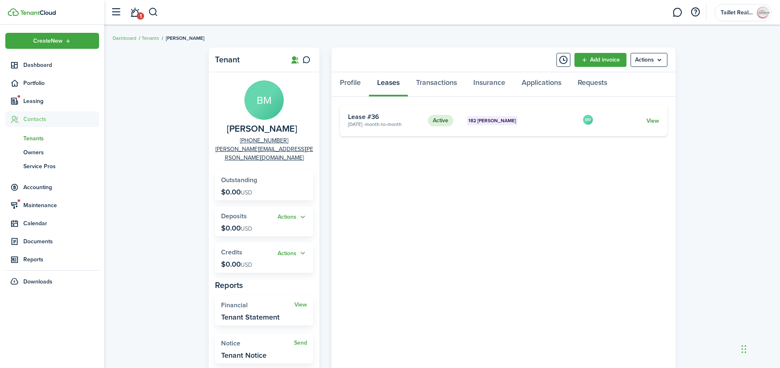
click at [652, 119] on link "View" at bounding box center [653, 120] width 13 height 9
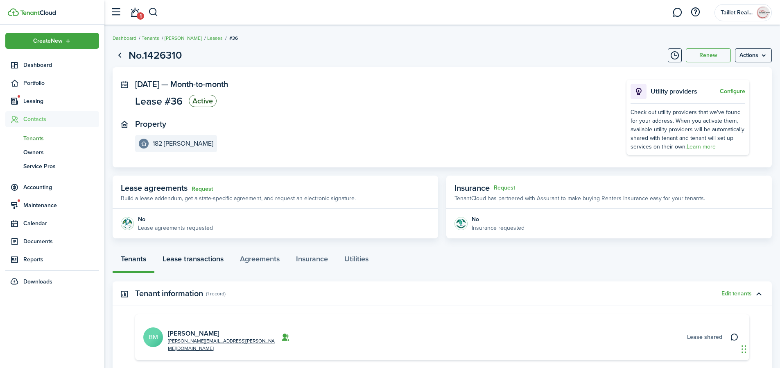
click at [207, 257] on link "Lease transactions" at bounding box center [192, 260] width 77 height 25
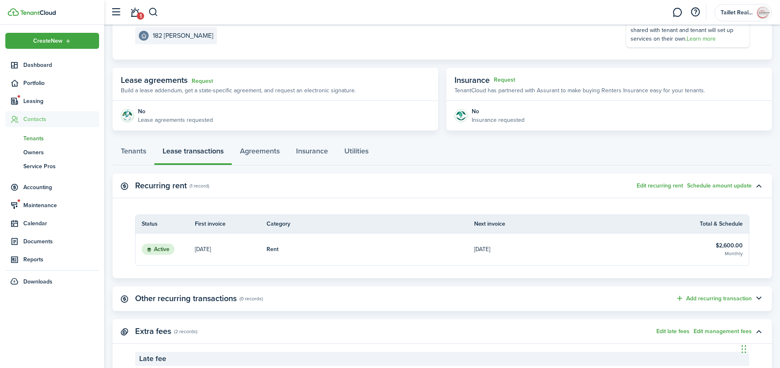
scroll to position [214, 0]
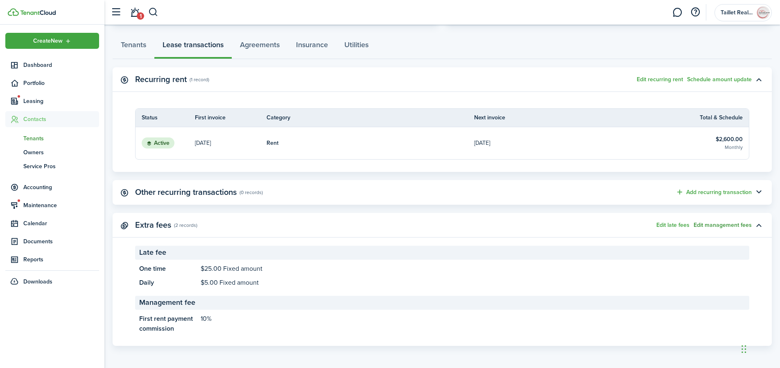
click at [716, 225] on button "Edit management fees" at bounding box center [723, 225] width 58 height 7
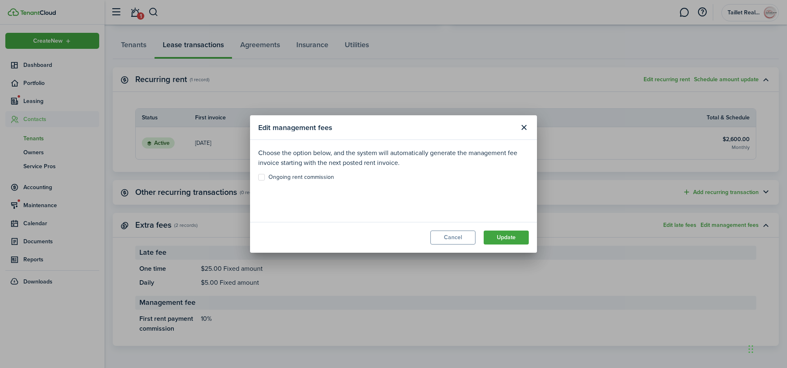
click at [259, 176] on label "Ongoing rent commission" at bounding box center [296, 177] width 76 height 7
click at [258, 177] on input "Ongoing rent commission" at bounding box center [258, 177] width 0 height 0
checkbox input "true"
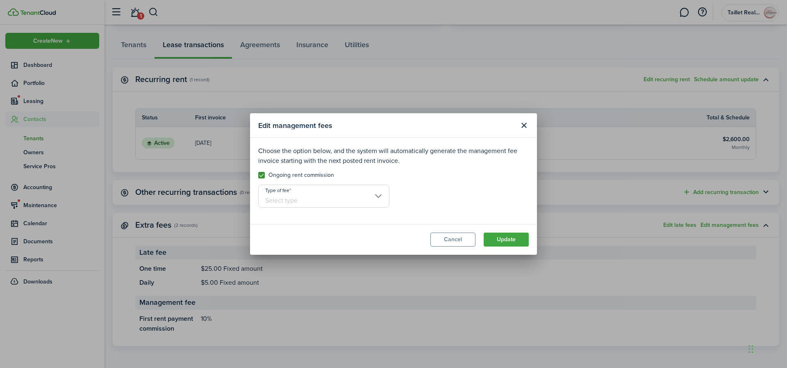
click at [329, 197] on input "Type of fee" at bounding box center [323, 195] width 131 height 23
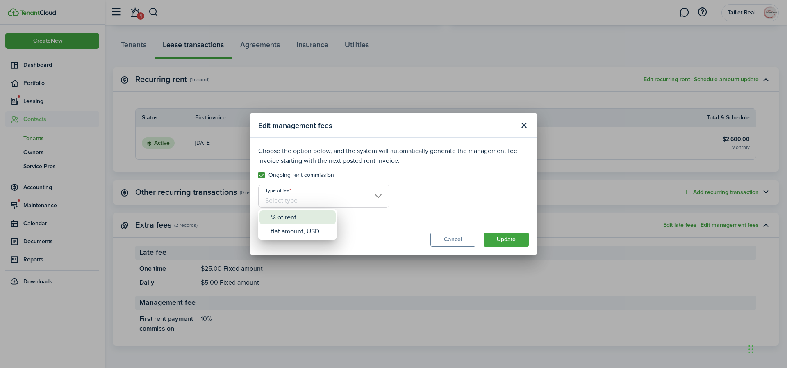
click at [320, 220] on div "% of rent" at bounding box center [301, 217] width 60 height 14
type input "% of rent"
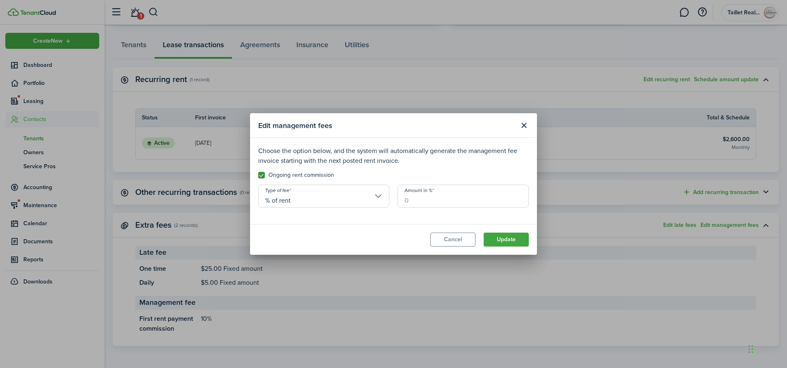
click at [443, 198] on input "Amount in %" at bounding box center [462, 195] width 131 height 23
type input "10"
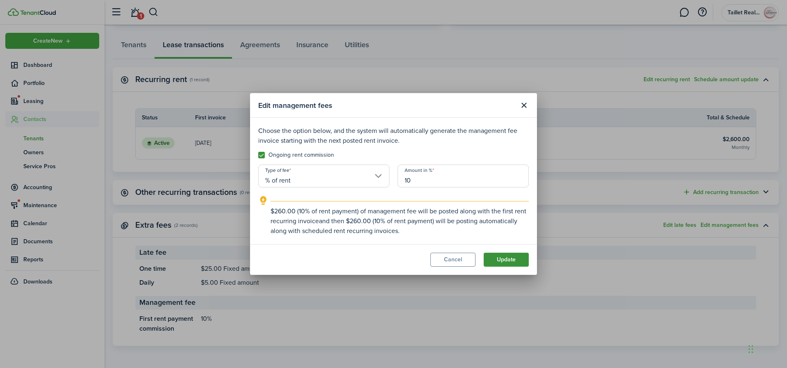
click at [514, 260] on button "Update" at bounding box center [505, 259] width 45 height 14
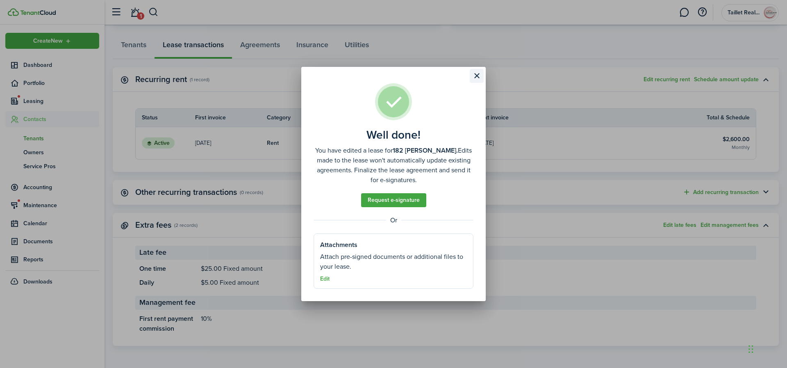
click at [479, 74] on button "Close modal" at bounding box center [477, 76] width 14 height 14
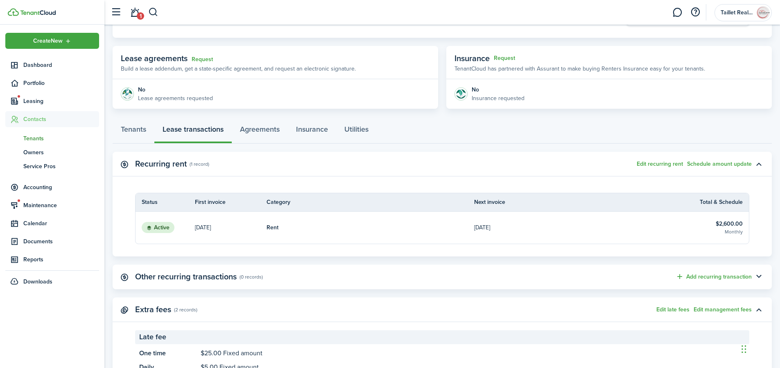
scroll to position [6, 0]
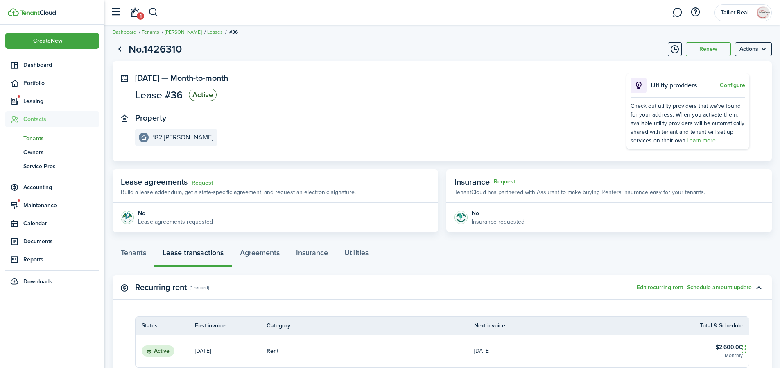
click at [150, 33] on link "Tenants" at bounding box center [151, 31] width 18 height 7
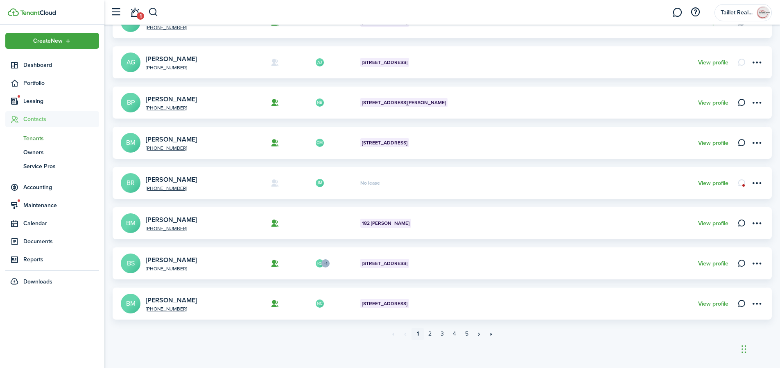
scroll to position [249, 0]
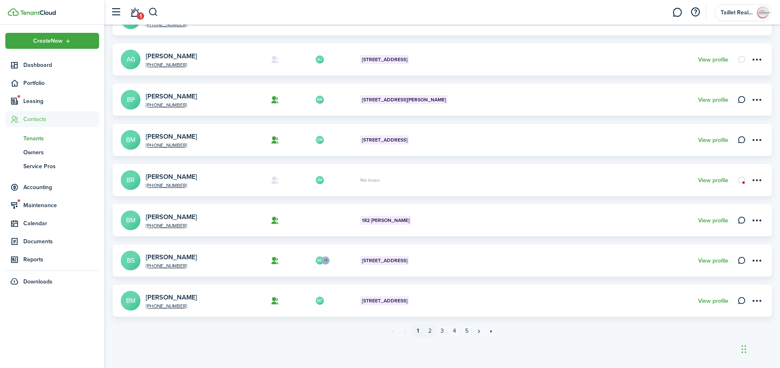
click at [431, 332] on link "2" at bounding box center [430, 330] width 12 height 12
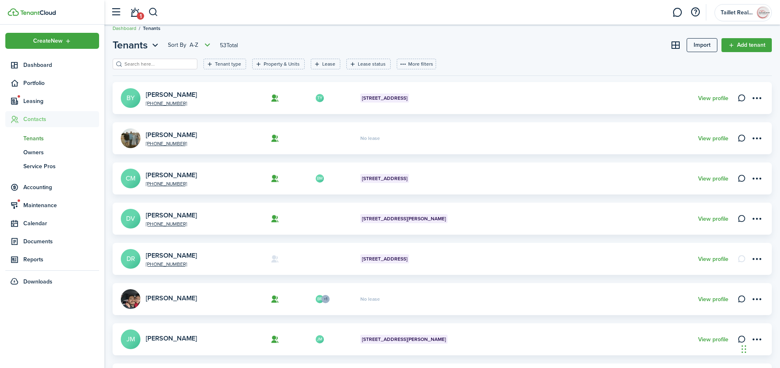
scroll to position [15, 0]
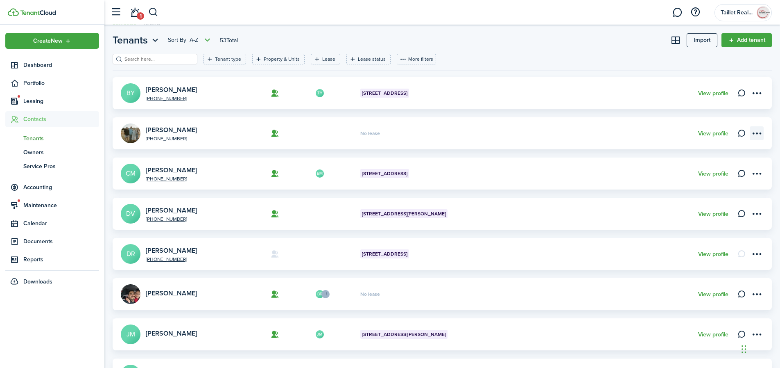
click at [762, 133] on menu-btn-icon "Open menu" at bounding box center [757, 133] width 14 height 14
click at [720, 236] on button "Delete" at bounding box center [728, 237] width 72 height 14
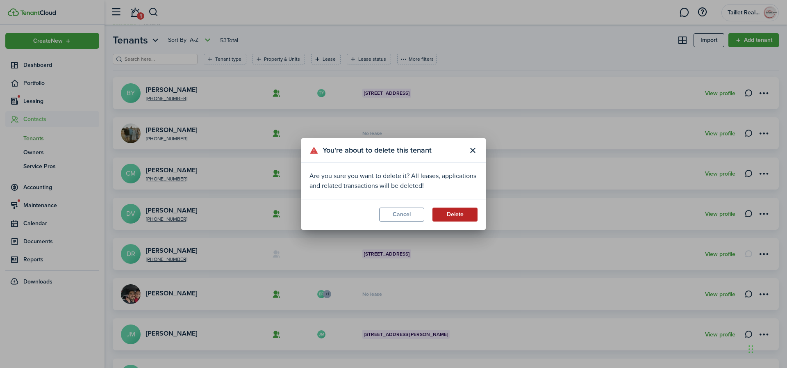
click at [453, 215] on button "Delete" at bounding box center [454, 214] width 45 height 14
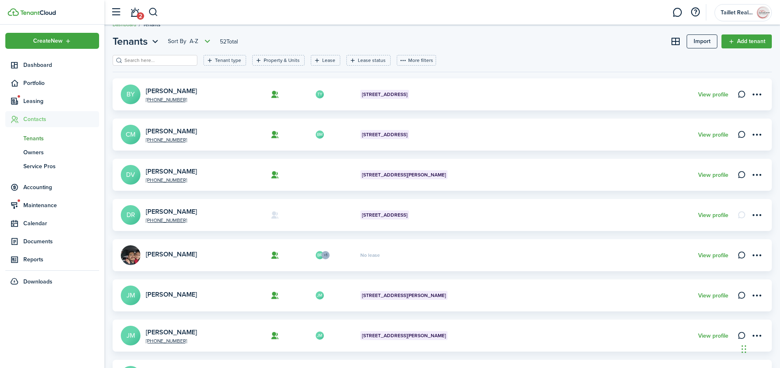
scroll to position [14, 0]
click at [705, 176] on link "View profile" at bounding box center [714, 174] width 30 height 7
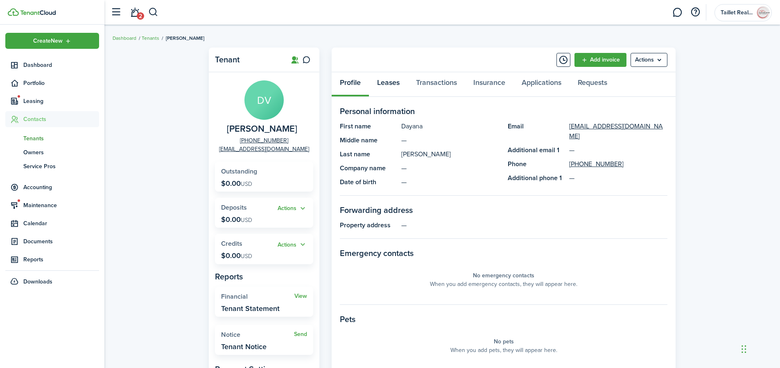
click at [388, 86] on link "Leases" at bounding box center [388, 84] width 39 height 25
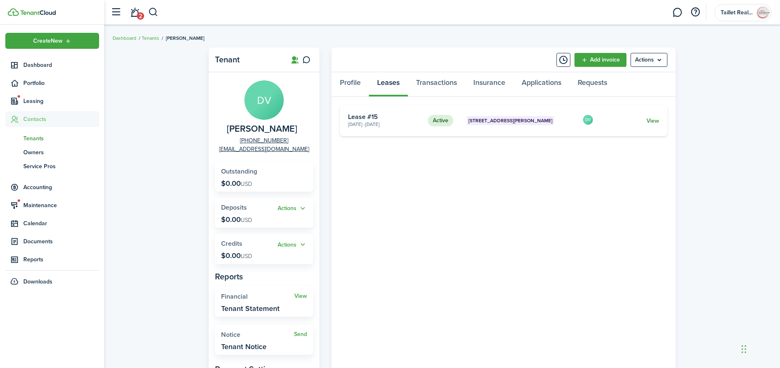
click at [654, 120] on link "View" at bounding box center [653, 120] width 13 height 9
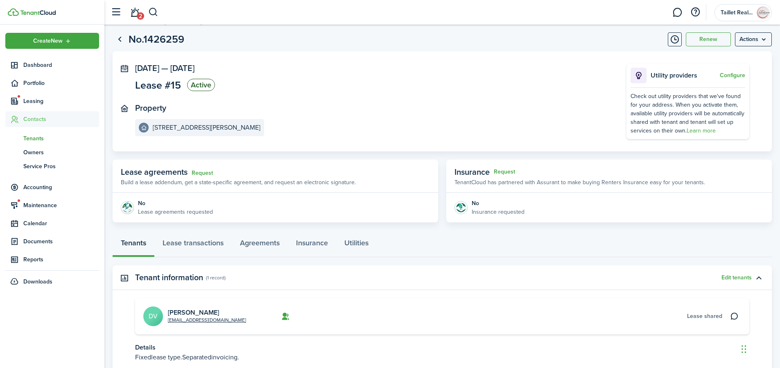
scroll to position [54, 0]
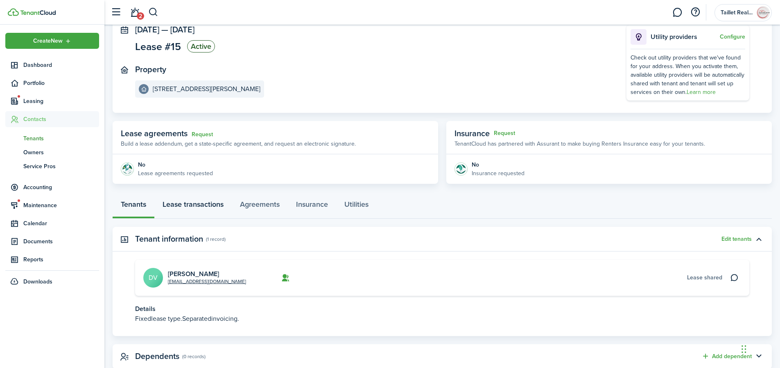
click at [213, 204] on link "Lease transactions" at bounding box center [192, 206] width 77 height 25
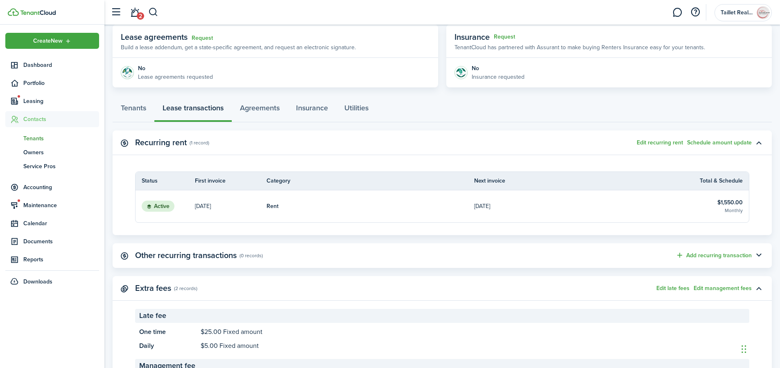
scroll to position [214, 0]
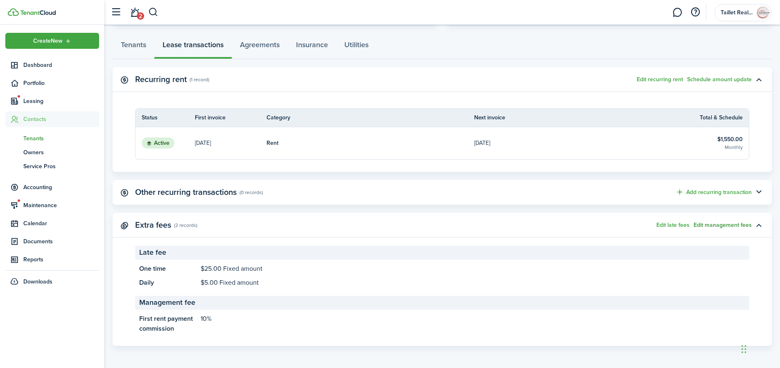
click at [715, 226] on button "Edit management fees" at bounding box center [723, 225] width 58 height 7
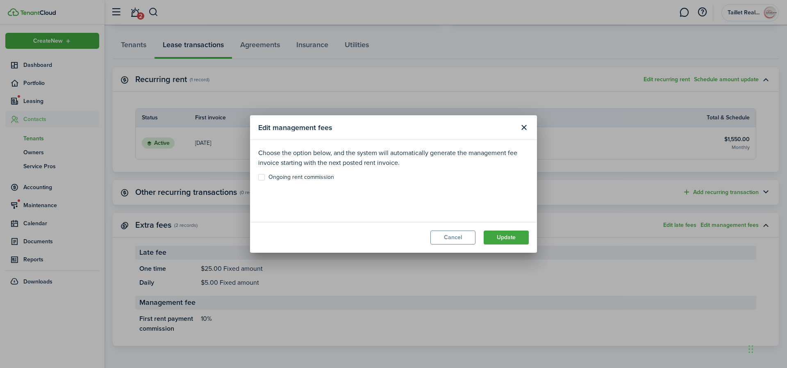
click at [262, 177] on label "Ongoing rent commission" at bounding box center [296, 177] width 76 height 7
click at [258, 177] on input "Ongoing rent commission" at bounding box center [258, 177] width 0 height 0
checkbox input "true"
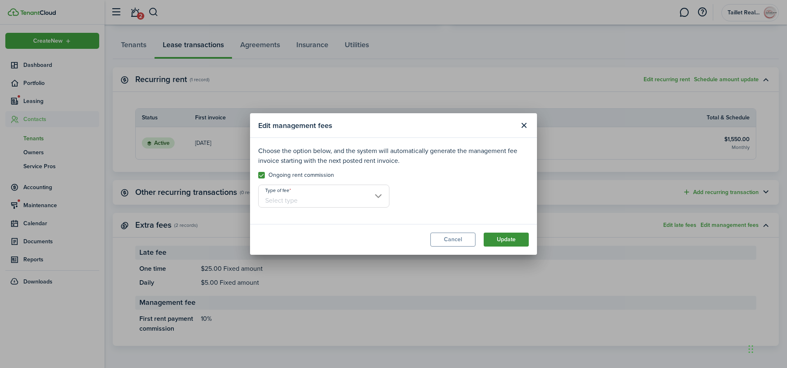
click at [527, 242] on button "Update" at bounding box center [505, 239] width 45 height 14
click at [320, 194] on input "Type of fee" at bounding box center [323, 195] width 131 height 23
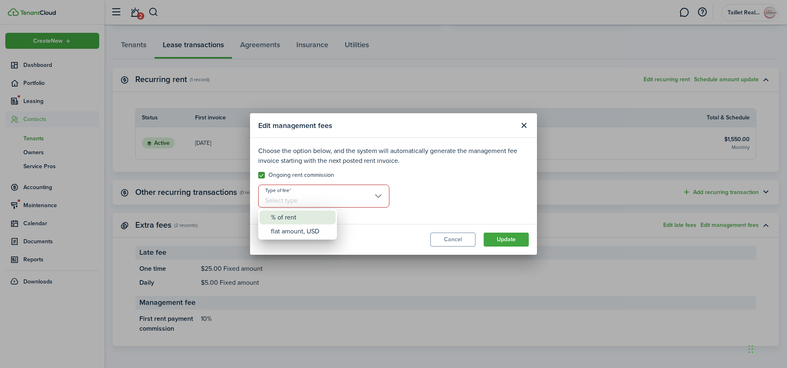
click at [302, 217] on div "% of rent" at bounding box center [301, 217] width 60 height 14
type input "% of rent"
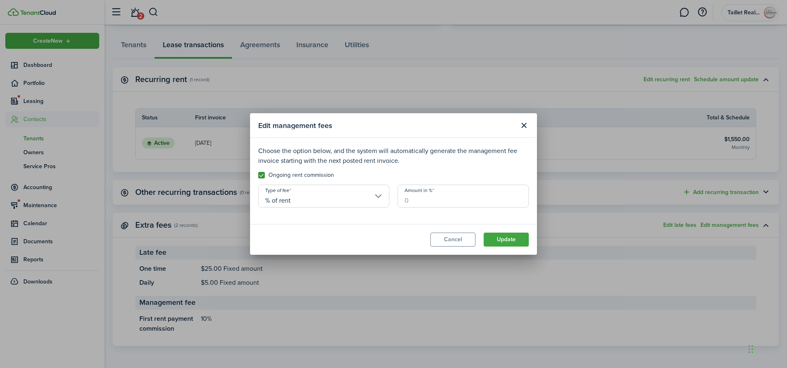
click at [422, 203] on input "Amount in %" at bounding box center [462, 195] width 131 height 23
type input "10"
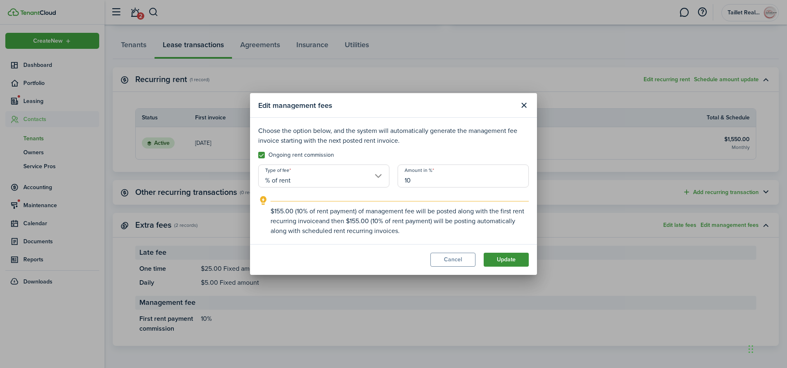
click at [507, 261] on button "Update" at bounding box center [505, 259] width 45 height 14
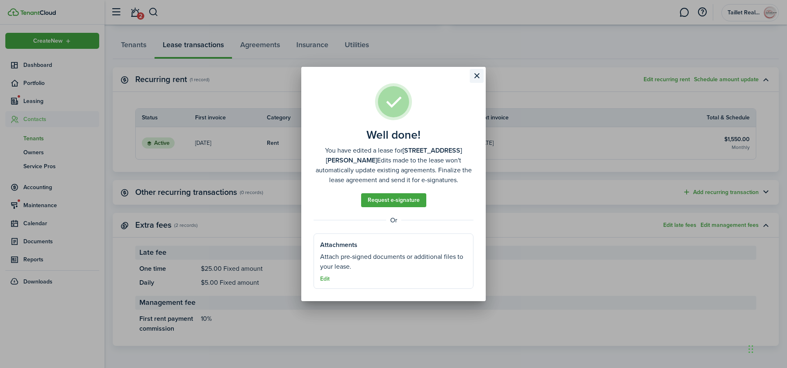
click at [477, 78] on button "Close modal" at bounding box center [477, 76] width 14 height 14
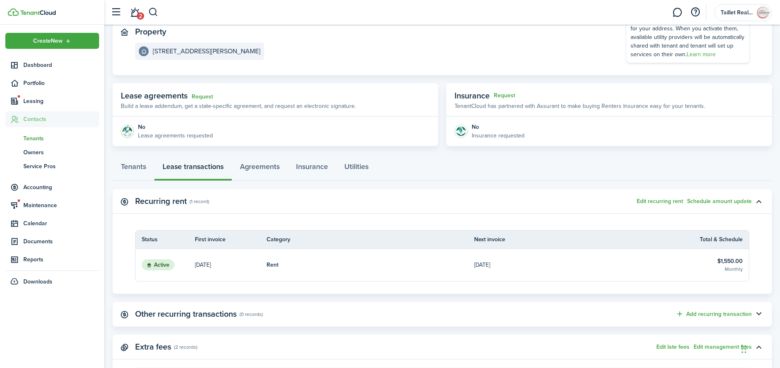
scroll to position [0, 0]
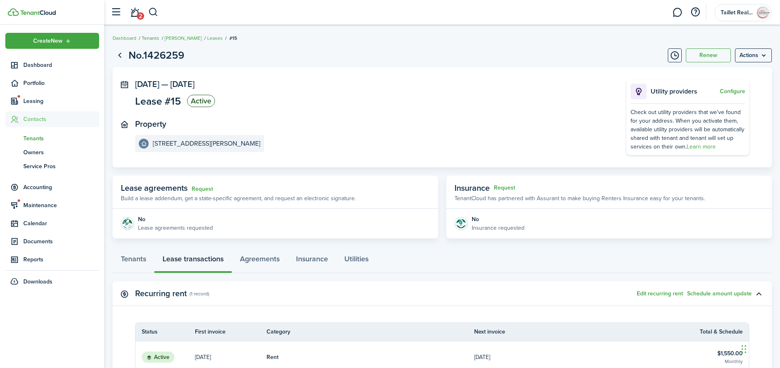
click at [154, 38] on link "Tenants" at bounding box center [151, 37] width 18 height 7
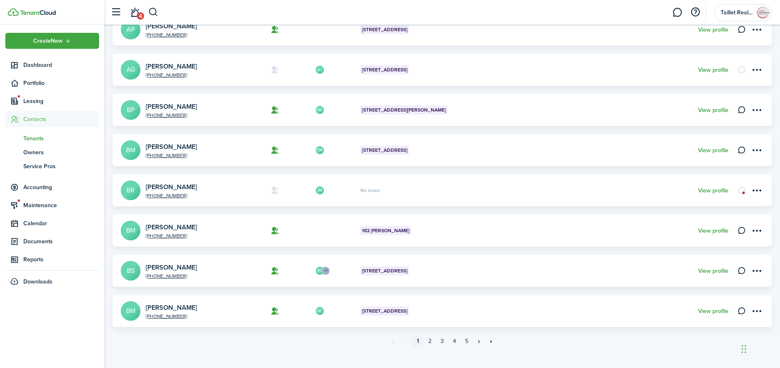
scroll to position [249, 0]
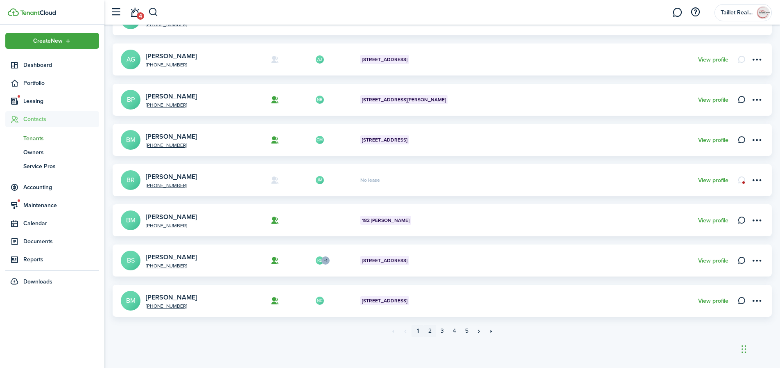
click at [433, 331] on link "2" at bounding box center [430, 330] width 12 height 12
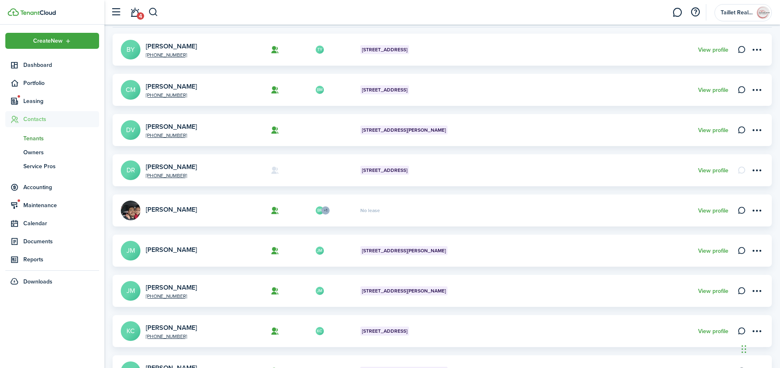
scroll to position [76, 0]
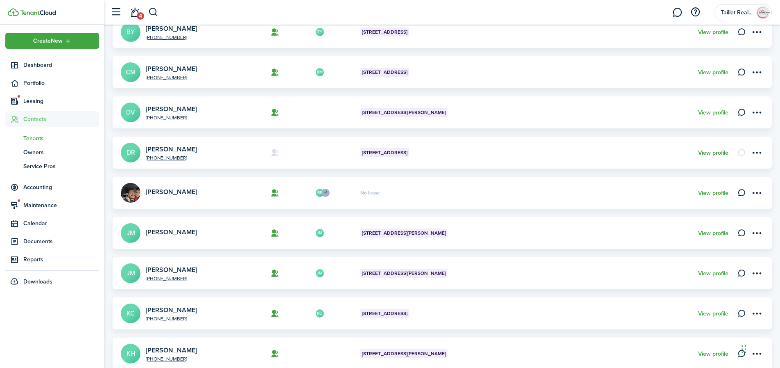
click at [722, 153] on link "View profile" at bounding box center [714, 153] width 30 height 7
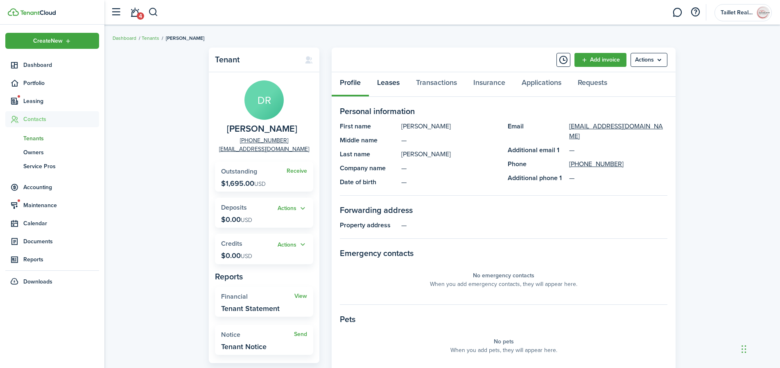
click at [392, 86] on link "Leases" at bounding box center [388, 84] width 39 height 25
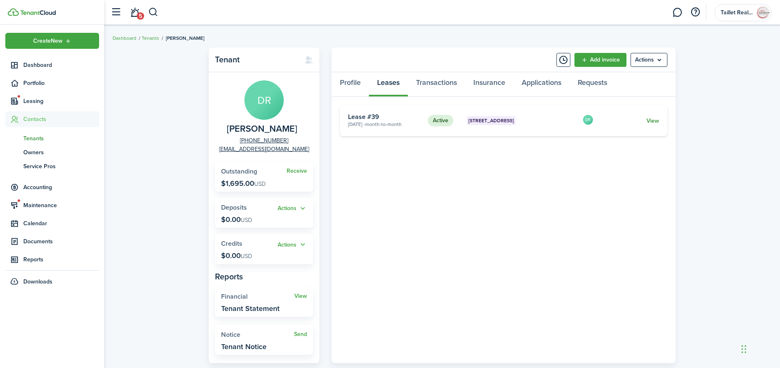
click at [655, 120] on link "View" at bounding box center [653, 120] width 13 height 9
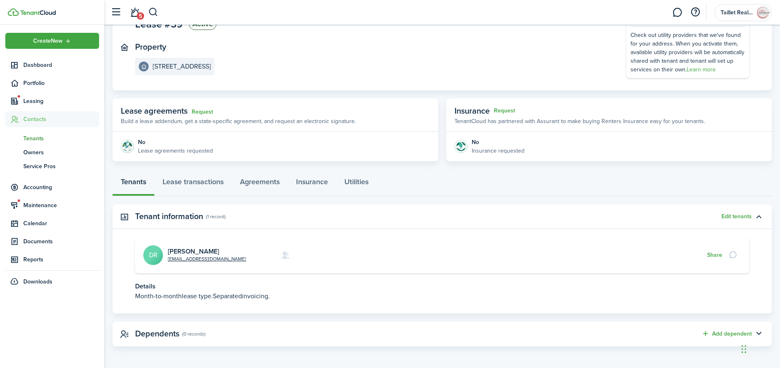
scroll to position [77, 0]
click at [203, 179] on link "Lease transactions" at bounding box center [192, 183] width 77 height 25
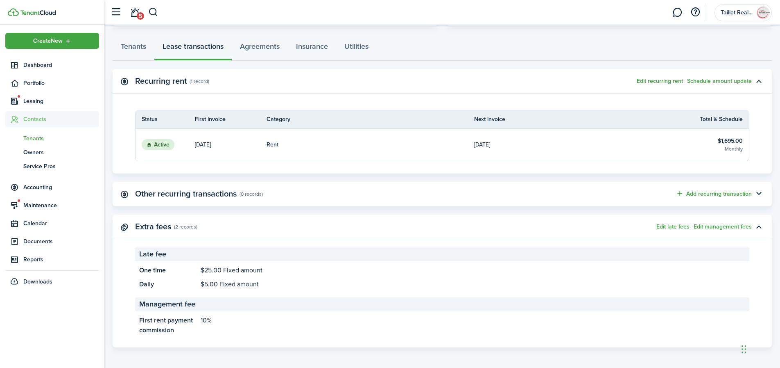
scroll to position [214, 0]
click at [722, 227] on button "Edit management fees" at bounding box center [723, 225] width 58 height 7
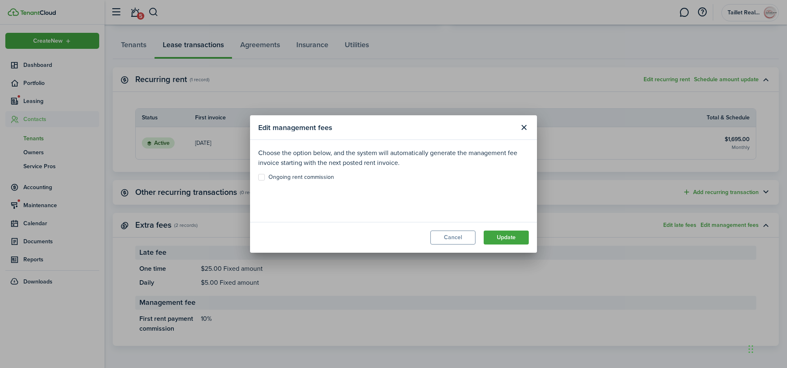
click at [259, 178] on label "Ongoing rent commission" at bounding box center [296, 177] width 76 height 7
click at [258, 177] on input "Ongoing rent commission" at bounding box center [258, 177] width 0 height 0
checkbox input "true"
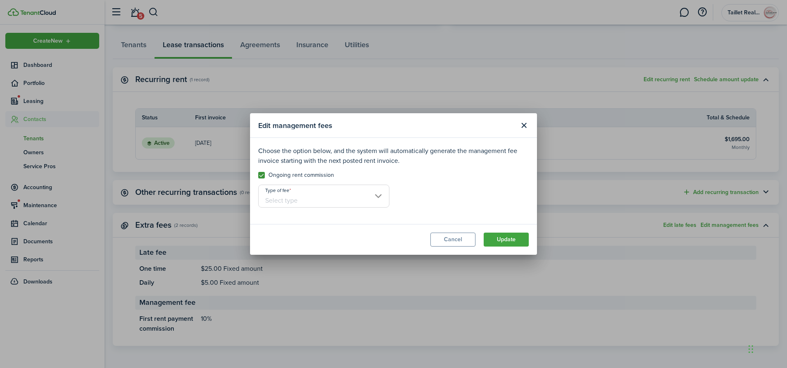
click at [348, 204] on input "Type of fee" at bounding box center [323, 195] width 131 height 23
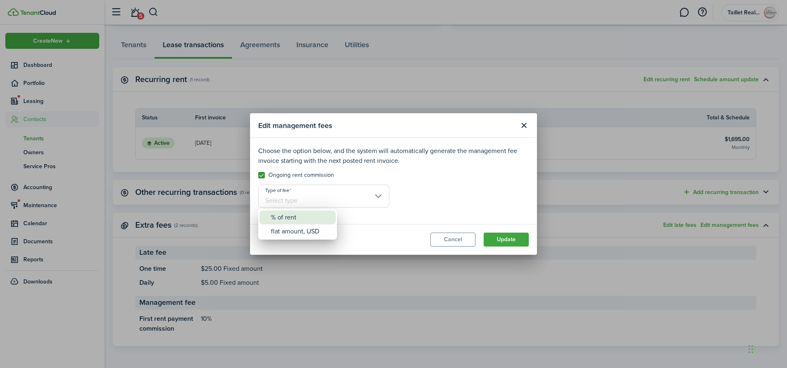
click at [297, 222] on div "% of rent" at bounding box center [301, 217] width 60 height 14
type input "% of rent"
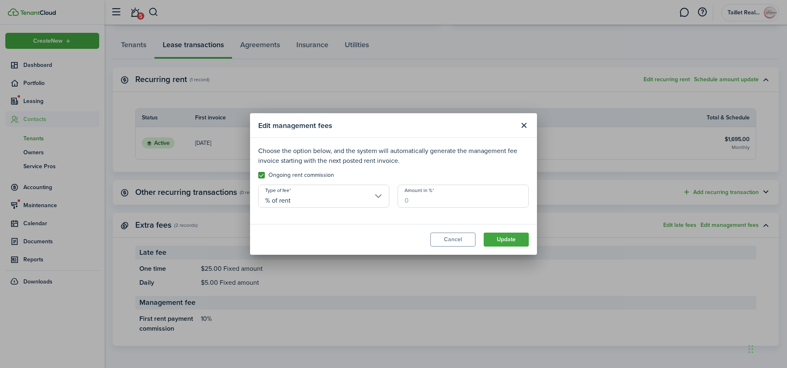
click at [427, 199] on input "Amount in %" at bounding box center [462, 195] width 131 height 23
click at [509, 239] on button "Update" at bounding box center [505, 239] width 45 height 14
click at [441, 202] on input "Amount in %" at bounding box center [462, 195] width 131 height 23
type input "10"
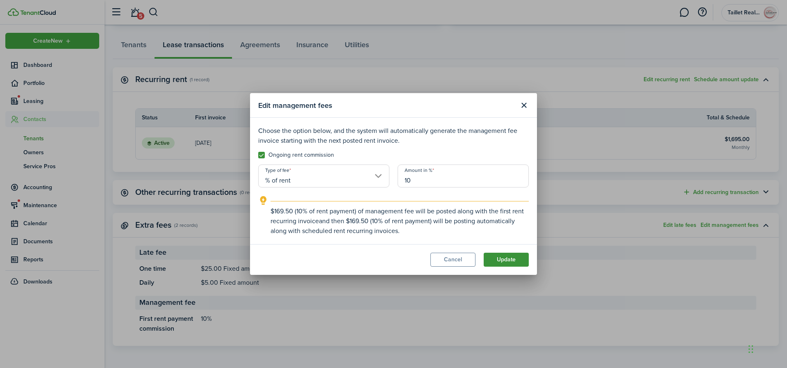
click at [497, 258] on button "Update" at bounding box center [505, 259] width 45 height 14
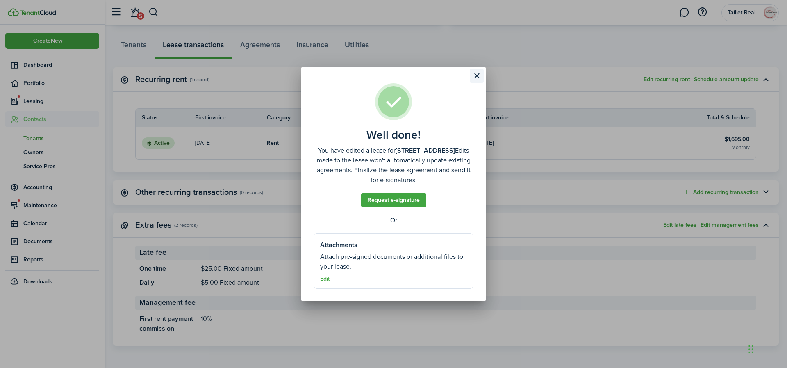
click at [476, 77] on button "Close modal" at bounding box center [477, 76] width 14 height 14
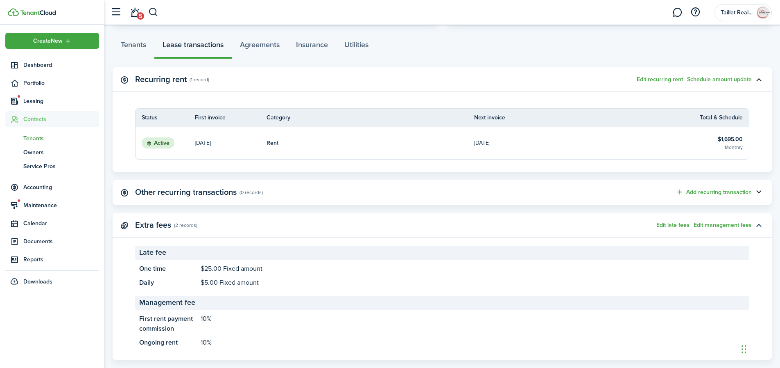
click at [147, 12] on header-control-items "5" at bounding box center [133, 12] width 52 height 21
click at [141, 15] on span "5" at bounding box center [140, 15] width 7 height 7
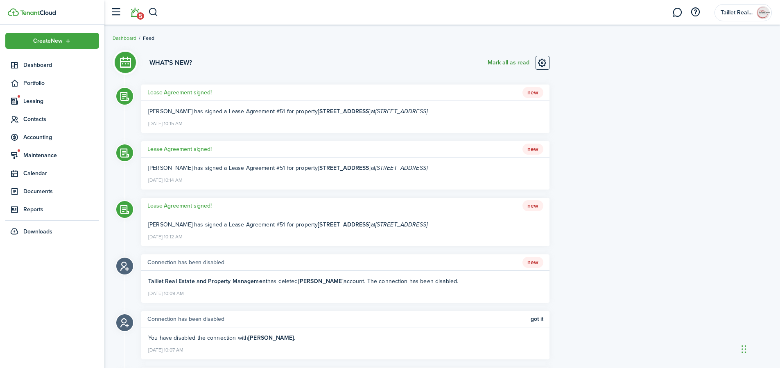
click at [511, 63] on button "Mark all as read" at bounding box center [509, 63] width 42 height 14
click at [36, 120] on span "Contacts" at bounding box center [61, 119] width 76 height 9
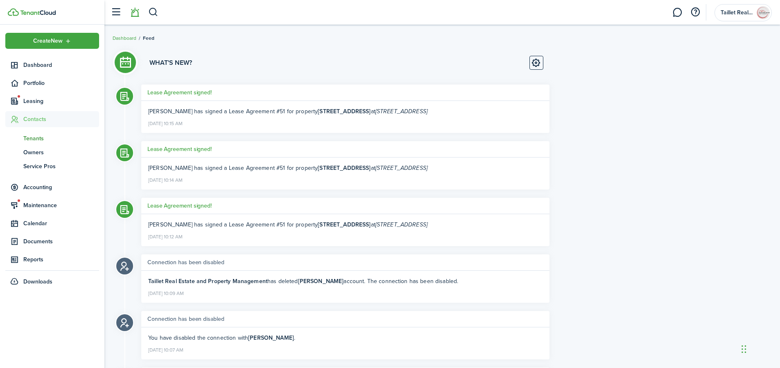
click at [33, 142] on span "Tenants" at bounding box center [61, 138] width 76 height 9
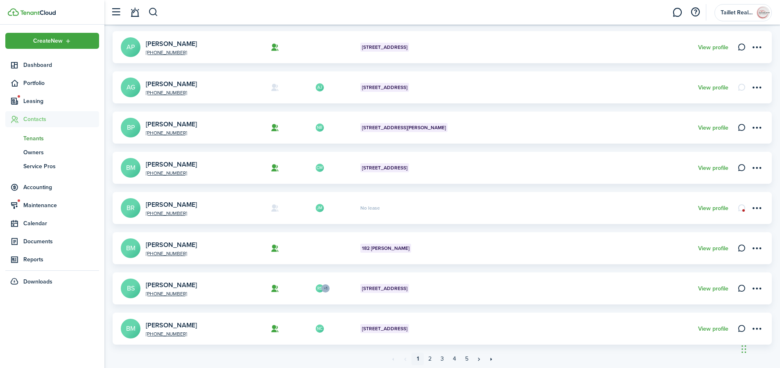
scroll to position [249, 0]
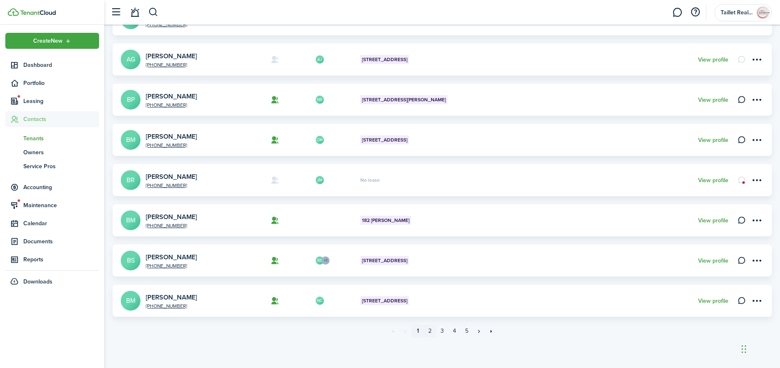
click at [428, 331] on link "2" at bounding box center [430, 330] width 12 height 12
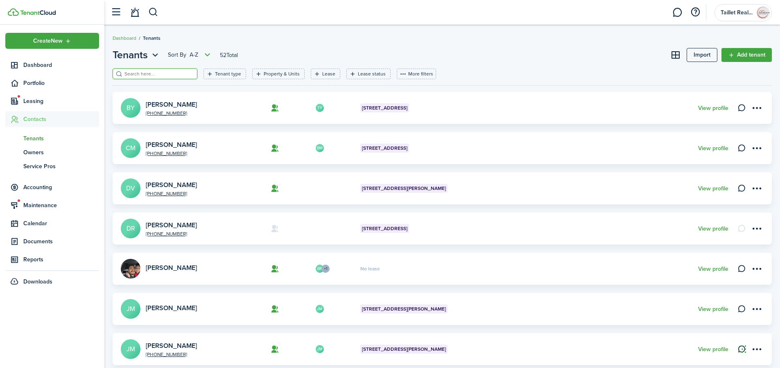
click at [151, 75] on input "search" at bounding box center [159, 74] width 72 height 8
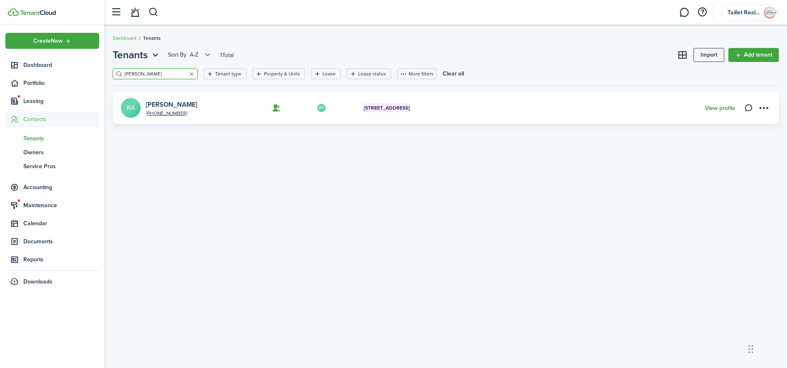
type input "[PERSON_NAME]"
click at [711, 107] on link "View profile" at bounding box center [720, 108] width 30 height 7
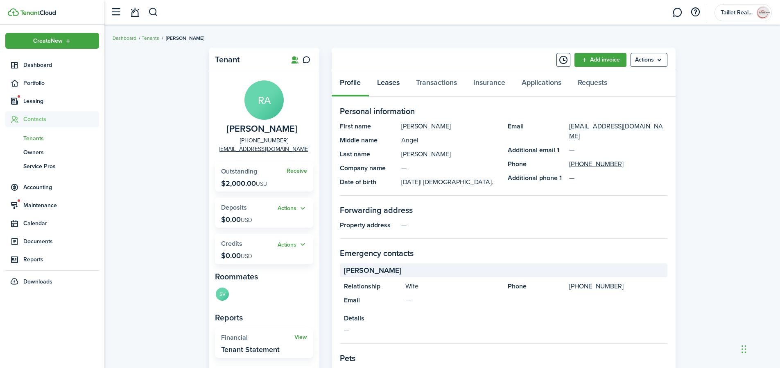
click at [392, 87] on link "Leases" at bounding box center [388, 84] width 39 height 25
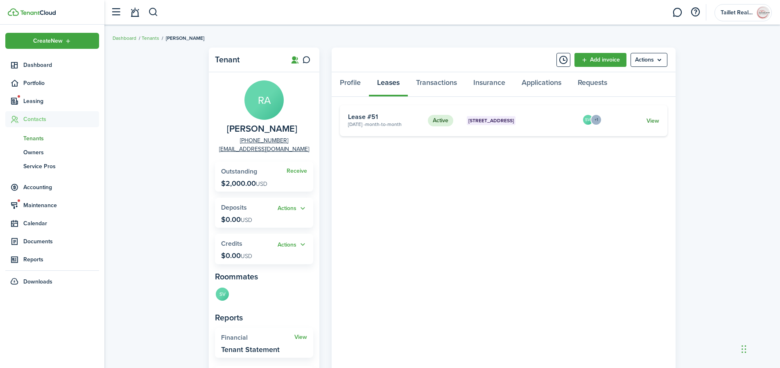
click at [651, 120] on link "View" at bounding box center [653, 120] width 13 height 9
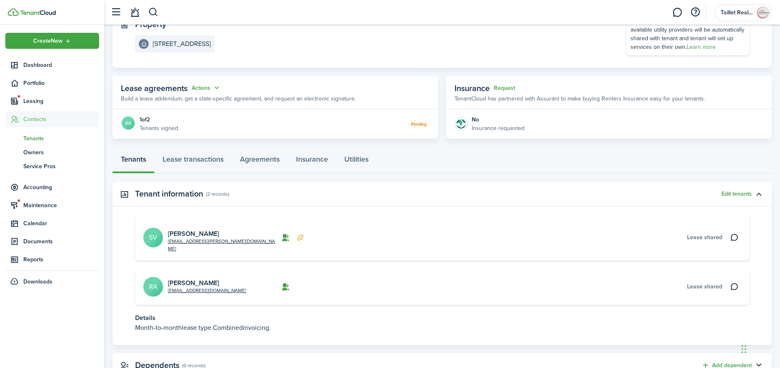
scroll to position [122, 0]
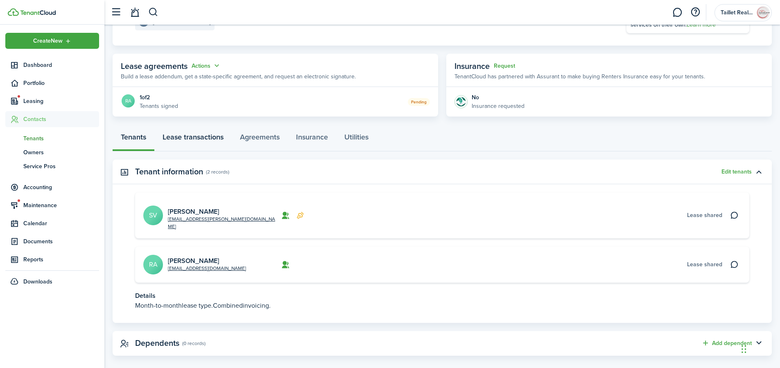
click at [209, 138] on link "Lease transactions" at bounding box center [192, 139] width 77 height 25
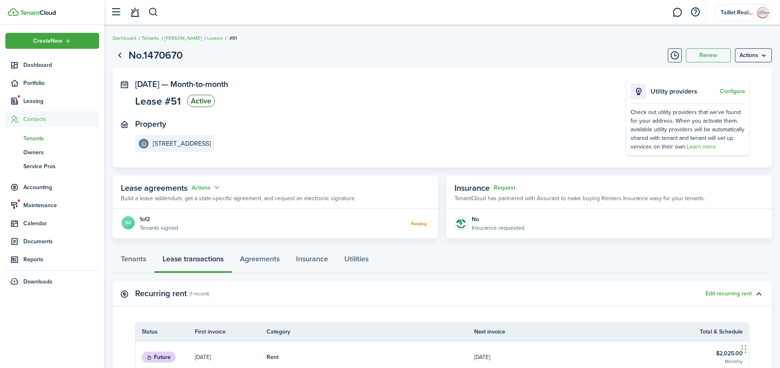
click at [152, 40] on link "Tenants" at bounding box center [151, 37] width 18 height 7
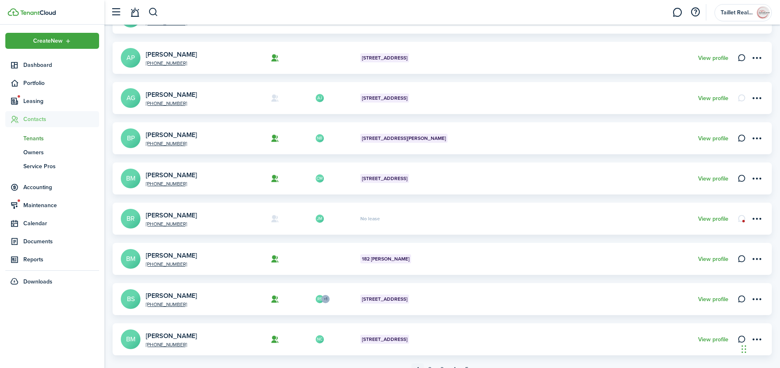
scroll to position [249, 0]
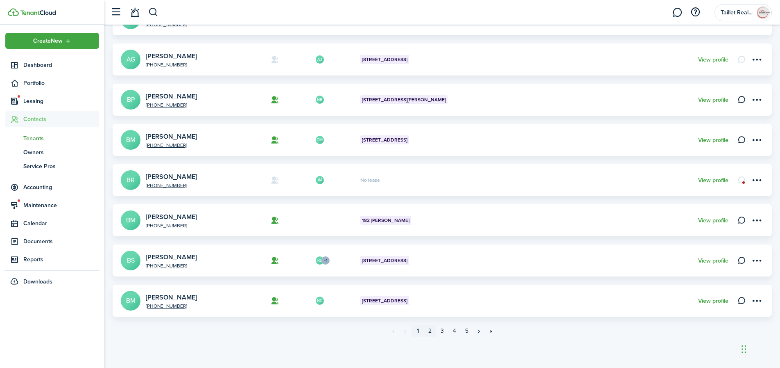
click at [431, 332] on link "2" at bounding box center [430, 330] width 12 height 12
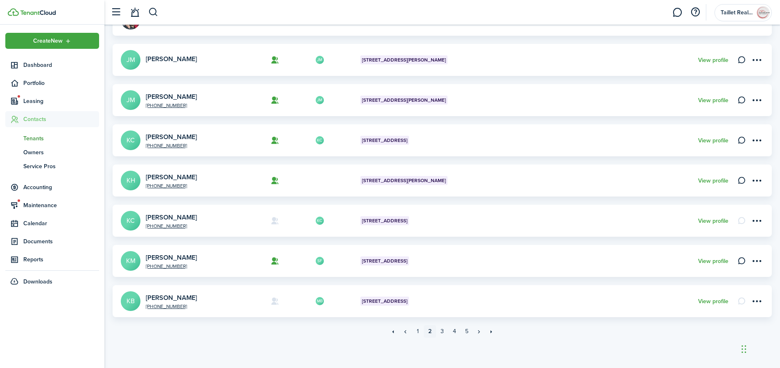
scroll to position [249, 0]
click at [708, 101] on link "View profile" at bounding box center [714, 100] width 30 height 7
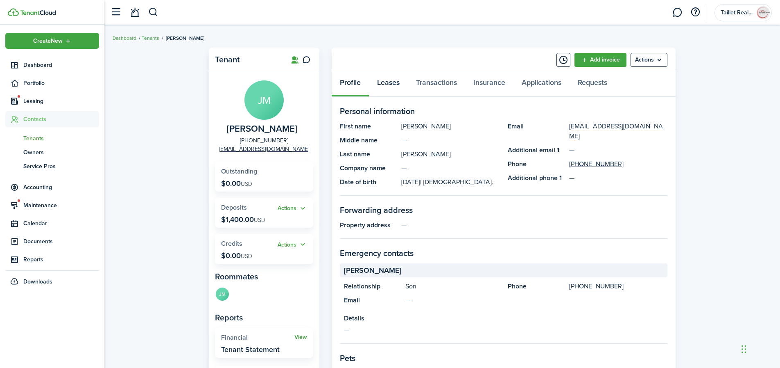
click at [395, 83] on link "Leases" at bounding box center [388, 84] width 39 height 25
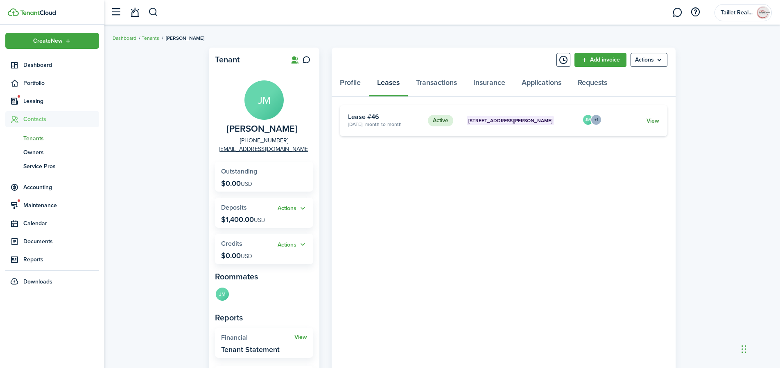
click at [649, 123] on link "View" at bounding box center [653, 120] width 13 height 9
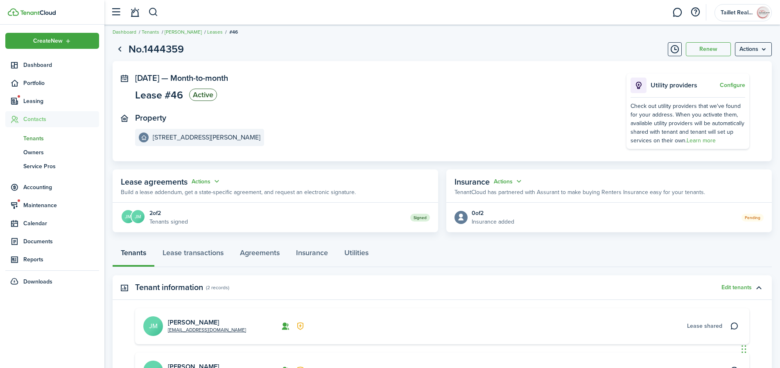
scroll to position [184, 0]
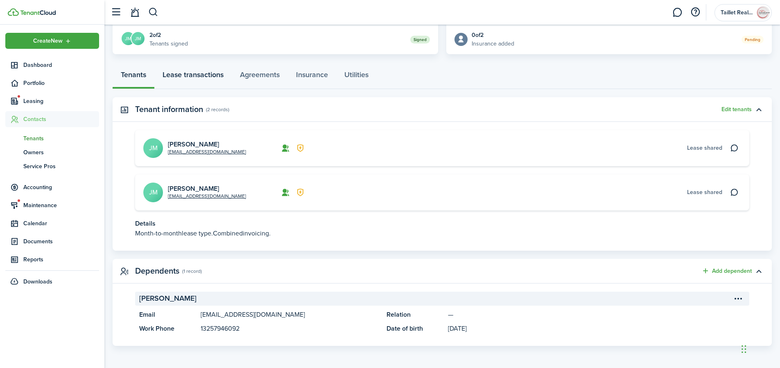
click at [199, 73] on link "Lease transactions" at bounding box center [192, 76] width 77 height 25
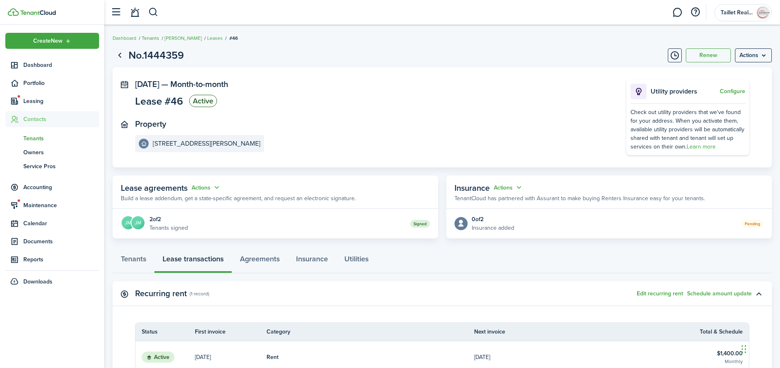
click at [153, 39] on link "Tenants" at bounding box center [151, 37] width 18 height 7
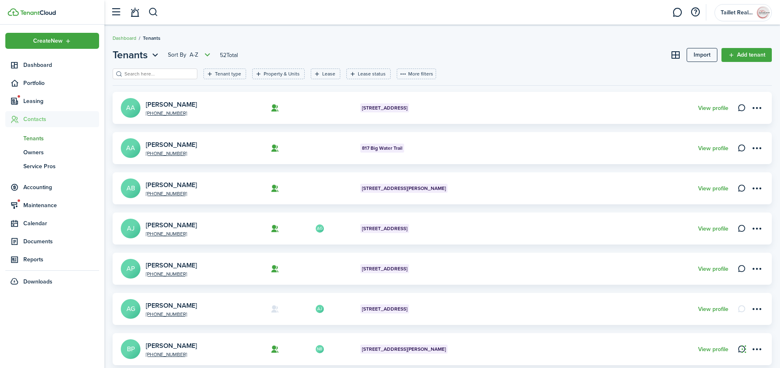
scroll to position [249, 0]
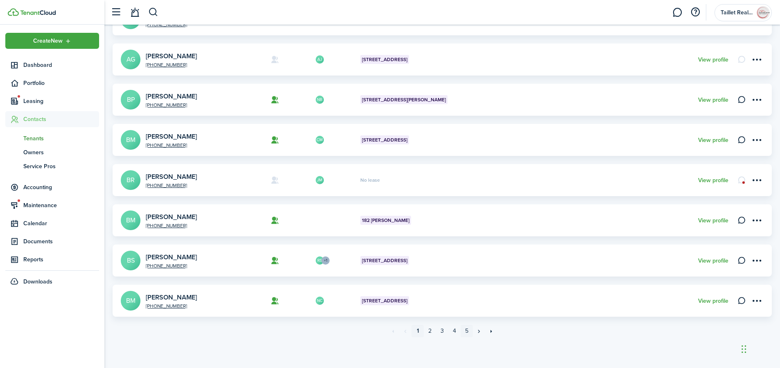
click at [469, 330] on link "5" at bounding box center [467, 330] width 12 height 12
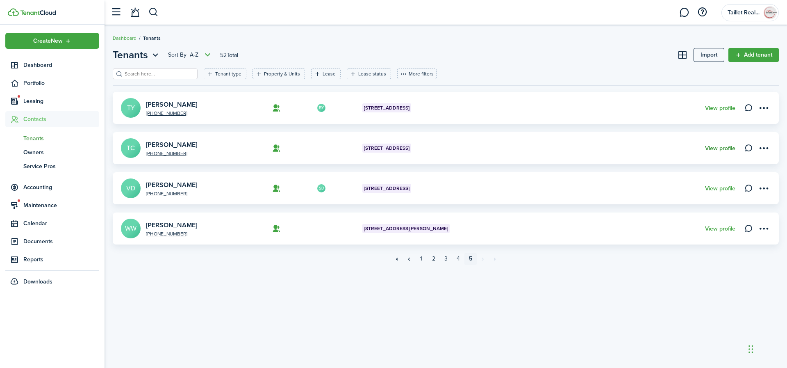
click at [718, 147] on link "View profile" at bounding box center [720, 148] width 30 height 7
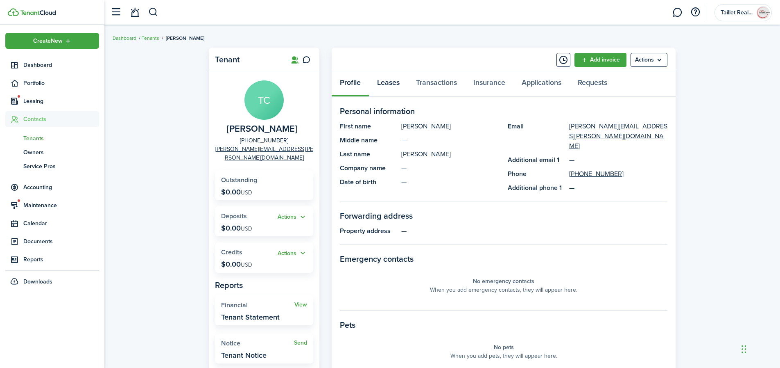
click at [389, 85] on link "Leases" at bounding box center [388, 84] width 39 height 25
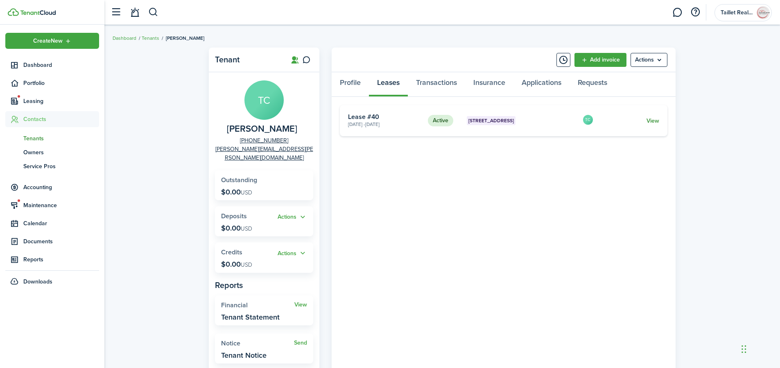
click at [656, 120] on link "View" at bounding box center [653, 120] width 13 height 9
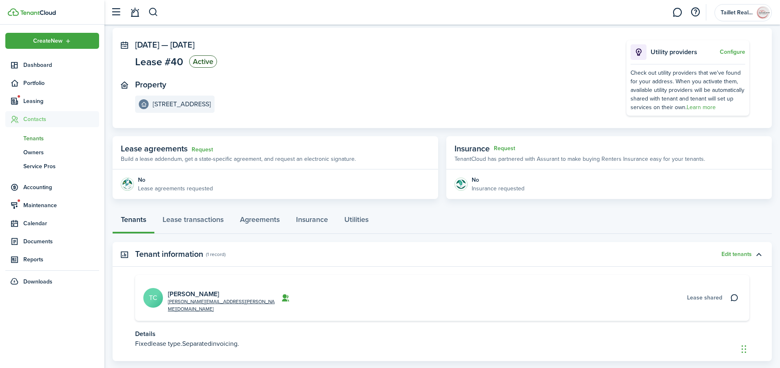
scroll to position [77, 0]
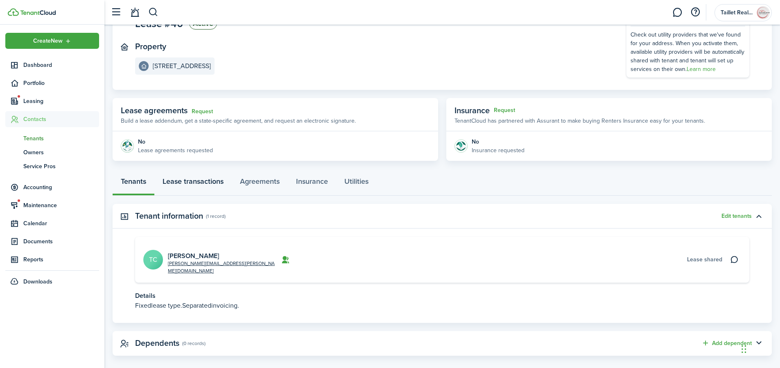
click at [215, 184] on link "Lease transactions" at bounding box center [192, 183] width 77 height 25
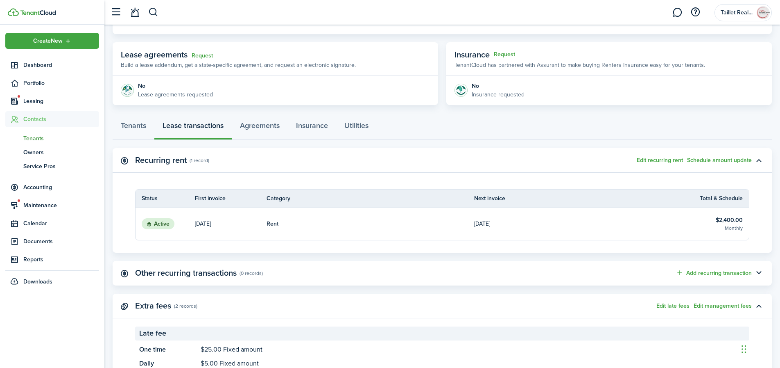
scroll to position [214, 0]
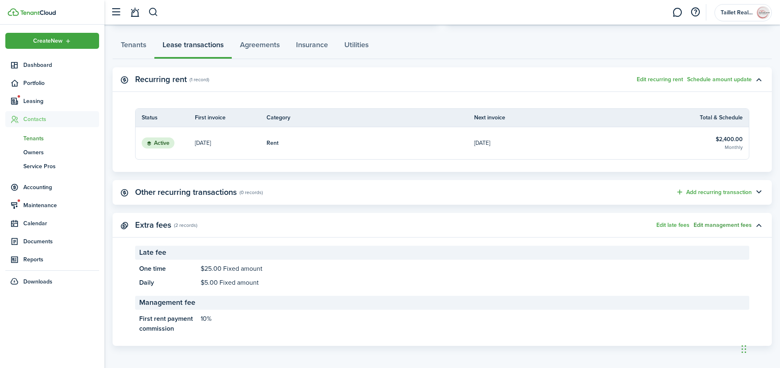
click at [729, 227] on button "Edit management fees" at bounding box center [723, 225] width 58 height 7
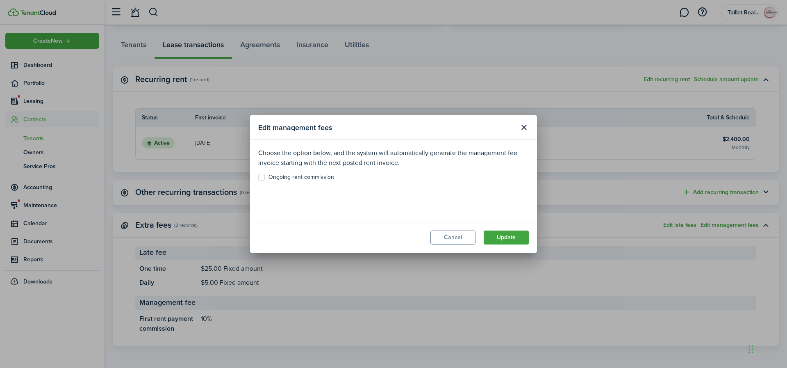
click at [262, 177] on label "Ongoing rent commission" at bounding box center [296, 177] width 76 height 7
click at [258, 177] on input "Ongoing rent commission" at bounding box center [258, 177] width 0 height 0
checkbox input "true"
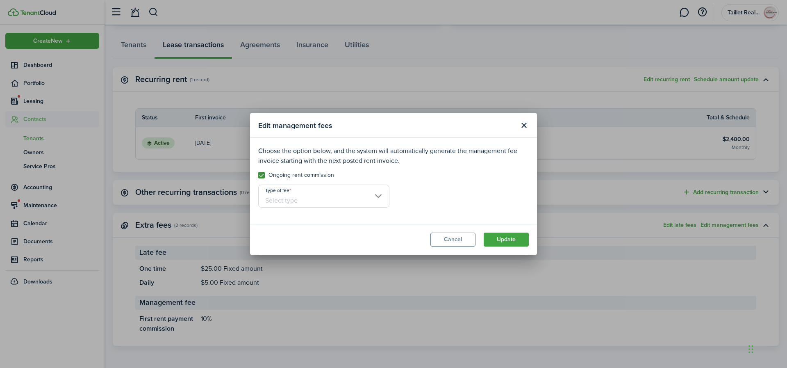
click at [366, 197] on input "Type of fee" at bounding box center [323, 195] width 131 height 23
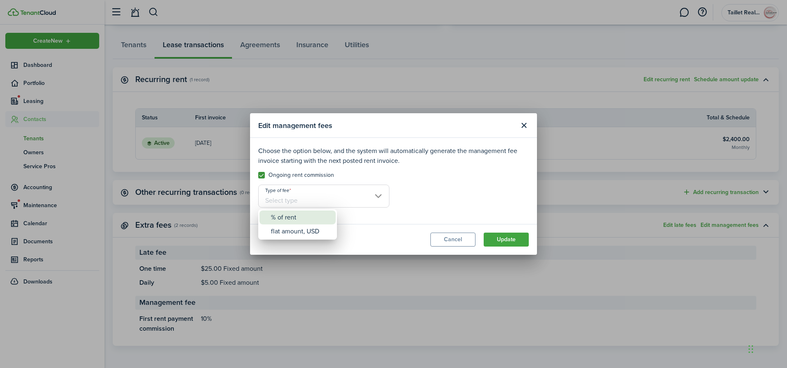
click at [297, 219] on div "% of rent" at bounding box center [301, 217] width 60 height 14
type input "% of rent"
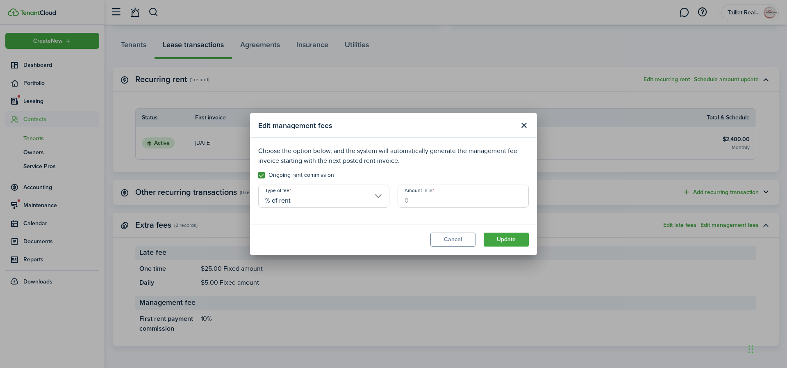
click at [423, 206] on input "Amount in %" at bounding box center [462, 195] width 131 height 23
type input "10"
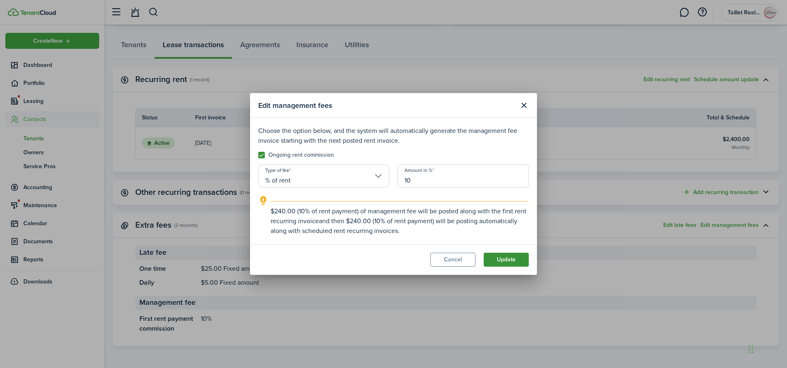
click at [501, 259] on button "Update" at bounding box center [505, 259] width 45 height 14
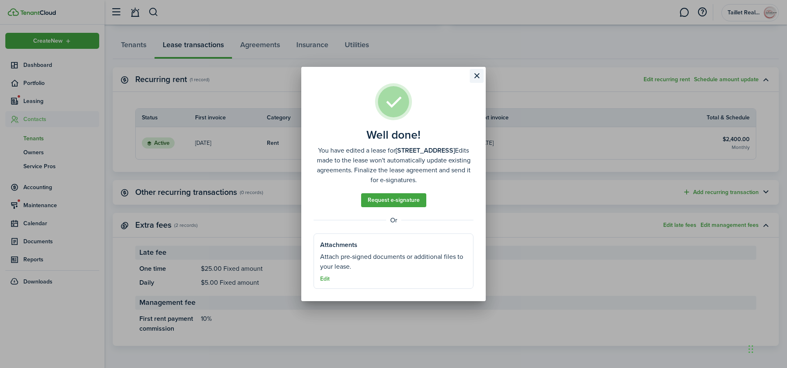
click at [476, 78] on button "Close modal" at bounding box center [477, 76] width 14 height 14
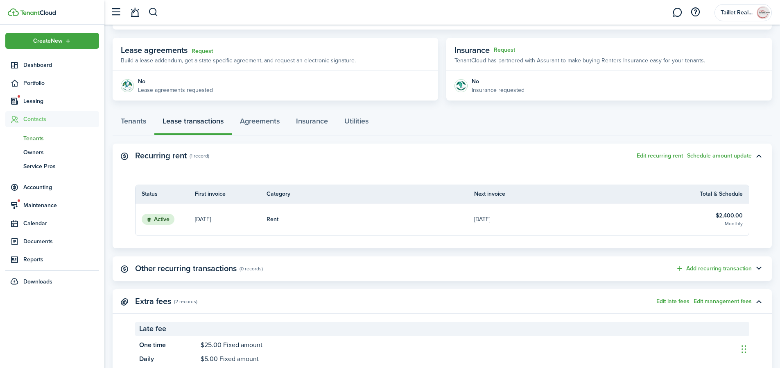
scroll to position [0, 0]
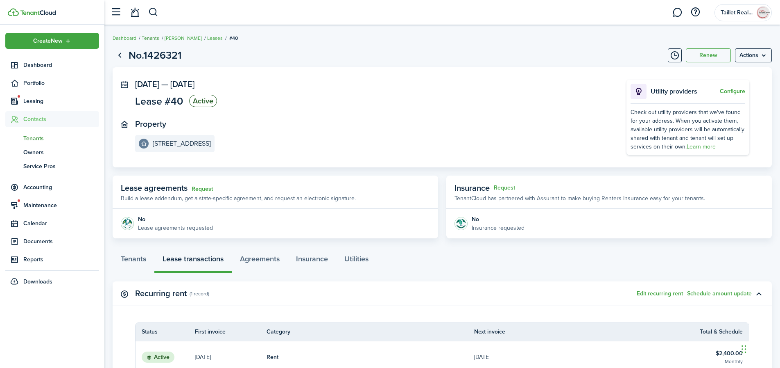
click at [153, 36] on link "Tenants" at bounding box center [151, 37] width 18 height 7
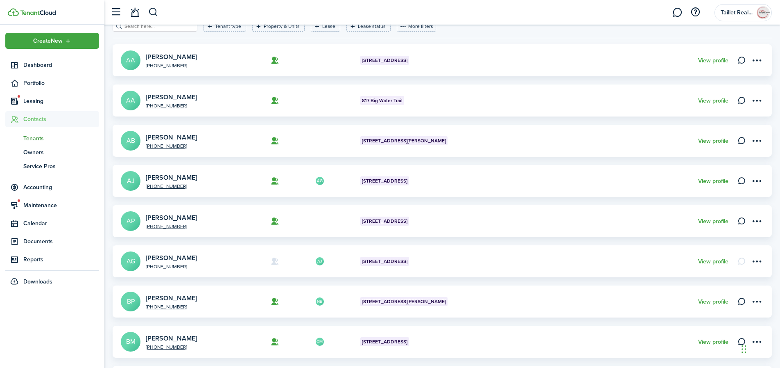
scroll to position [249, 0]
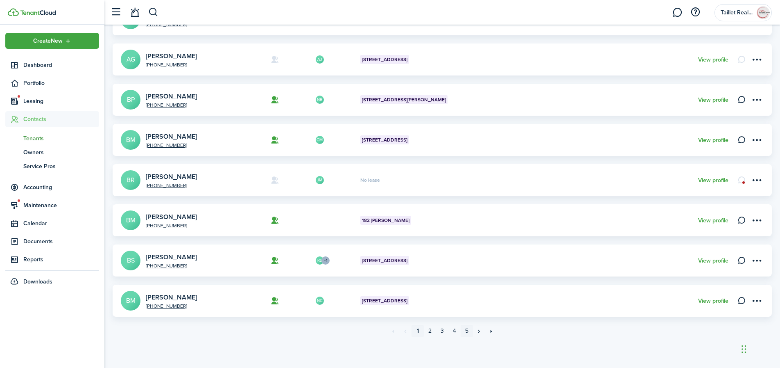
click at [467, 332] on link "5" at bounding box center [467, 330] width 12 height 12
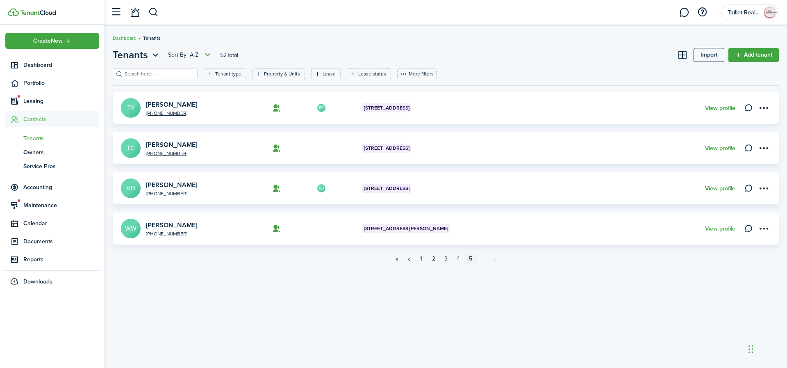
click at [720, 189] on link "View profile" at bounding box center [720, 188] width 30 height 7
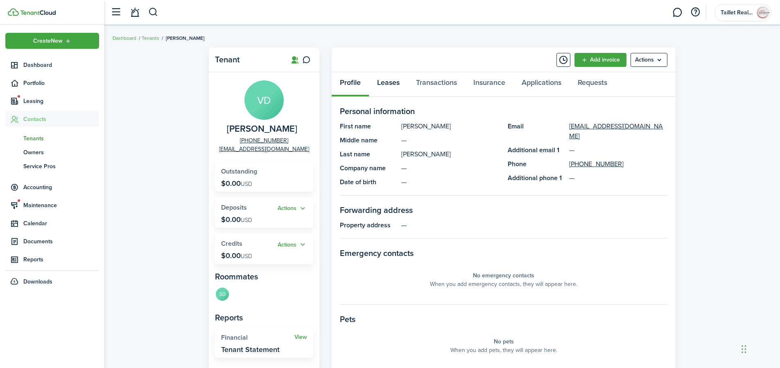
click at [399, 80] on link "Leases" at bounding box center [388, 84] width 39 height 25
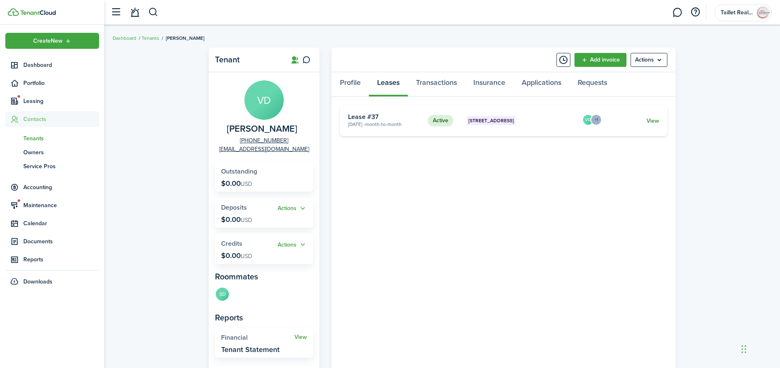
click at [651, 122] on link "View" at bounding box center [653, 120] width 13 height 9
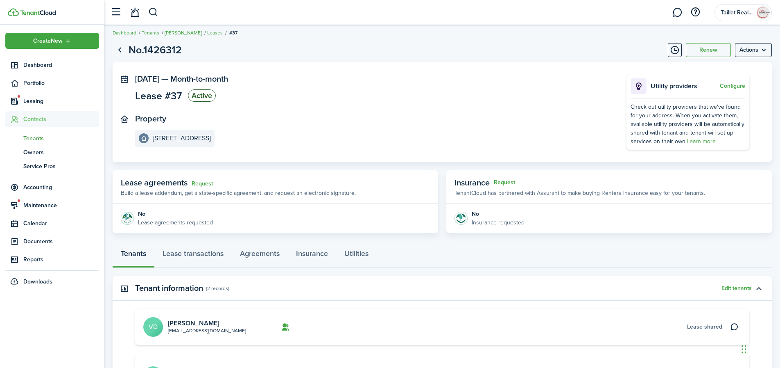
scroll to position [13, 0]
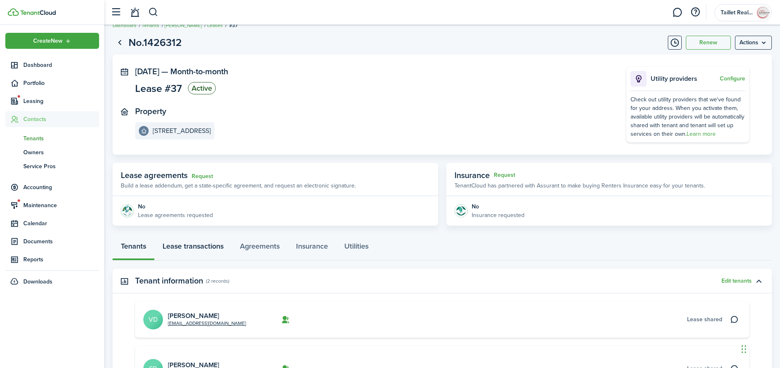
click at [197, 244] on link "Lease transactions" at bounding box center [192, 248] width 77 height 25
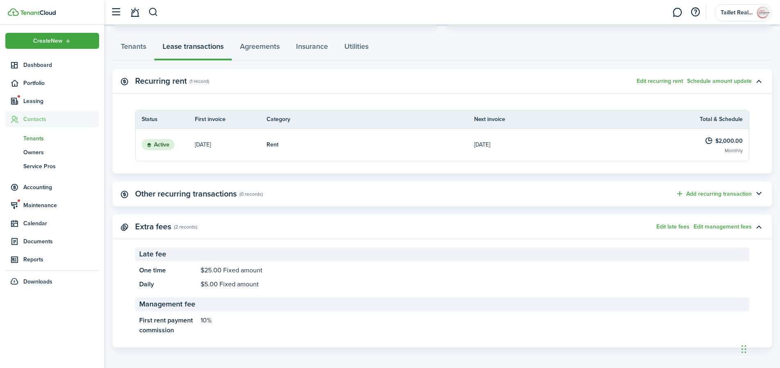
scroll to position [214, 0]
click at [724, 223] on button "Edit management fees" at bounding box center [723, 225] width 58 height 7
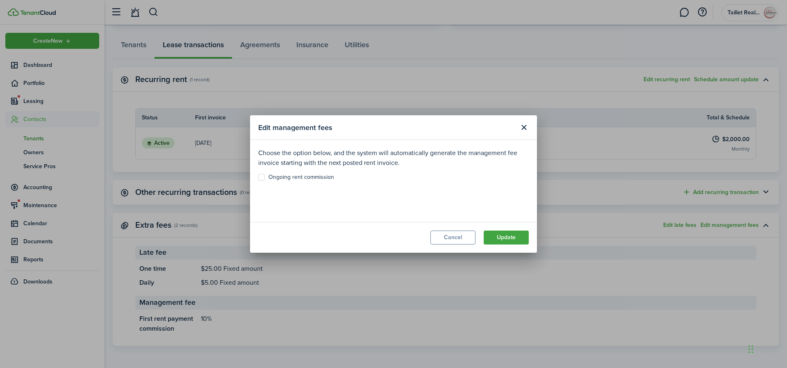
click at [263, 176] on label "Ongoing rent commission" at bounding box center [296, 177] width 76 height 7
click at [258, 177] on input "Ongoing rent commission" at bounding box center [258, 177] width 0 height 0
checkbox input "true"
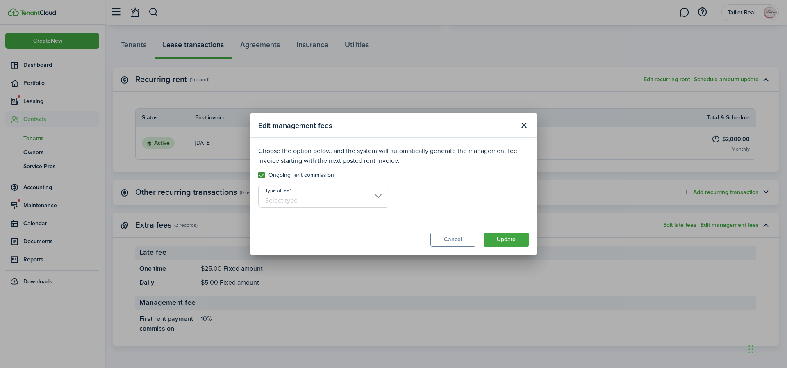
click at [310, 199] on input "Type of fee" at bounding box center [323, 195] width 131 height 23
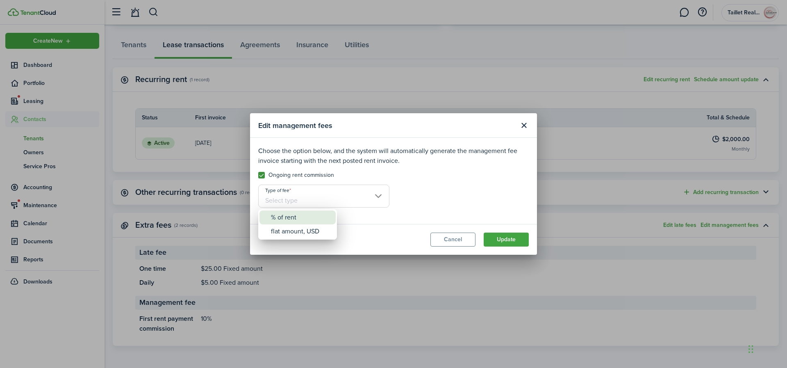
click at [304, 221] on div "% of rent" at bounding box center [301, 217] width 60 height 14
type input "% of rent"
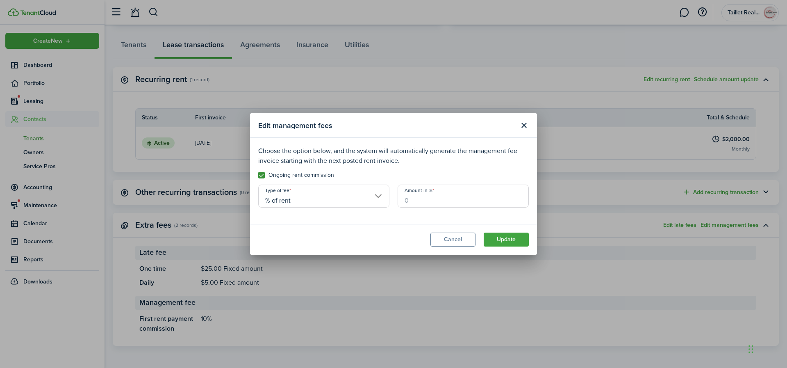
click at [446, 202] on input "Amount in %" at bounding box center [462, 195] width 131 height 23
type input "10"
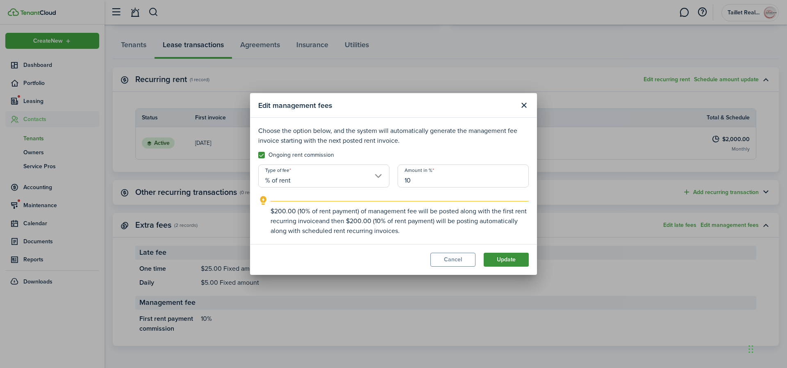
click at [512, 260] on button "Update" at bounding box center [505, 259] width 45 height 14
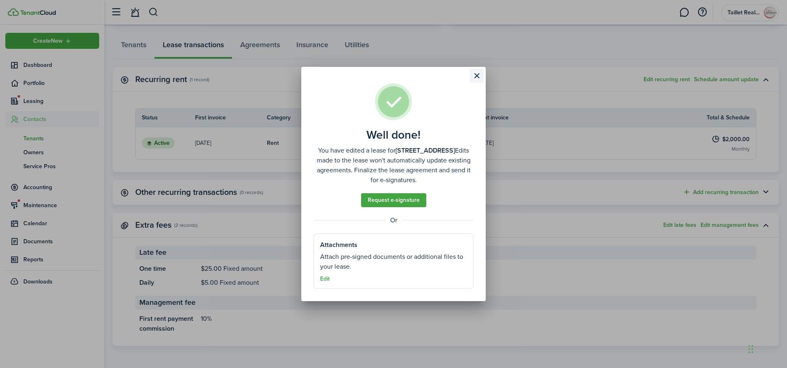
click at [474, 78] on button "Close modal" at bounding box center [477, 76] width 14 height 14
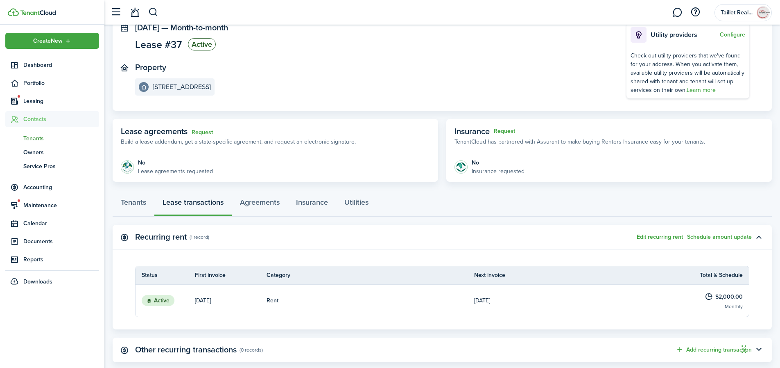
scroll to position [0, 0]
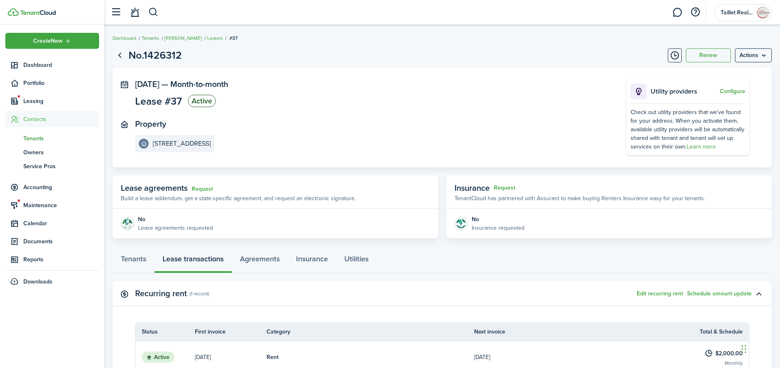
click at [154, 38] on link "Tenants" at bounding box center [151, 37] width 18 height 7
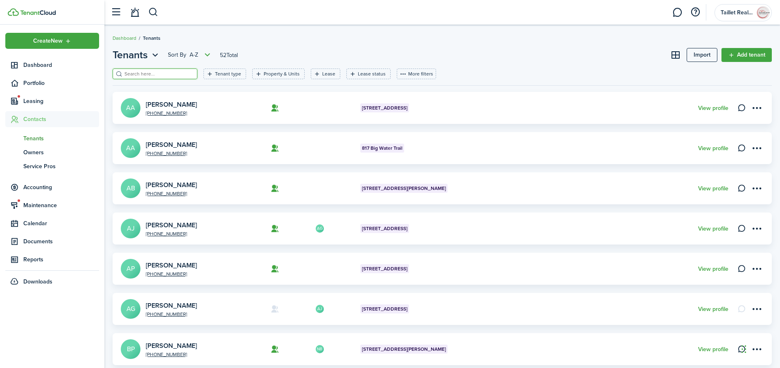
click at [140, 74] on input "search" at bounding box center [159, 74] width 72 height 8
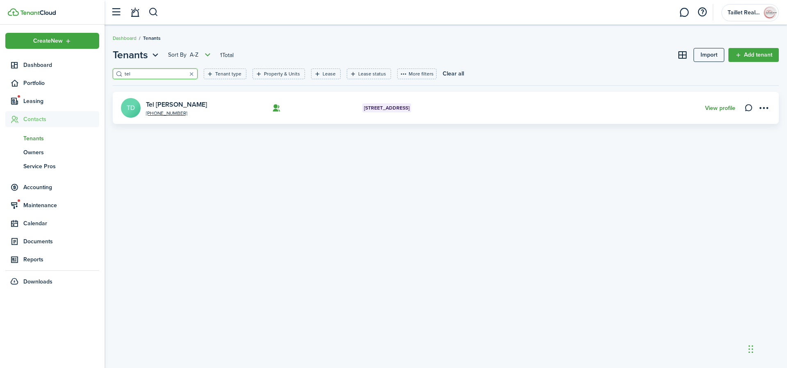
type input "tel"
click at [714, 107] on link "View profile" at bounding box center [720, 108] width 30 height 7
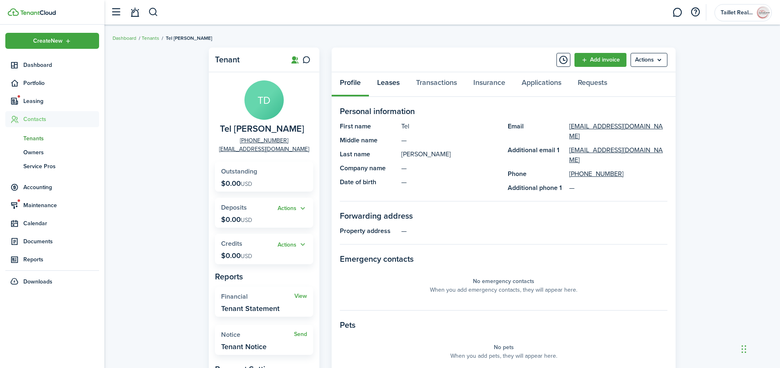
click at [390, 84] on link "Leases" at bounding box center [388, 84] width 39 height 25
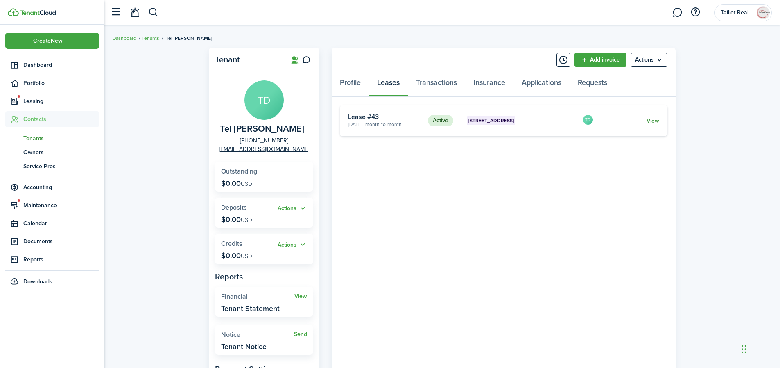
click at [658, 121] on link "View" at bounding box center [653, 120] width 13 height 9
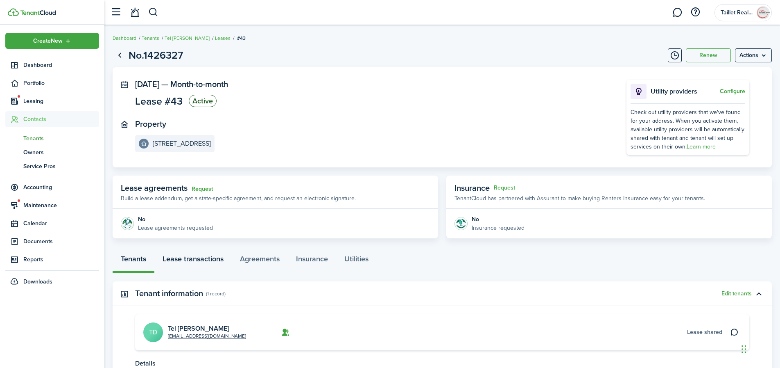
click at [205, 259] on link "Lease transactions" at bounding box center [192, 260] width 77 height 25
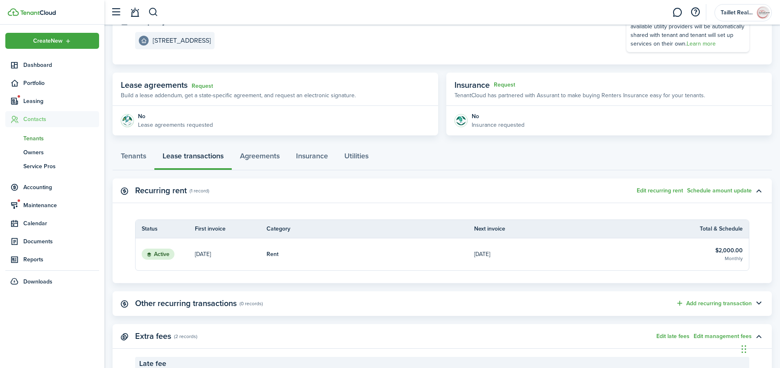
scroll to position [214, 0]
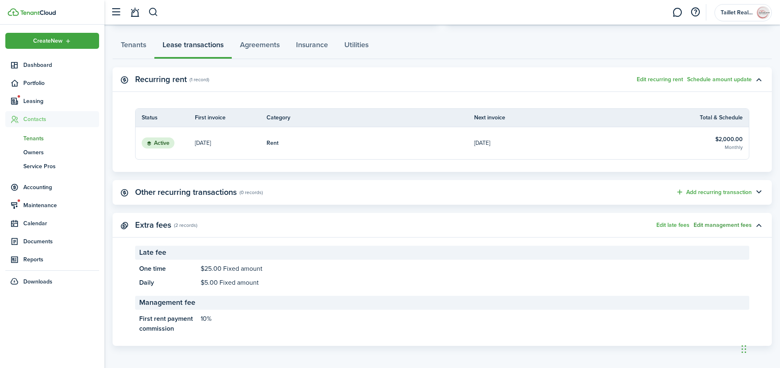
click at [729, 225] on button "Edit management fees" at bounding box center [723, 225] width 58 height 7
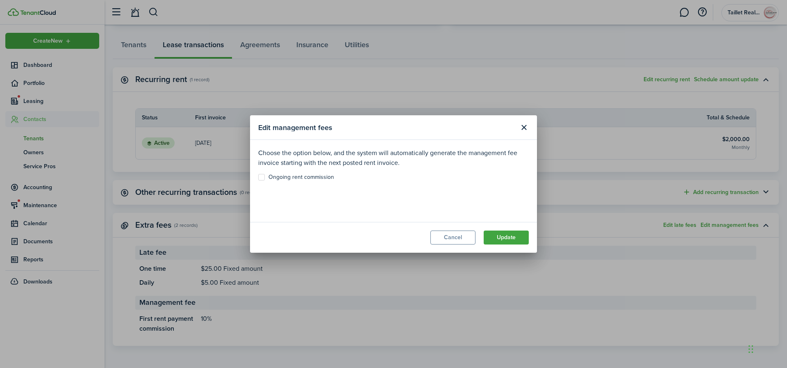
click at [261, 177] on label "Ongoing rent commission" at bounding box center [296, 177] width 76 height 7
click at [258, 177] on input "Ongoing rent commission" at bounding box center [258, 177] width 0 height 0
checkbox input "true"
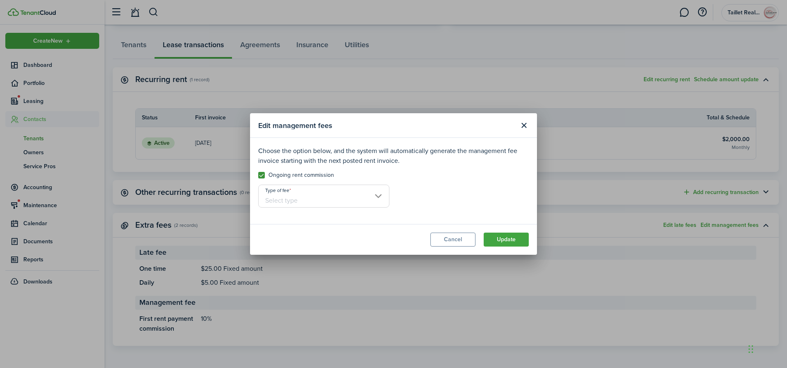
click at [352, 198] on input "Type of fee" at bounding box center [323, 195] width 131 height 23
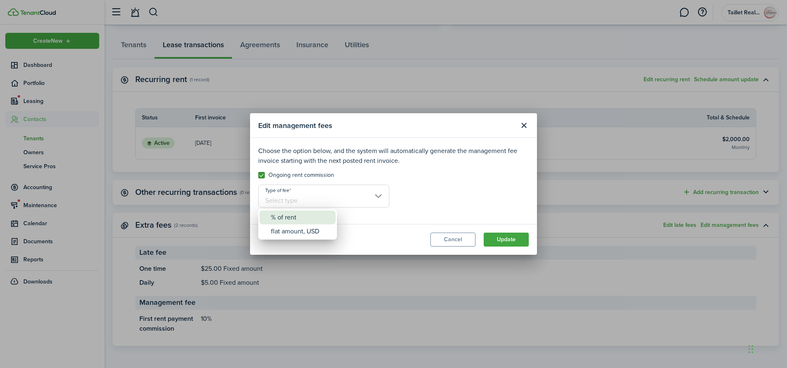
click at [295, 216] on div "% of rent" at bounding box center [301, 217] width 60 height 14
type input "% of rent"
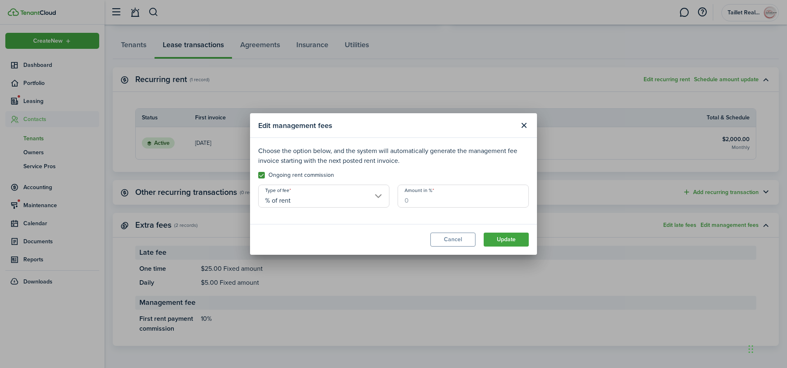
click at [427, 200] on input "Amount in %" at bounding box center [462, 195] width 131 height 23
type input "10"
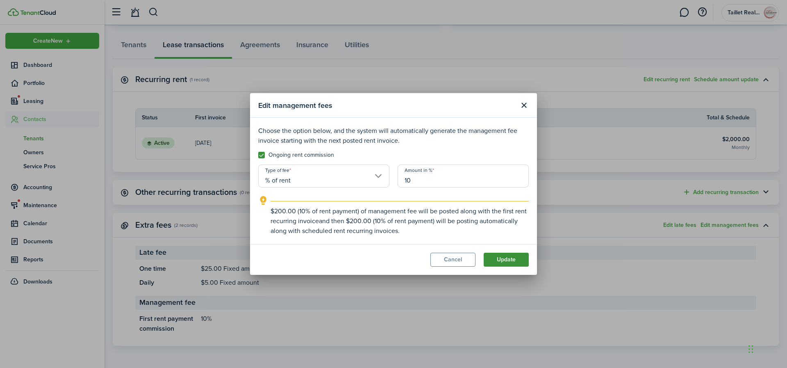
click at [505, 258] on button "Update" at bounding box center [505, 259] width 45 height 14
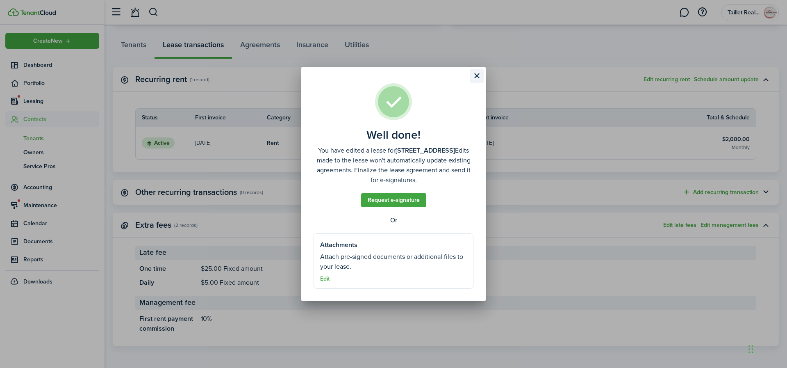
click at [475, 79] on button "Close modal" at bounding box center [477, 76] width 14 height 14
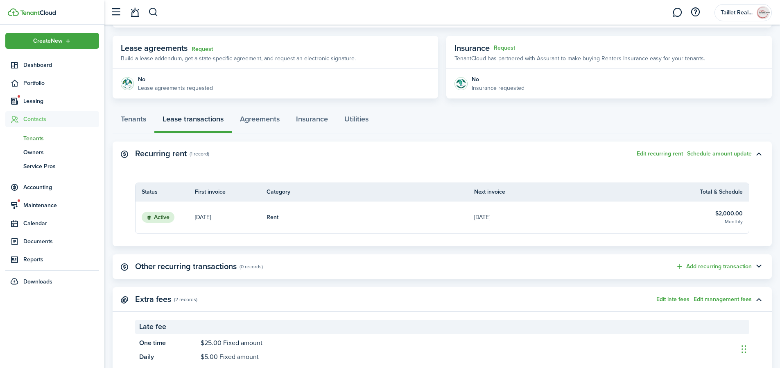
scroll to position [0, 0]
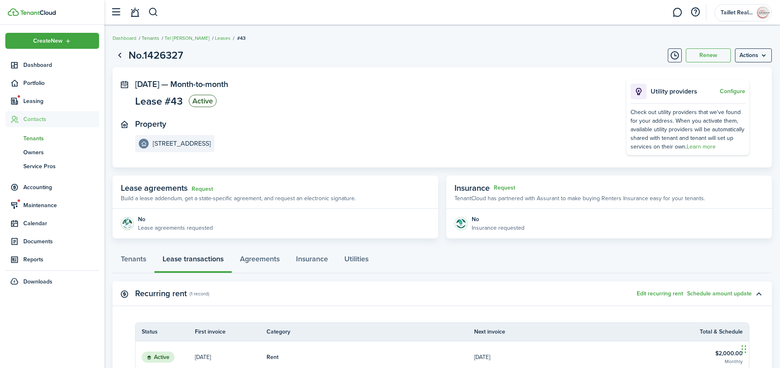
click at [149, 38] on link "Tenants" at bounding box center [151, 37] width 18 height 7
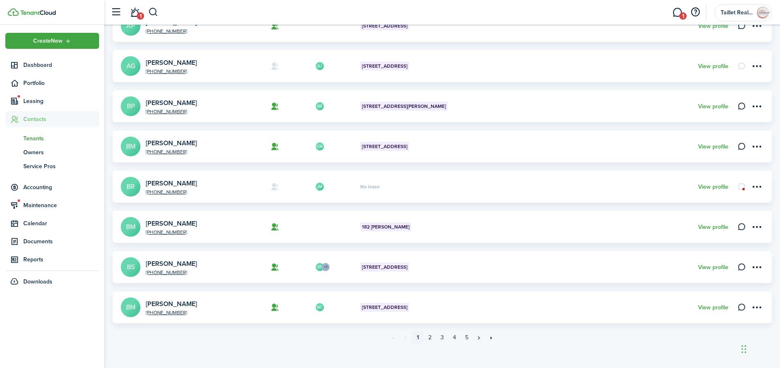
scroll to position [242, 0]
click at [431, 338] on link "2" at bounding box center [430, 337] width 12 height 12
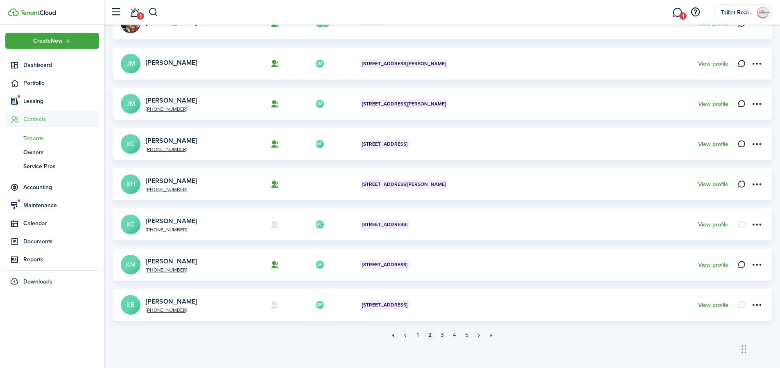
scroll to position [249, 0]
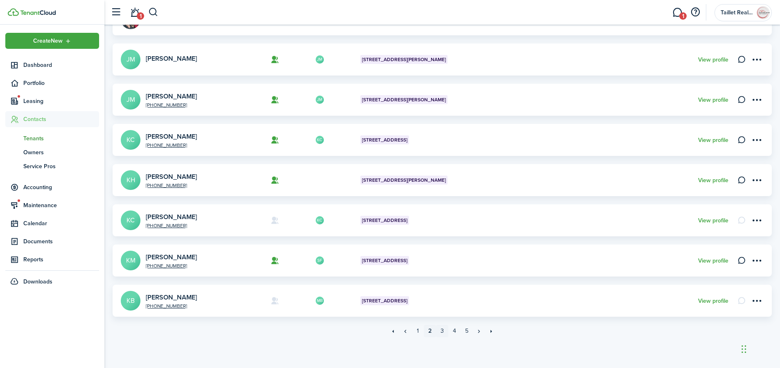
click at [443, 331] on link "3" at bounding box center [442, 330] width 12 height 12
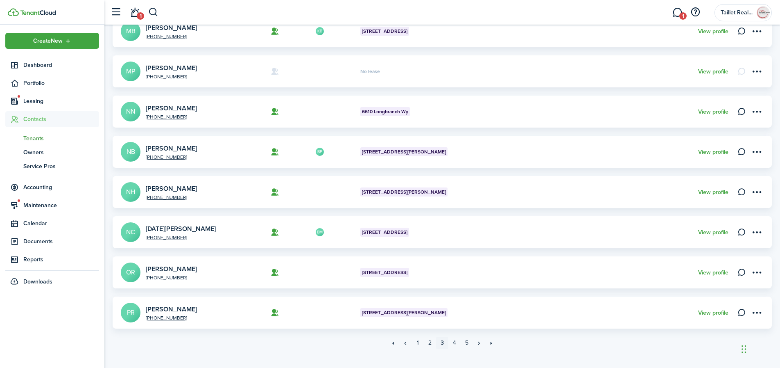
scroll to position [249, 0]
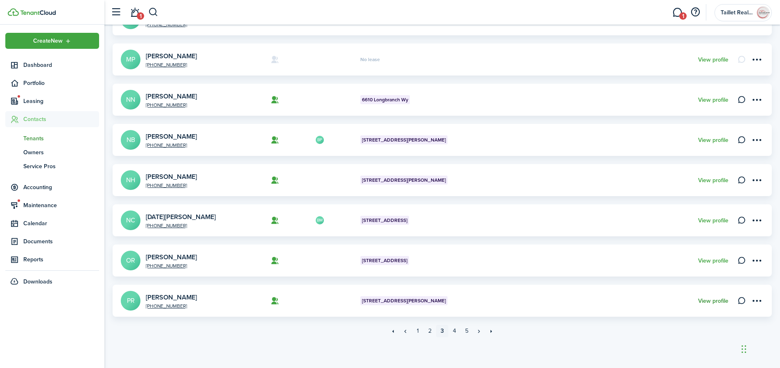
click at [717, 300] on link "View profile" at bounding box center [714, 300] width 30 height 7
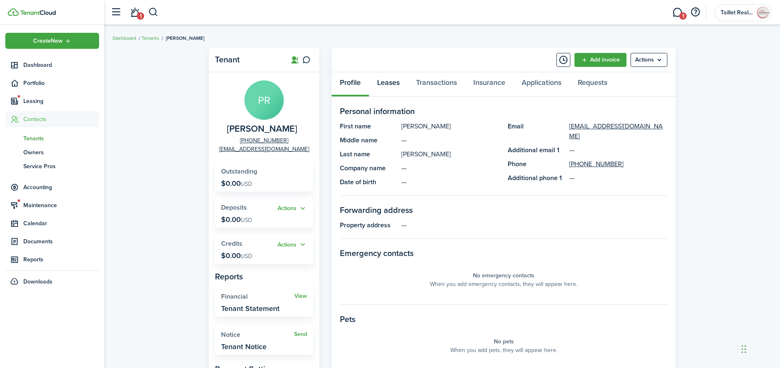
click at [391, 84] on link "Leases" at bounding box center [388, 84] width 39 height 25
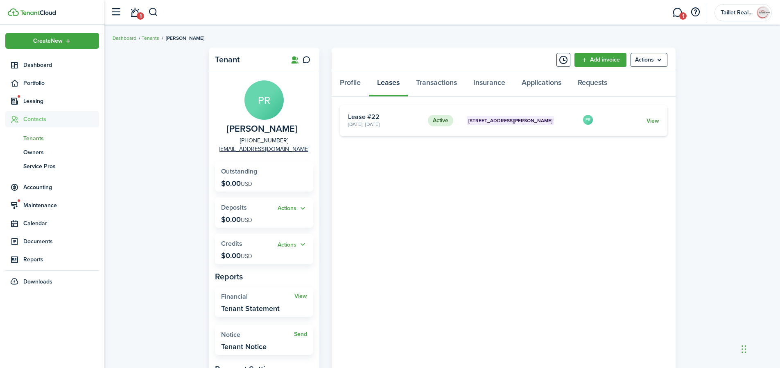
click at [657, 119] on link "View" at bounding box center [653, 120] width 13 height 9
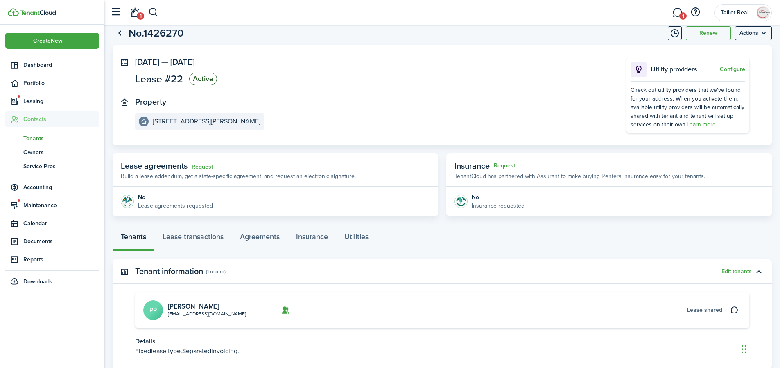
scroll to position [77, 0]
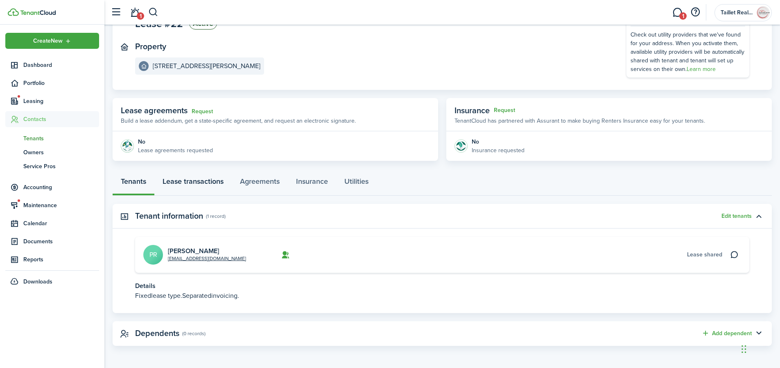
click at [197, 179] on link "Lease transactions" at bounding box center [192, 183] width 77 height 25
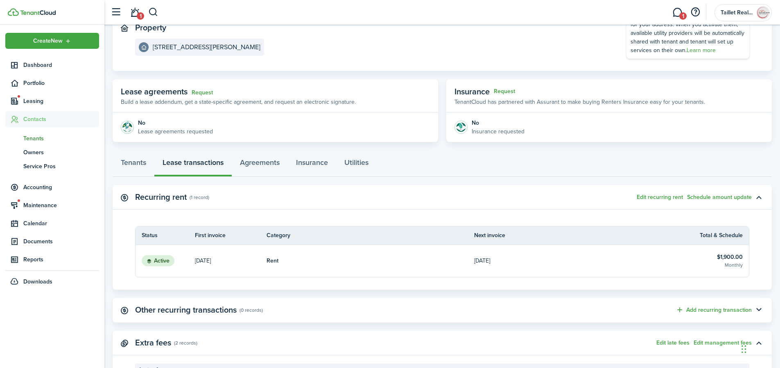
scroll to position [214, 0]
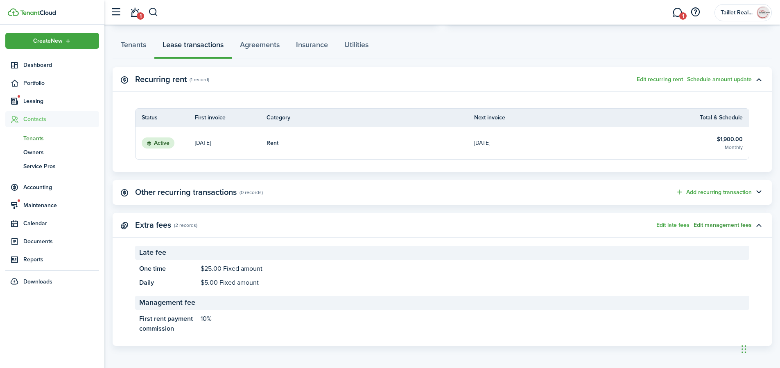
click at [722, 225] on button "Edit management fees" at bounding box center [723, 225] width 58 height 7
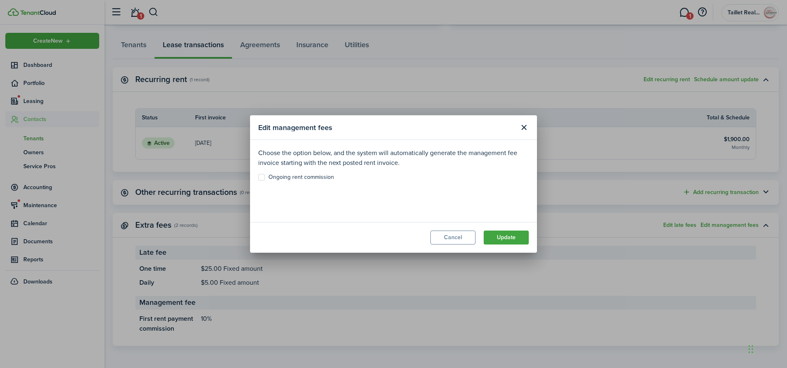
click at [263, 177] on label "Ongoing rent commission" at bounding box center [296, 177] width 76 height 7
click at [258, 177] on input "Ongoing rent commission" at bounding box center [258, 177] width 0 height 0
checkbox input "true"
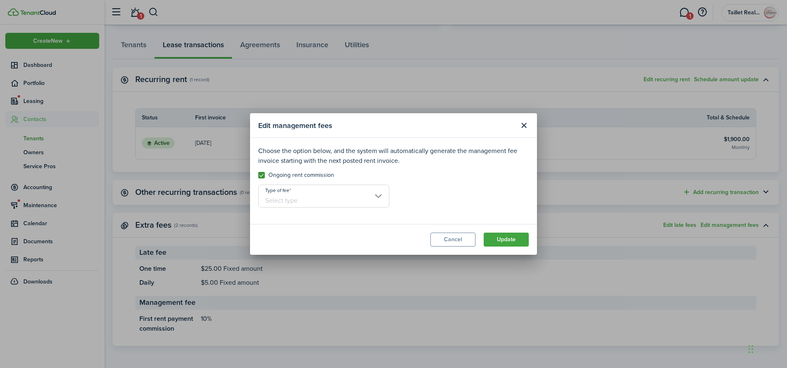
click at [338, 193] on input "Type of fee" at bounding box center [323, 195] width 131 height 23
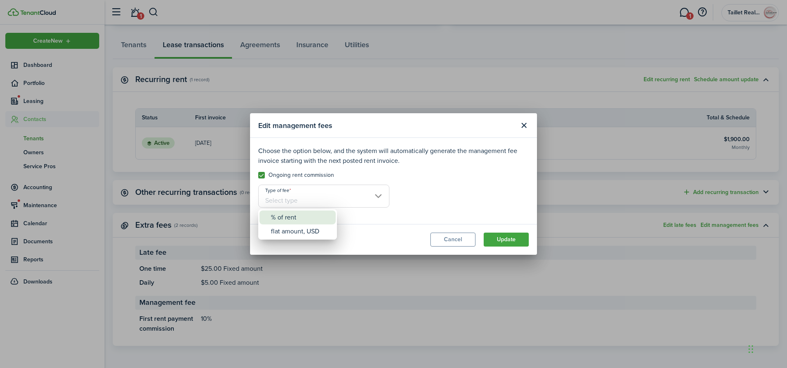
click at [288, 218] on div "% of rent" at bounding box center [301, 217] width 60 height 14
type input "% of rent"
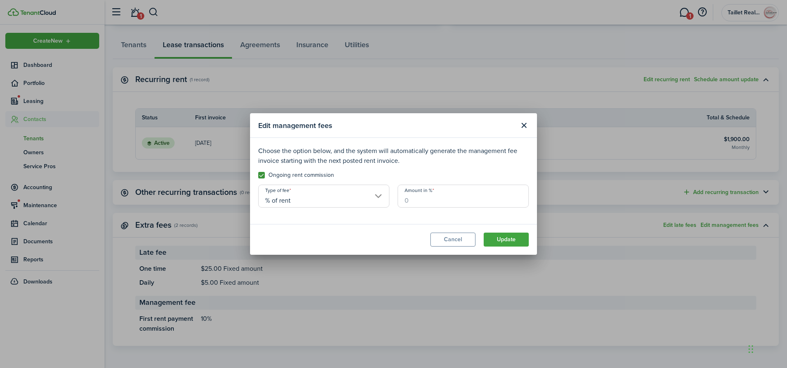
click at [422, 200] on input "Amount in %" at bounding box center [462, 195] width 131 height 23
type input "10"
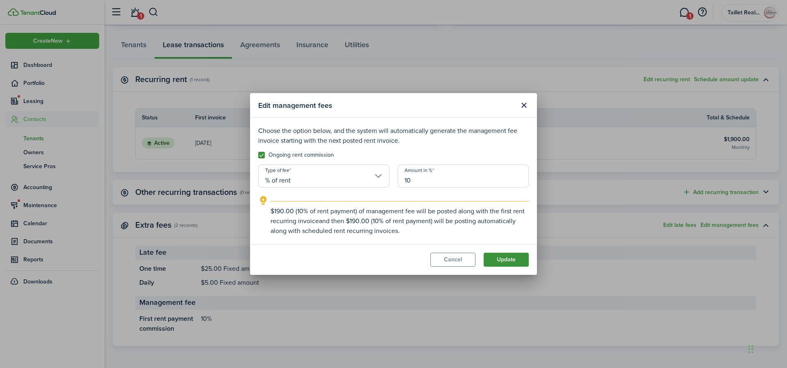
click at [515, 258] on button "Update" at bounding box center [505, 259] width 45 height 14
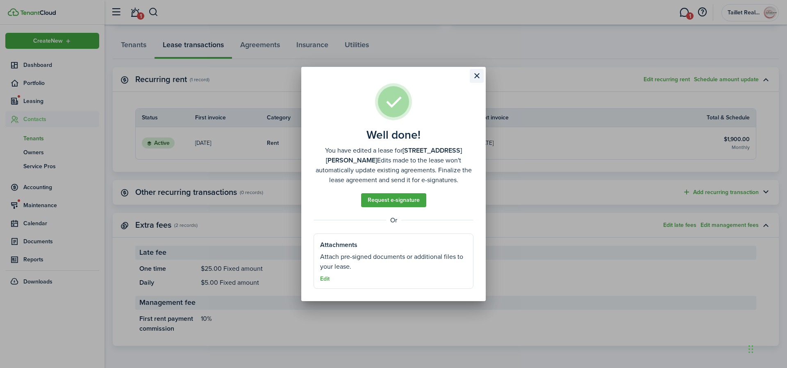
click at [477, 75] on button "Close modal" at bounding box center [477, 76] width 14 height 14
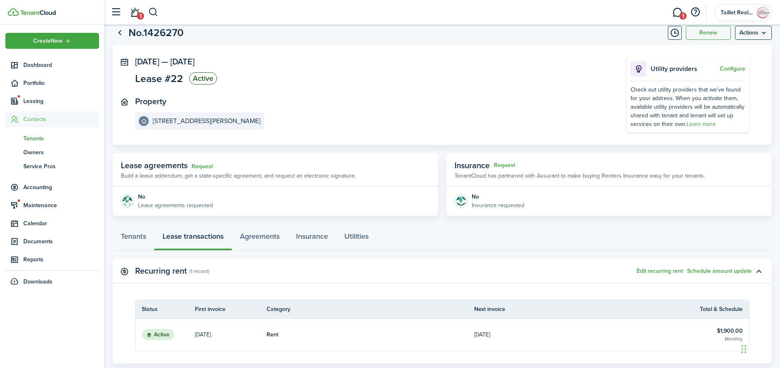
scroll to position [0, 0]
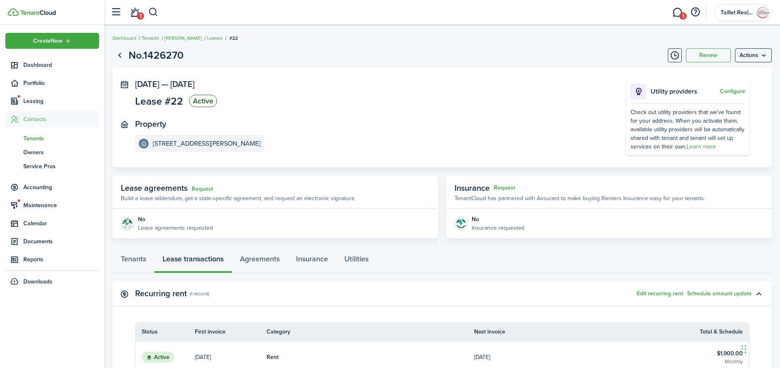
click at [150, 39] on link "Tenants" at bounding box center [151, 37] width 18 height 7
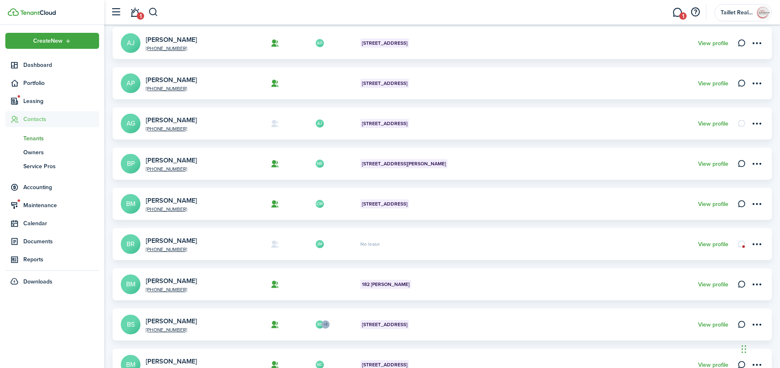
scroll to position [249, 0]
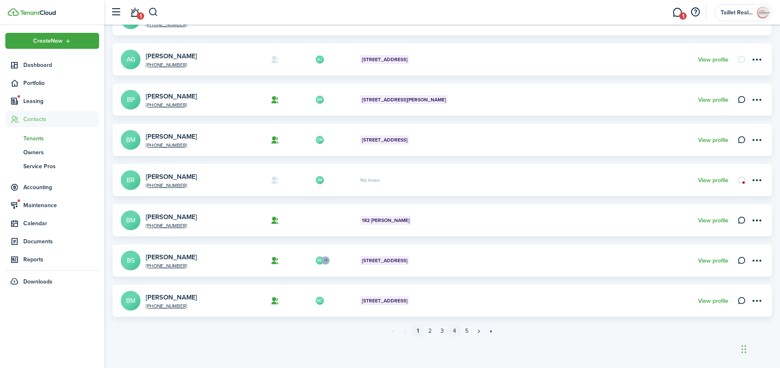
click at [456, 331] on link "4" at bounding box center [455, 330] width 12 height 12
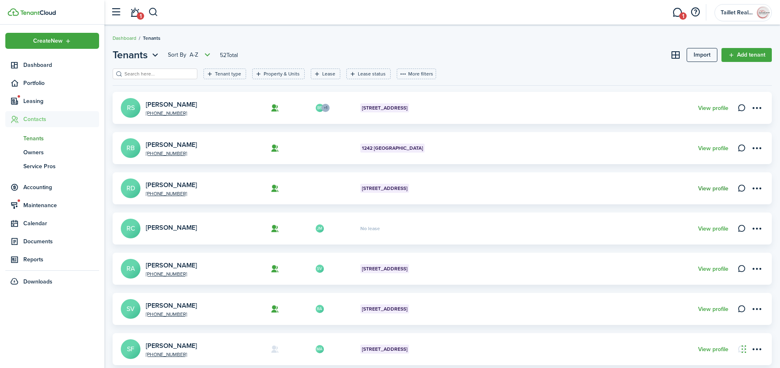
click at [716, 187] on link "View profile" at bounding box center [714, 188] width 30 height 7
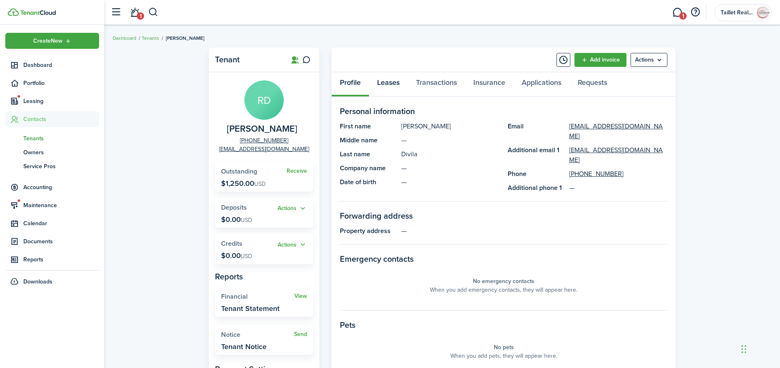
click at [382, 80] on link "Leases" at bounding box center [388, 84] width 39 height 25
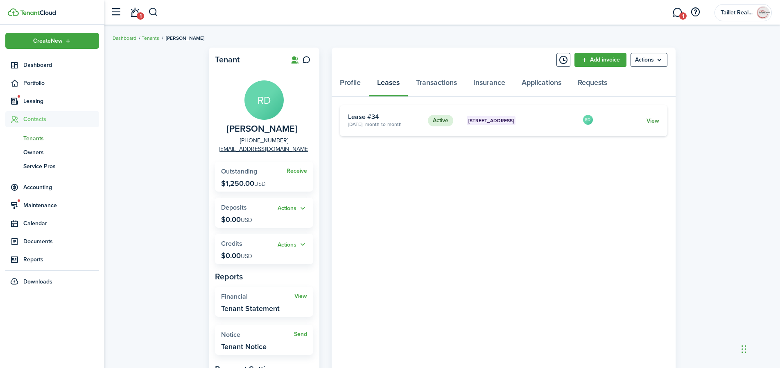
click at [650, 121] on link "View" at bounding box center [653, 120] width 13 height 9
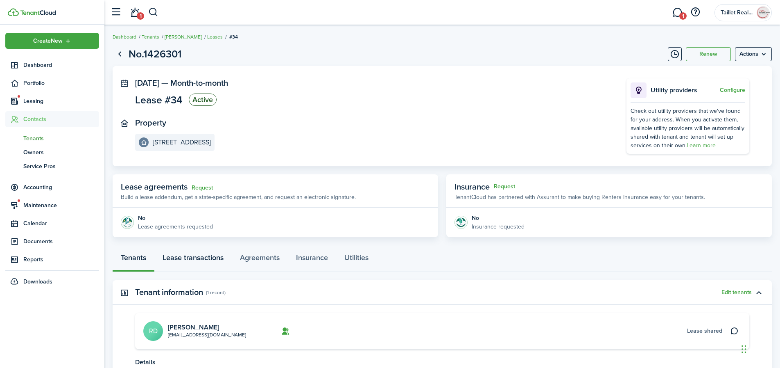
scroll to position [2, 0]
click at [193, 256] on link "Lease transactions" at bounding box center [192, 259] width 77 height 25
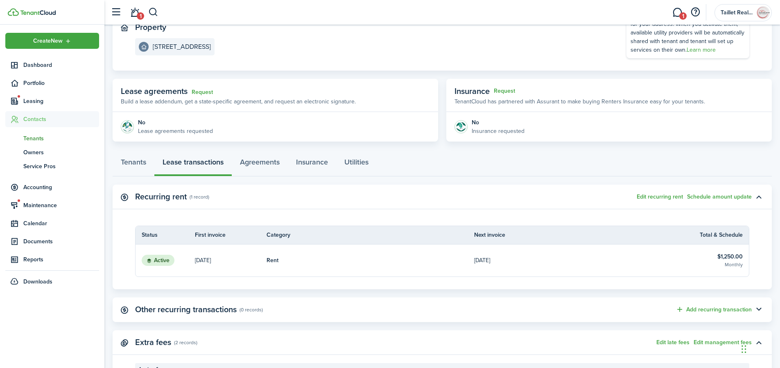
scroll to position [214, 0]
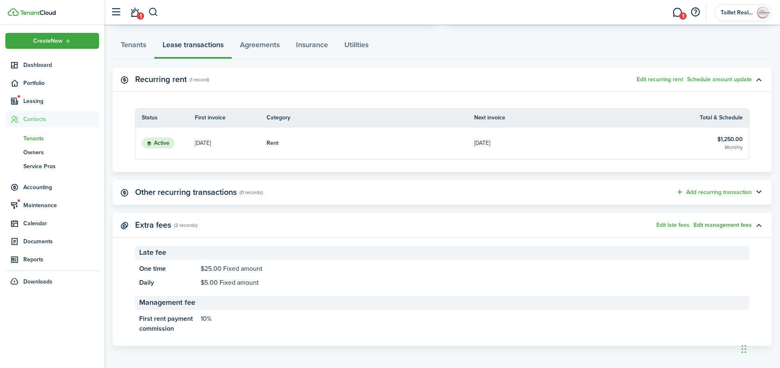
click at [731, 224] on button "Edit management fees" at bounding box center [723, 225] width 58 height 7
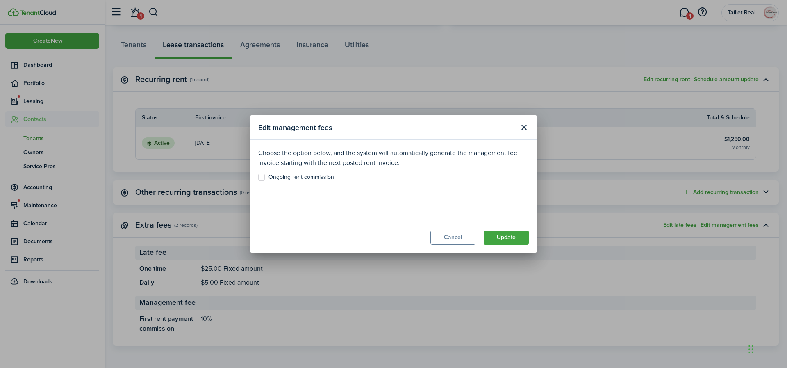
click at [259, 177] on label "Ongoing rent commission" at bounding box center [296, 177] width 76 height 7
click at [258, 177] on input "Ongoing rent commission" at bounding box center [258, 177] width 0 height 0
checkbox input "true"
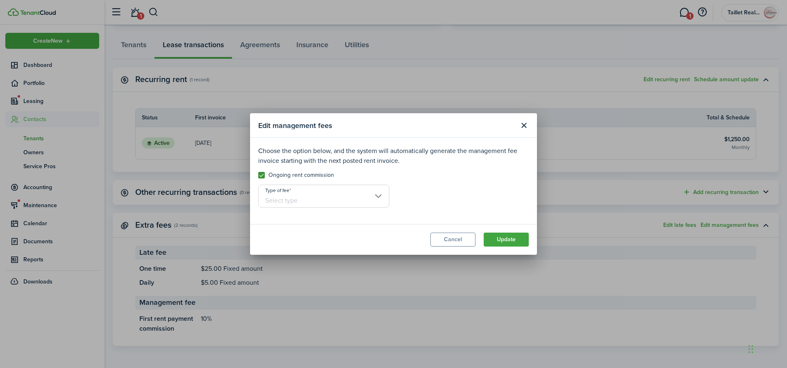
click at [311, 205] on input "Type of fee" at bounding box center [323, 195] width 131 height 23
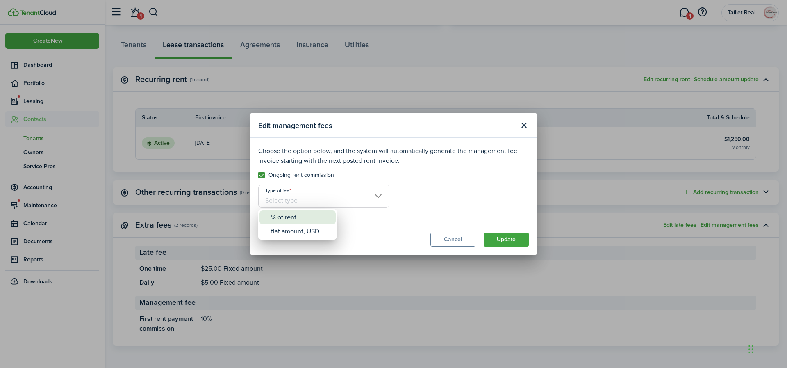
click at [301, 220] on div "% of rent" at bounding box center [301, 217] width 60 height 14
type input "% of rent"
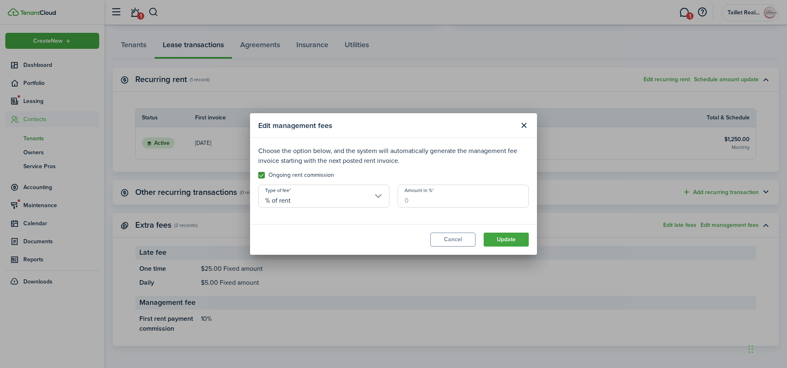
click at [437, 200] on input "Amount in %" at bounding box center [462, 195] width 131 height 23
type input "10"
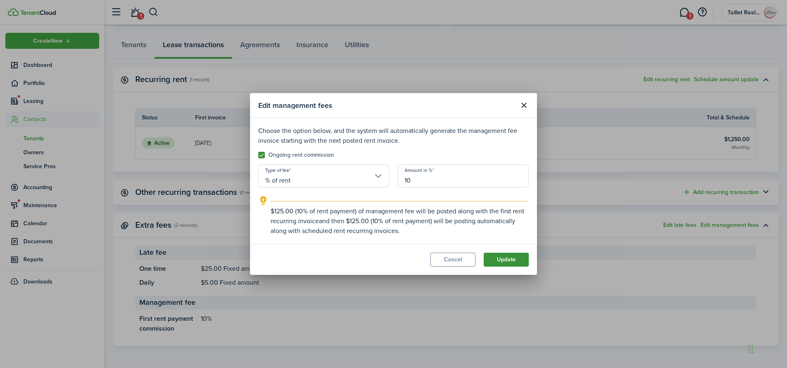
click at [501, 256] on button "Update" at bounding box center [505, 259] width 45 height 14
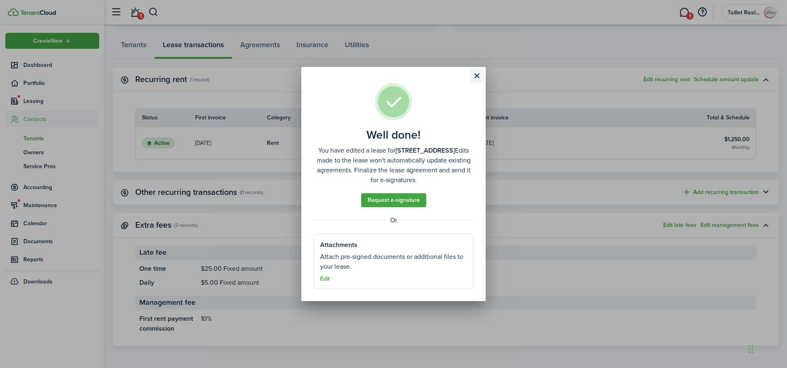
click at [477, 74] on button "Close modal" at bounding box center [477, 76] width 14 height 14
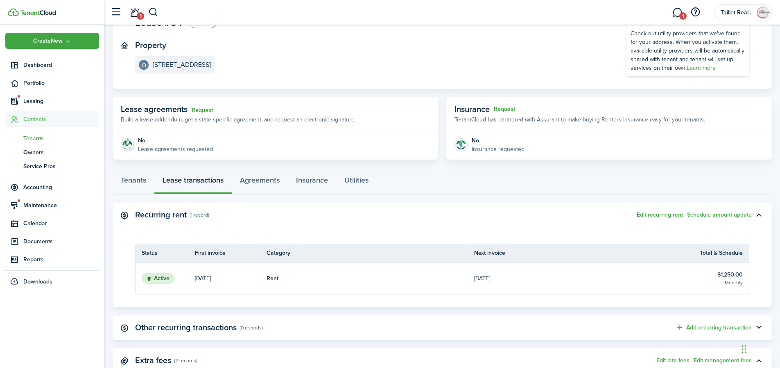
scroll to position [0, 0]
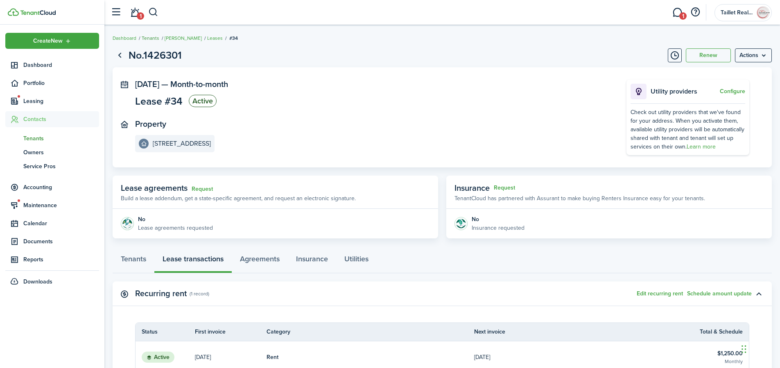
click at [150, 39] on link "Tenants" at bounding box center [151, 37] width 18 height 7
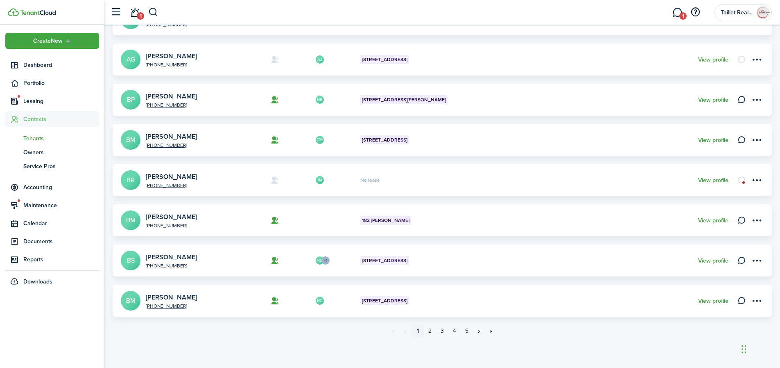
scroll to position [249, 0]
click at [454, 332] on link "4" at bounding box center [455, 330] width 12 height 12
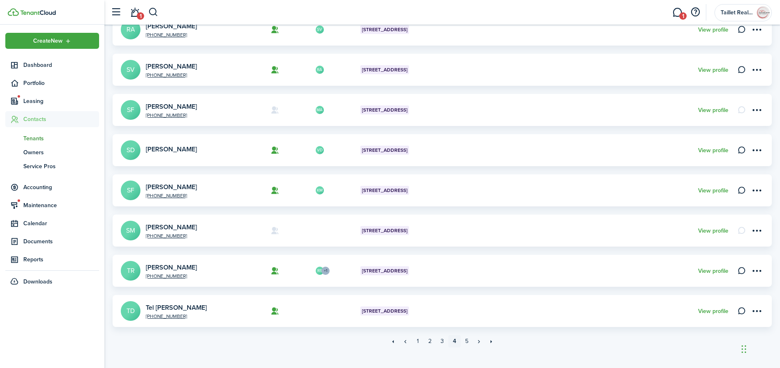
scroll to position [249, 0]
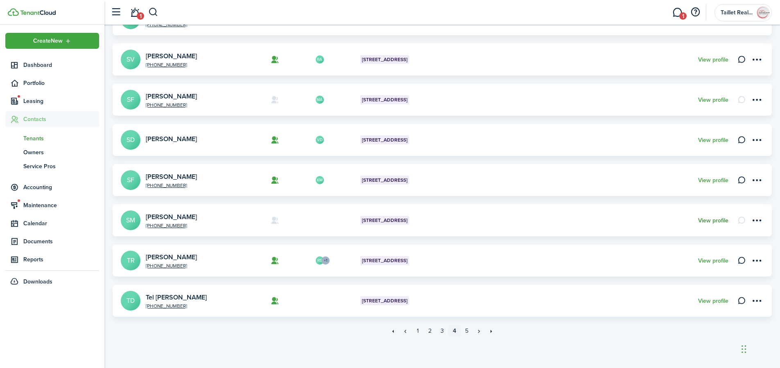
click at [708, 220] on link "View profile" at bounding box center [714, 220] width 30 height 7
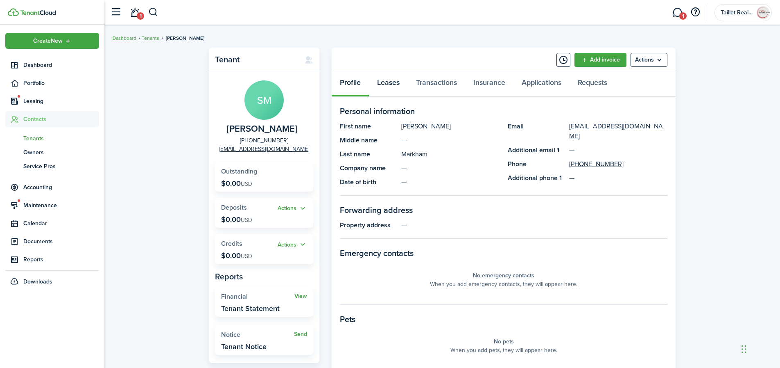
click at [390, 84] on link "Leases" at bounding box center [388, 84] width 39 height 25
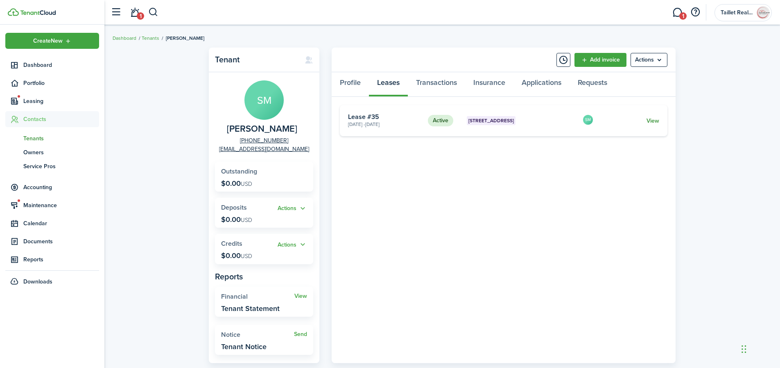
click at [658, 119] on link "View" at bounding box center [653, 120] width 13 height 9
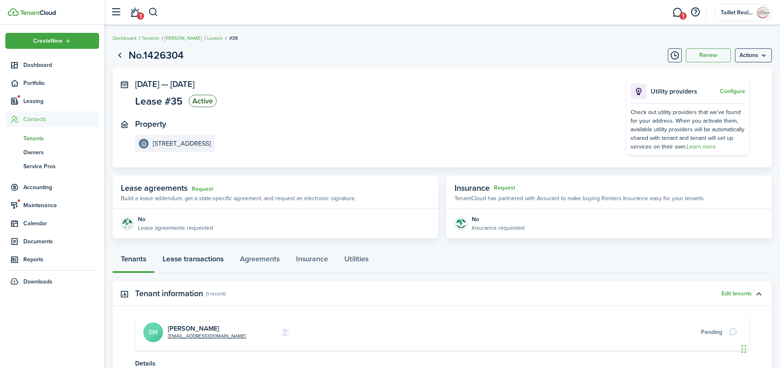
click at [190, 257] on link "Lease transactions" at bounding box center [192, 260] width 77 height 25
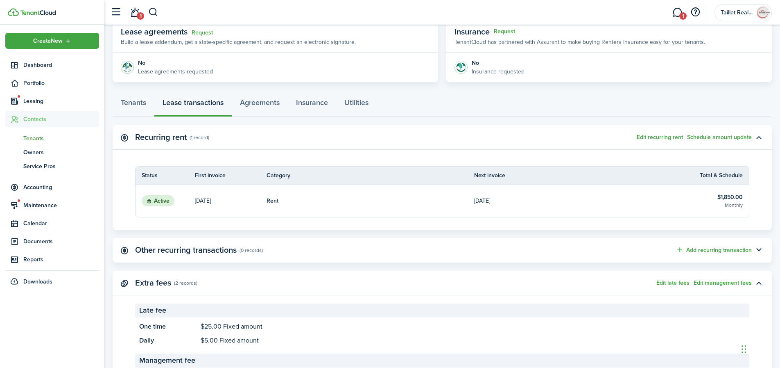
scroll to position [214, 0]
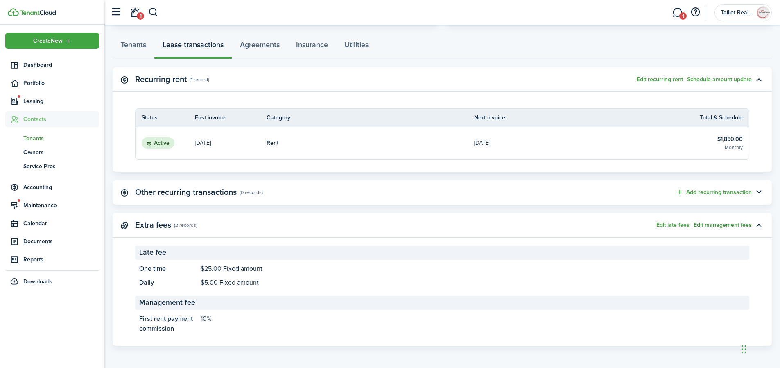
click at [718, 225] on button "Edit management fees" at bounding box center [723, 225] width 58 height 7
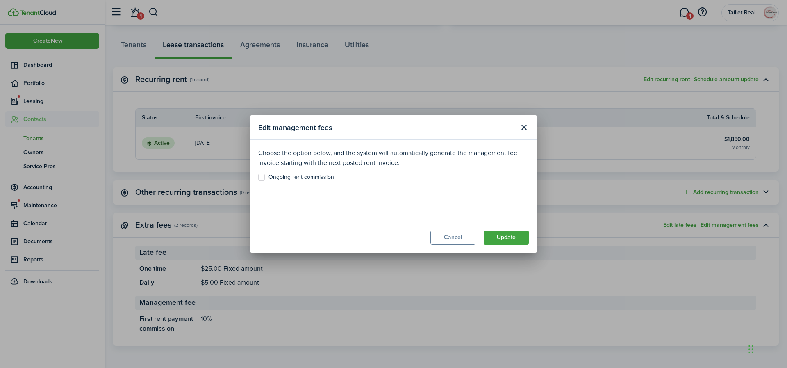
click at [260, 179] on label "Ongoing rent commission" at bounding box center [296, 177] width 76 height 7
click at [258, 177] on input "Ongoing rent commission" at bounding box center [258, 177] width 0 height 0
checkbox input "true"
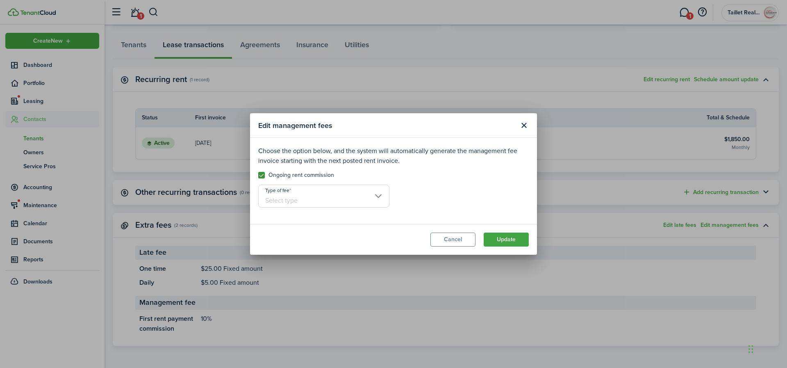
click at [306, 195] on input "Type of fee" at bounding box center [323, 195] width 131 height 23
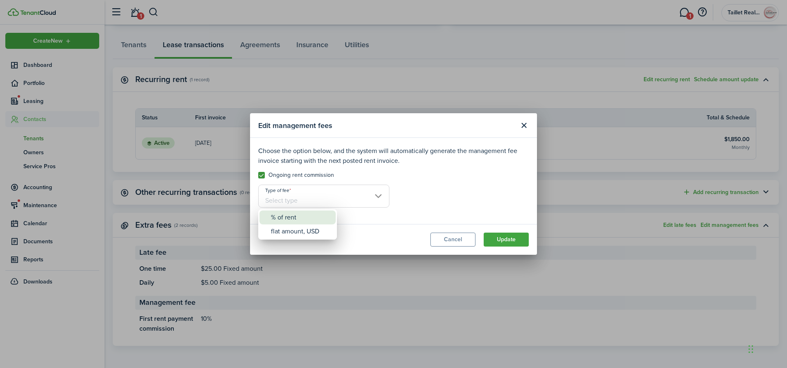
click at [298, 214] on div "% of rent" at bounding box center [301, 217] width 60 height 14
type input "% of rent"
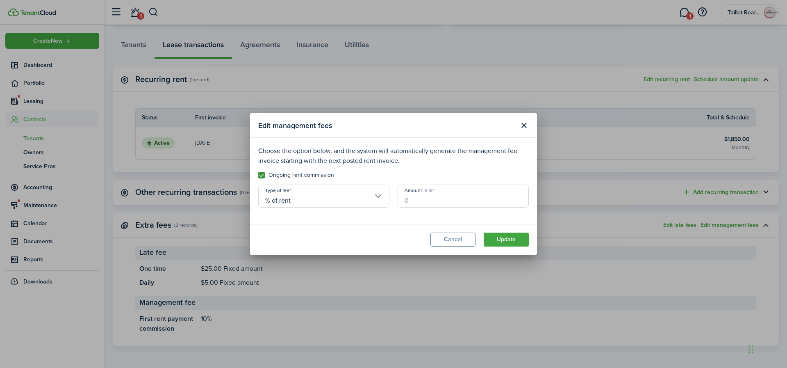
click at [438, 202] on input "Amount in %" at bounding box center [462, 195] width 131 height 23
click at [504, 244] on button "Update" at bounding box center [505, 239] width 45 height 14
click at [442, 208] on div "Amount in % Required field" at bounding box center [462, 199] width 139 height 31
click at [443, 206] on input "Amount in %" at bounding box center [462, 195] width 131 height 23
type input "10"
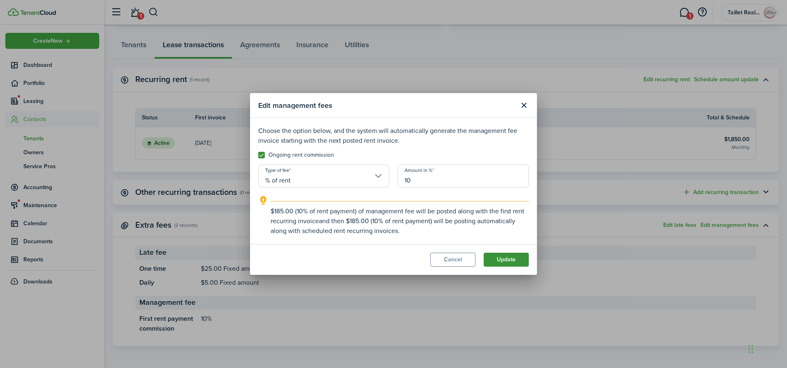
click at [501, 259] on button "Update" at bounding box center [505, 259] width 45 height 14
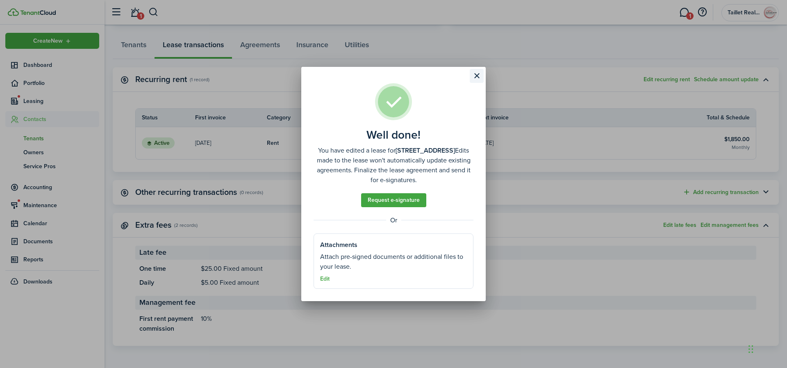
click at [475, 78] on button "Close modal" at bounding box center [477, 76] width 14 height 14
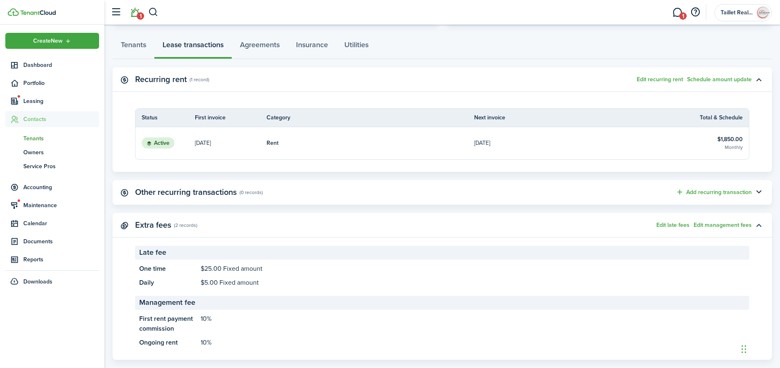
click at [135, 17] on link "1" at bounding box center [135, 12] width 16 height 21
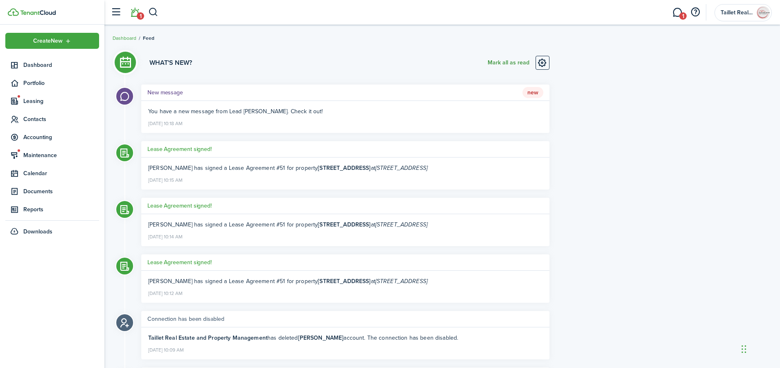
click at [497, 63] on button "Mark all as read" at bounding box center [509, 63] width 42 height 14
click at [678, 15] on link "1" at bounding box center [678, 12] width 16 height 21
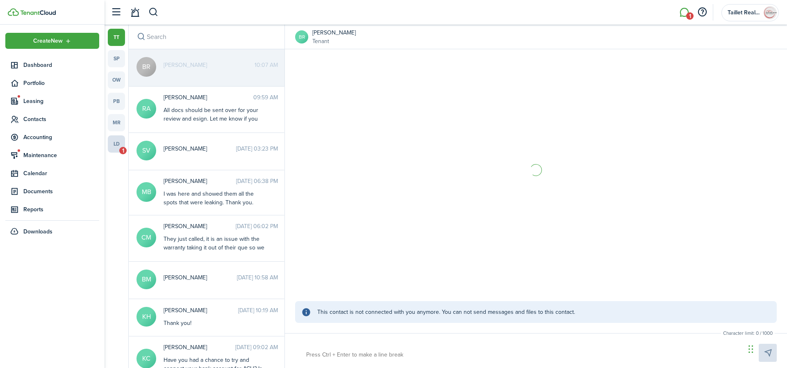
click at [116, 141] on link "ld 1" at bounding box center [116, 143] width 17 height 17
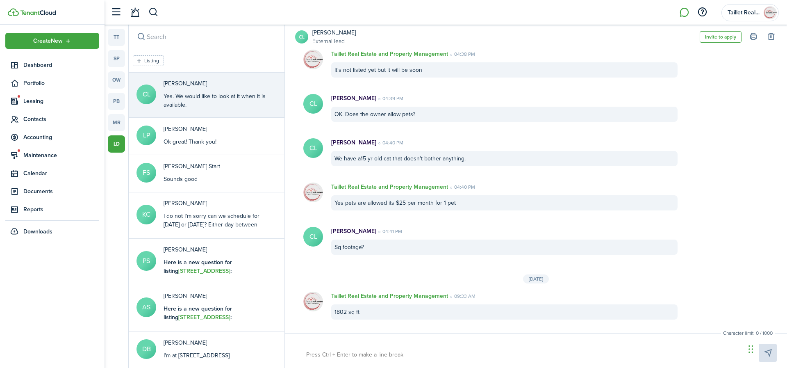
scroll to position [589, 0]
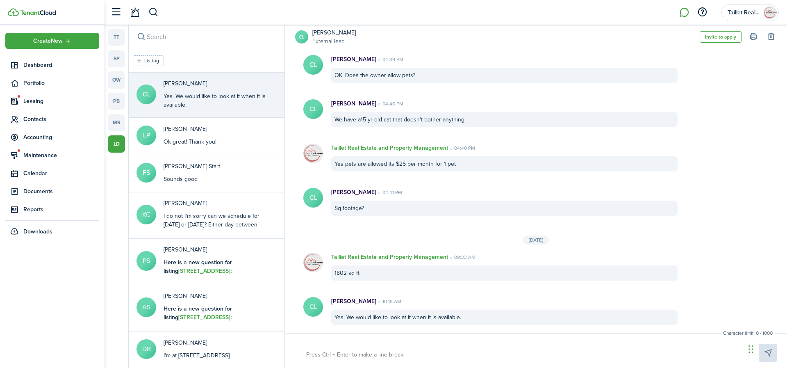
click at [376, 353] on textarea at bounding box center [522, 354] width 439 height 14
type textarea "S"
type textarea "So"
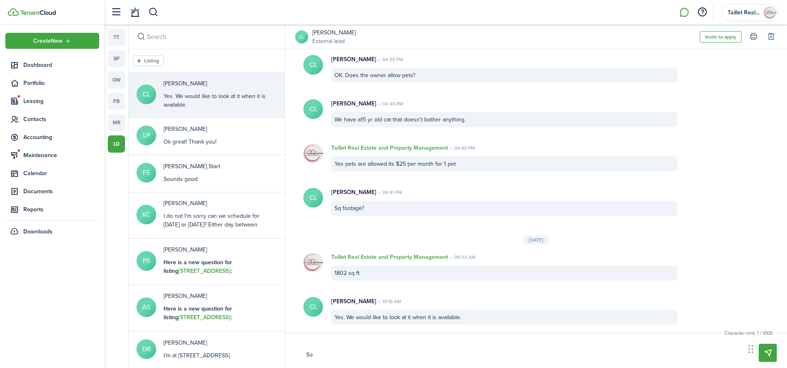
type textarea "Sou"
type textarea "Soun"
type textarea "Sound"
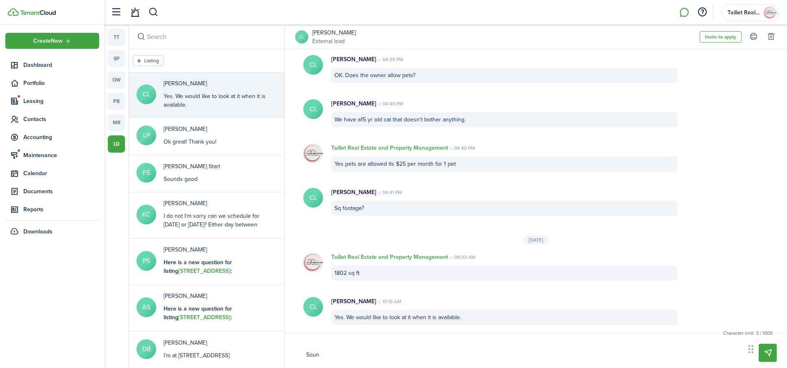
type textarea "Sound"
type textarea "Sounds"
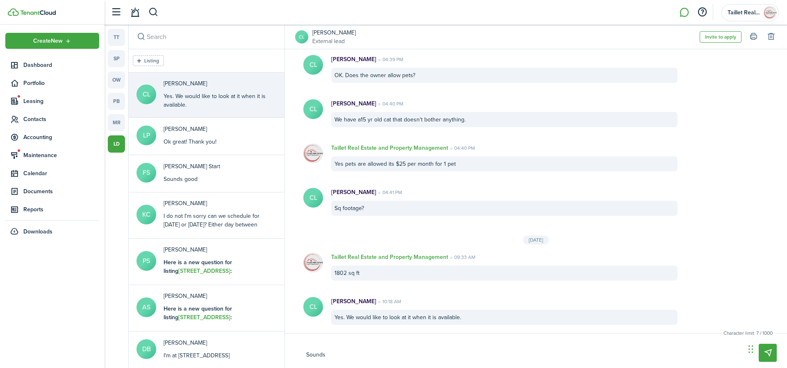
type textarea "Sounds g"
type textarea "Sounds go"
type textarea "Sounds goo"
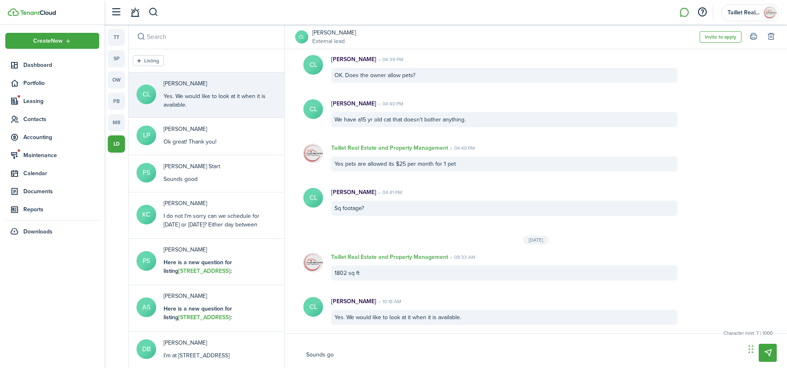
type textarea "Sounds goo"
type textarea "Sounds good"
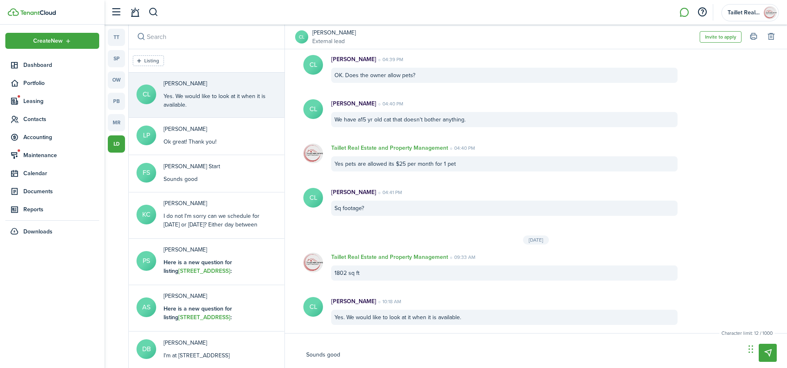
type textarea "Sounds good I"
type textarea "Sounds good I w"
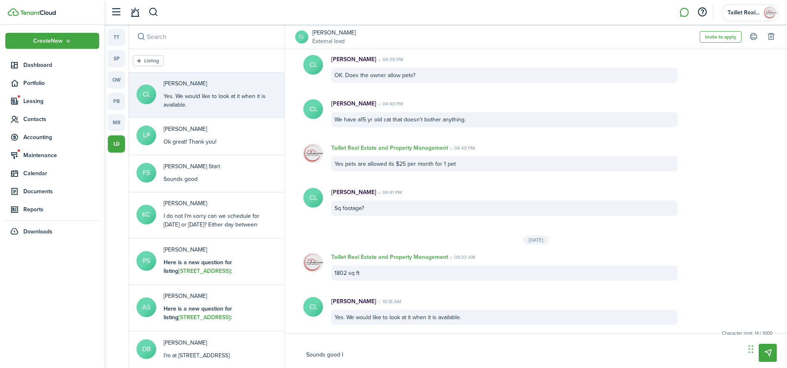
type textarea "Sounds good I w"
type textarea "Sounds good I wi"
type textarea "Sounds good I wil"
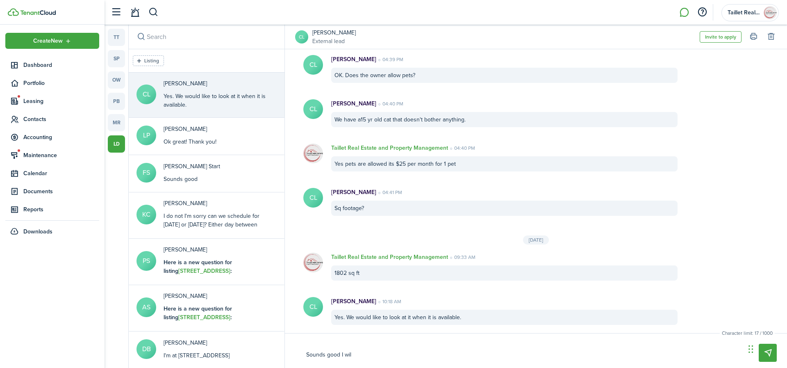
type textarea "Sounds good I will"
type textarea "Sounds good I will l"
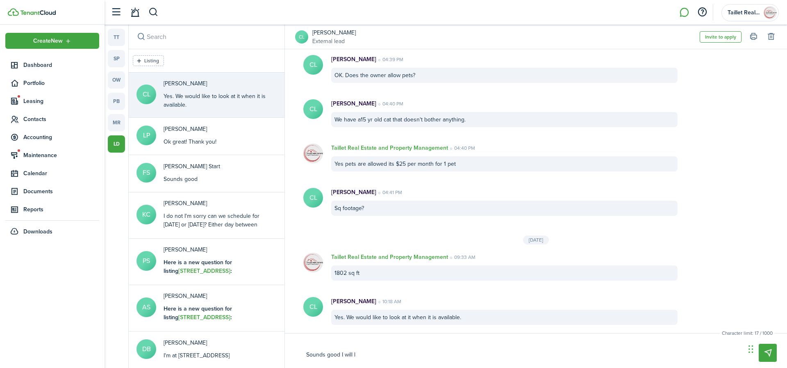
type textarea "Sounds good I will l"
type textarea "Sounds good I will le"
type textarea "Sounds good I will let"
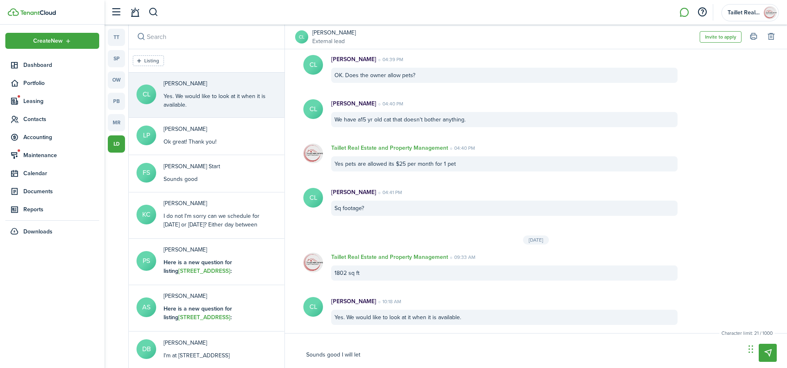
type textarea "Sounds good I will let"
type textarea "Sounds good I will let y"
type textarea "Sounds good I will let yo"
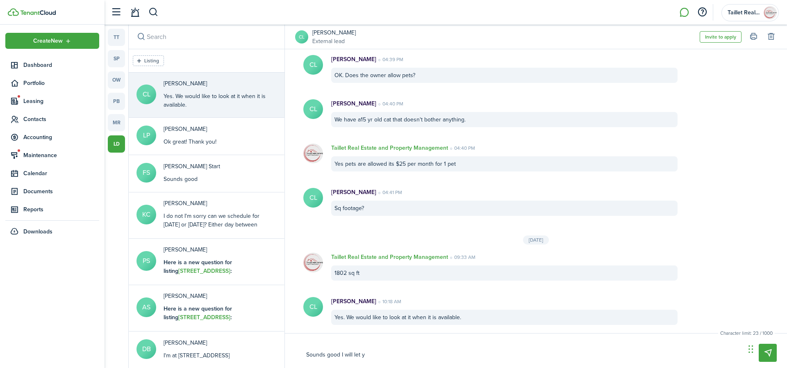
type textarea "Sounds good I will let yo"
type textarea "Sounds good I will let you"
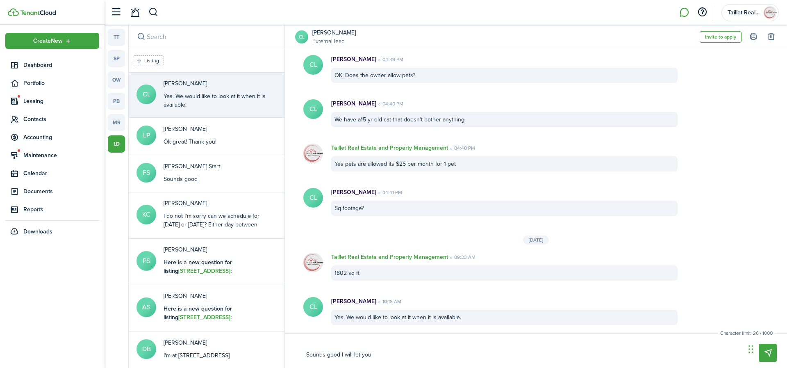
type textarea "Sounds good I will let you k"
type textarea "Sounds good I will let you kn"
type textarea "Sounds good I will let you kno"
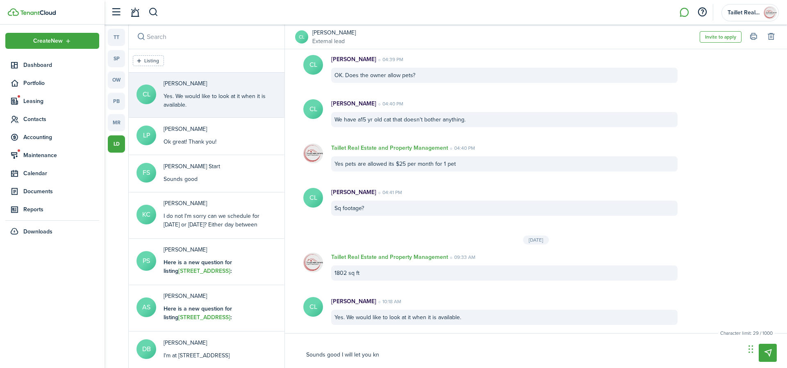
type textarea "Sounds good I will let you kno"
type textarea "Sounds good I will let you know"
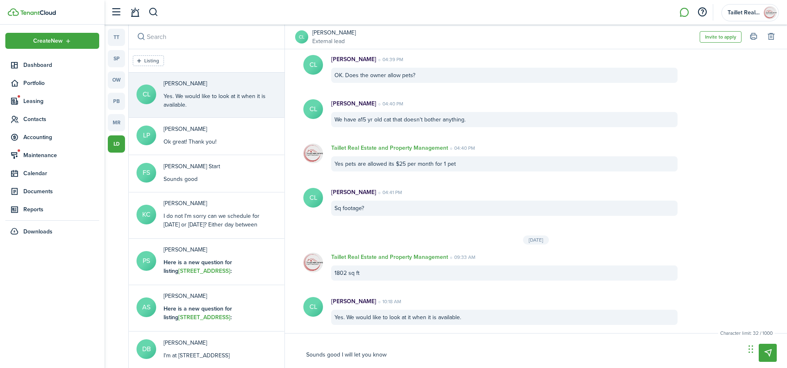
type textarea "Sounds good I will let you know w"
type textarea "Sounds good I will let you know wh"
type textarea "Sounds good I will let you know whe"
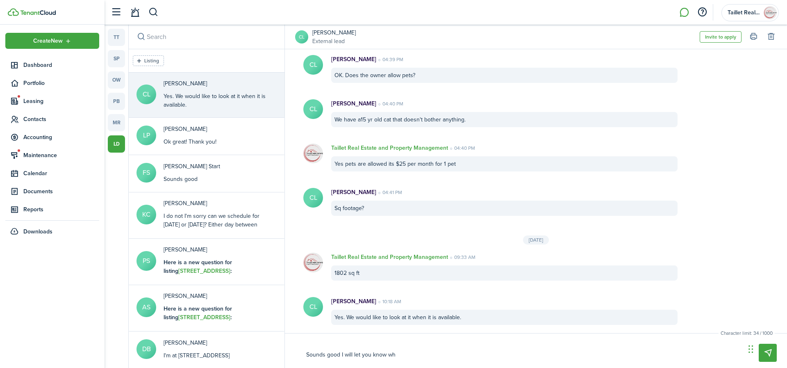
type textarea "Sounds good I will let you know whe"
type textarea "Sounds good I will let you know when"
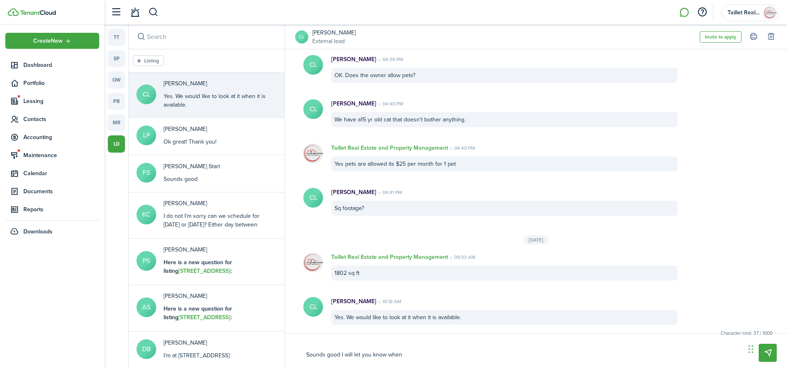
type textarea "Sounds good I will let you know when i"
type textarea "Sounds good I will let you know when it"
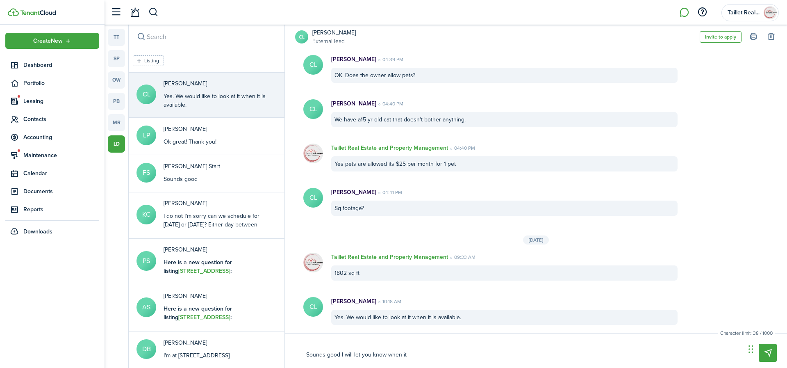
type textarea "Sounds good I will let you know when it"
type textarea "Sounds good I will let you know when it i"
type textarea "Sounds good I will let you know when it is"
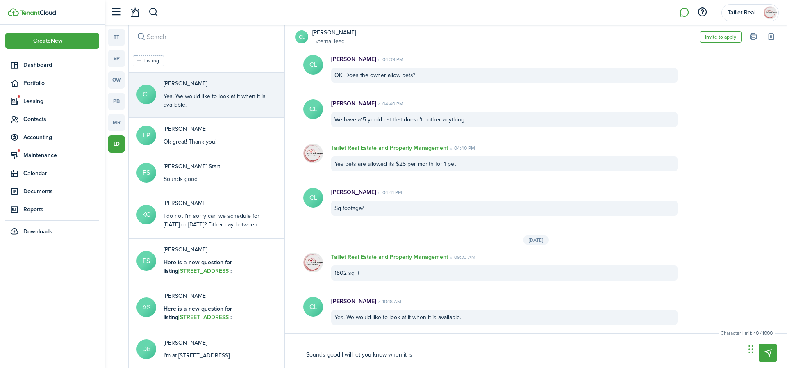
type textarea "Sounds good I will let you know when it is"
type textarea "Sounds good I will let you know when it is p"
type textarea "Sounds good I will let you know when it is po"
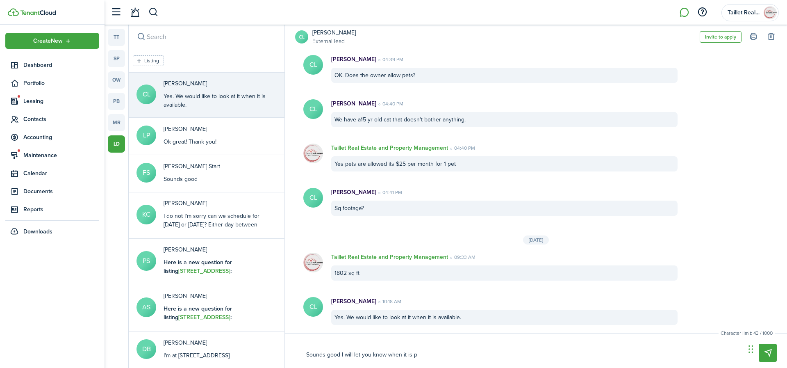
type textarea "Sounds good I will let you know when it is po"
type textarea "Sounds good I will let you know when it is pos"
type textarea "Sounds good I will let you know when it is post"
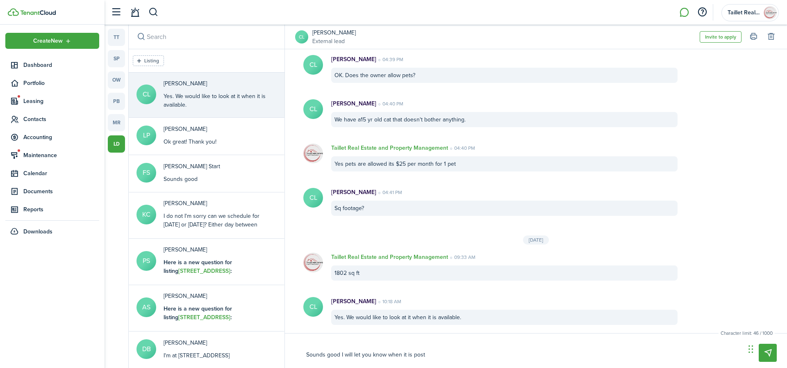
type textarea "Sounds good I will let you know when it is poste"
type textarea "Sounds good I will let you know when it is posted"
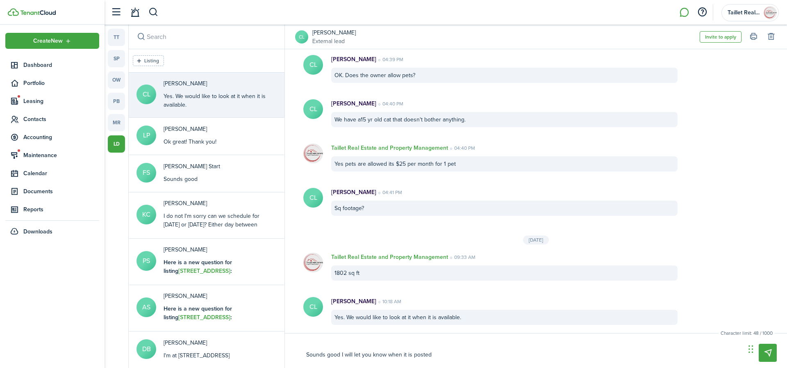
type textarea "Sounds good I will let you know when it is posted"
type textarea "Sounds good I will let you know when it is posted a"
type textarea "Sounds good I will let you know when it is posted an"
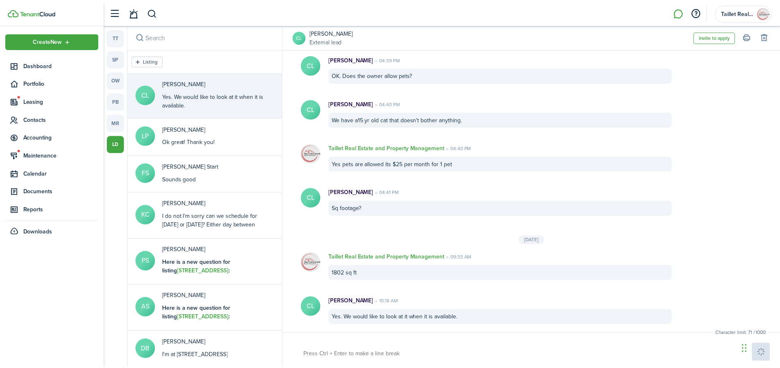
scroll to position [633, 0]
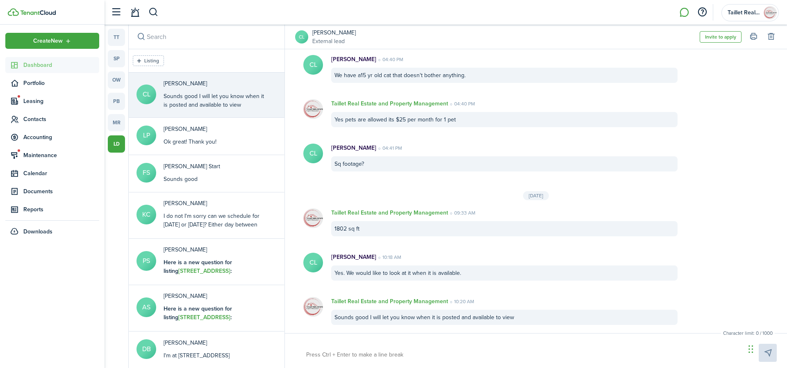
click at [34, 65] on span "Dashboard" at bounding box center [61, 65] width 76 height 9
